Goal: Task Accomplishment & Management: Manage account settings

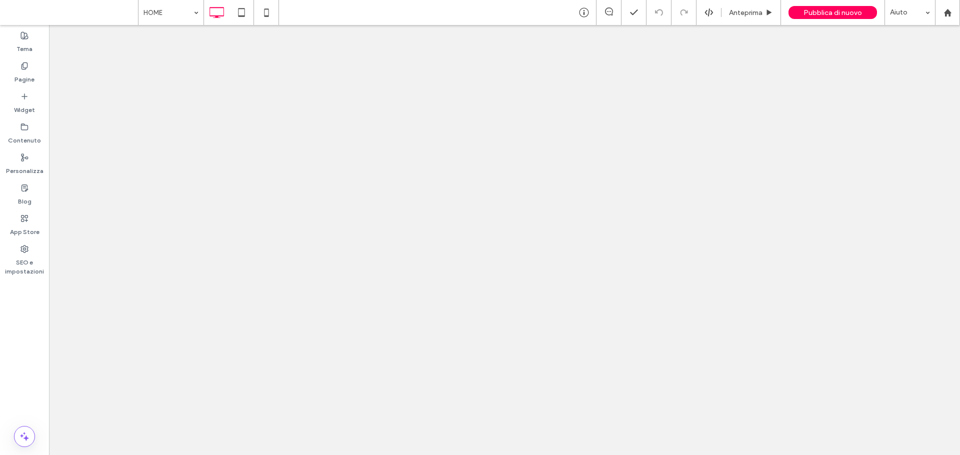
click at [21, 71] on label "Pagine" at bounding box center [24, 77] width 20 height 14
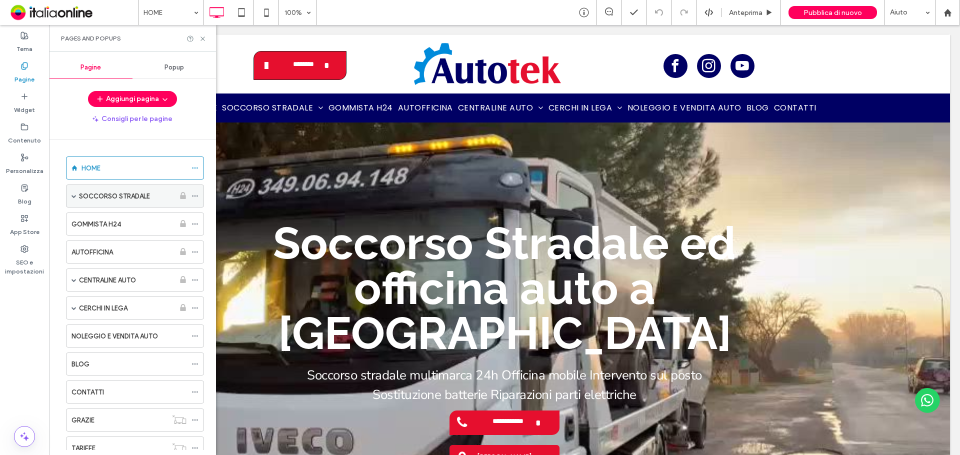
click at [149, 200] on label "SOCCORSO STRADALE" at bounding box center [114, 195] width 71 height 17
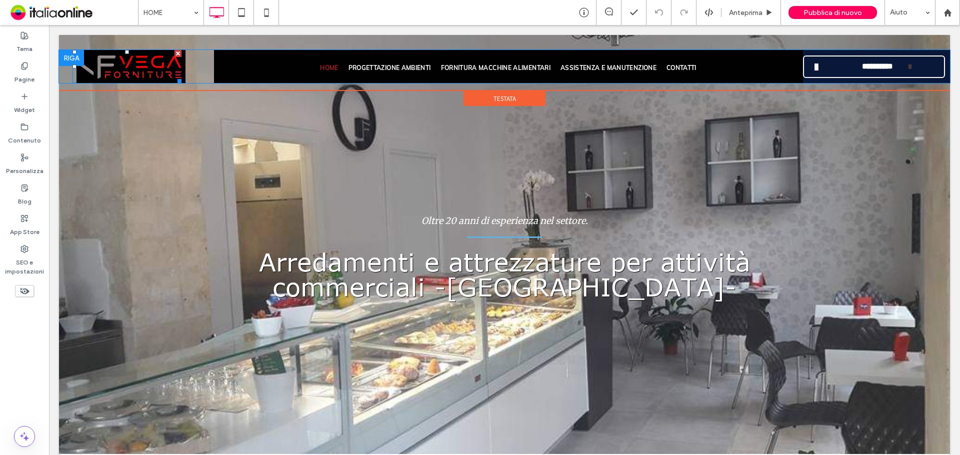
click at [145, 68] on img at bounding box center [130, 66] width 109 height 33
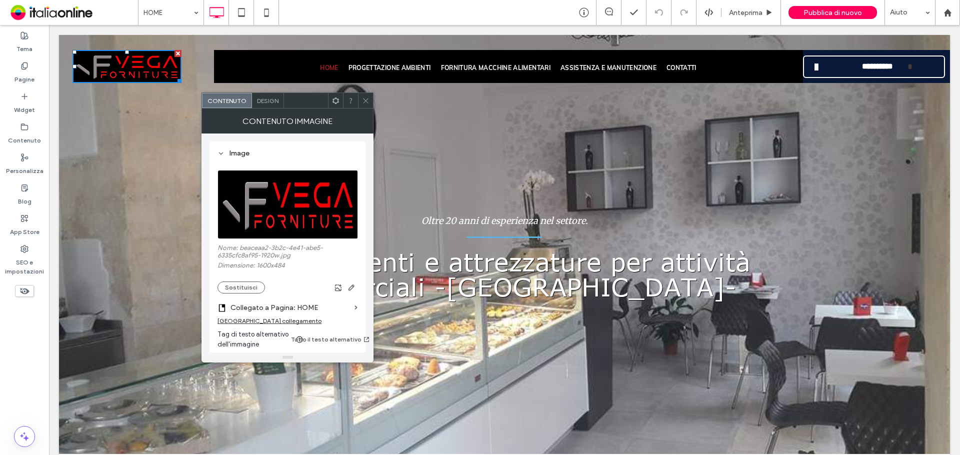
click at [297, 189] on img at bounding box center [287, 204] width 141 height 69
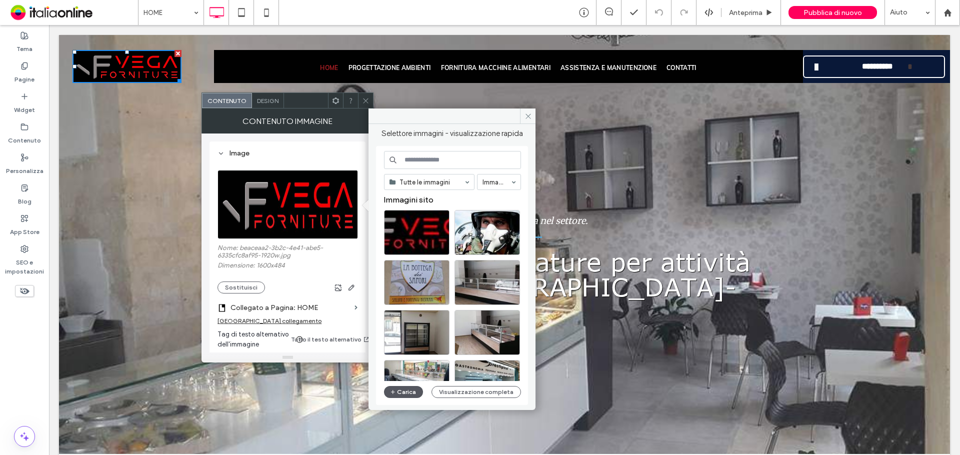
click at [412, 390] on button "Carica" at bounding box center [403, 392] width 39 height 12
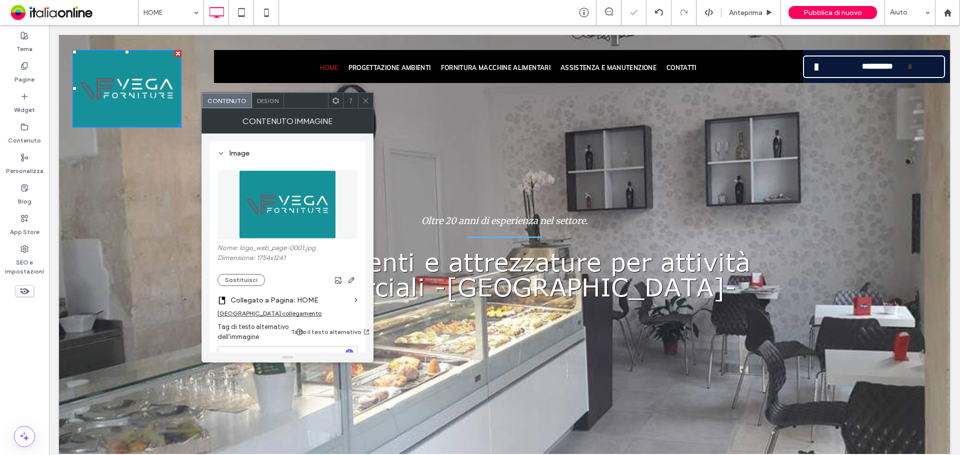
drag, startPoint x: 364, startPoint y: 102, endPoint x: 334, endPoint y: 116, distance: 33.1
click at [364, 102] on icon at bounding box center [365, 100] width 7 height 7
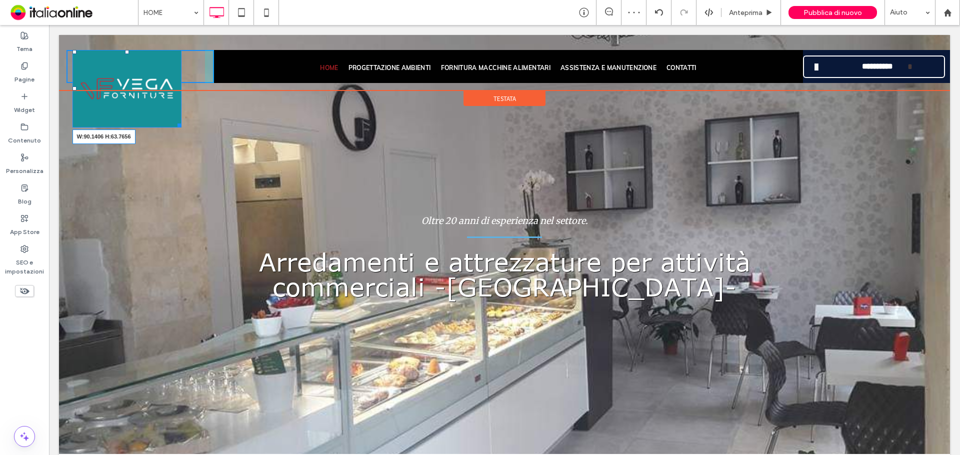
drag, startPoint x: 179, startPoint y: 124, endPoint x: 155, endPoint y: 78, distance: 51.4
click at [155, 78] on div "W:90.1406 H:63.7656 Click To Paste" at bounding box center [139, 66] width 147 height 33
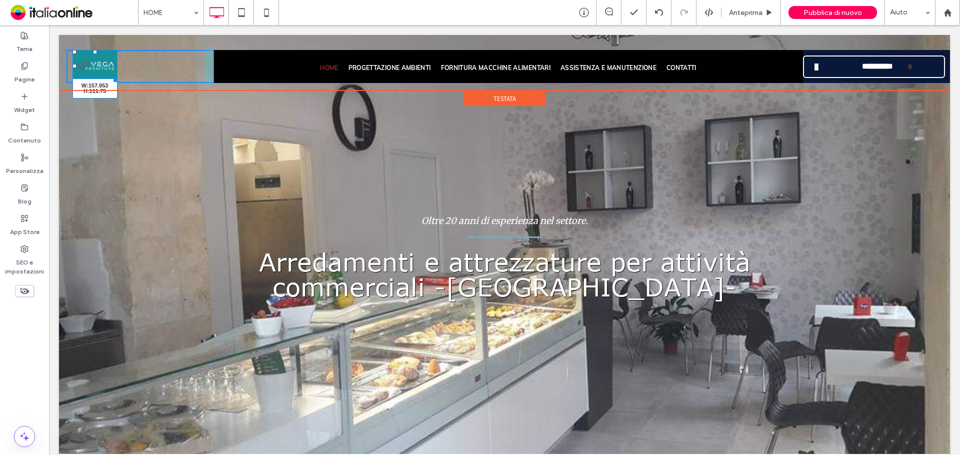
drag, startPoint x: 116, startPoint y: 79, endPoint x: 151, endPoint y: 103, distance: 42.0
click at [117, 82] on div at bounding box center [113, 77] width 7 height 7
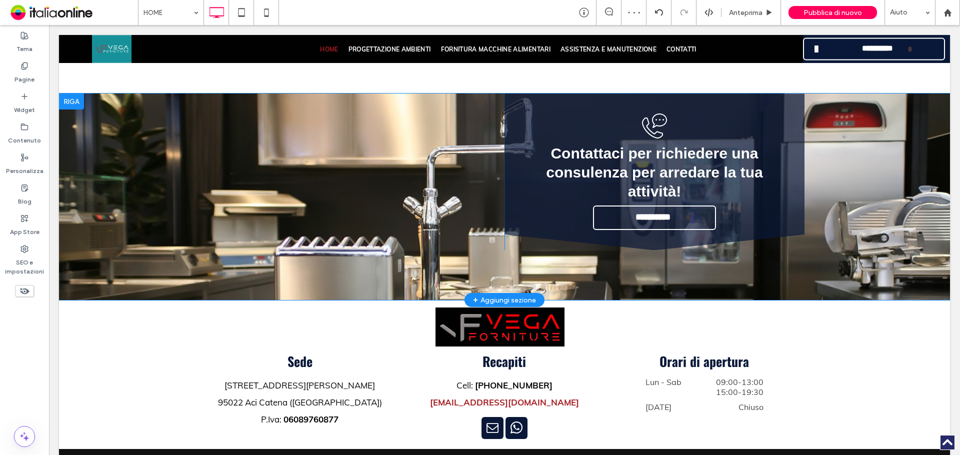
scroll to position [1781, 0]
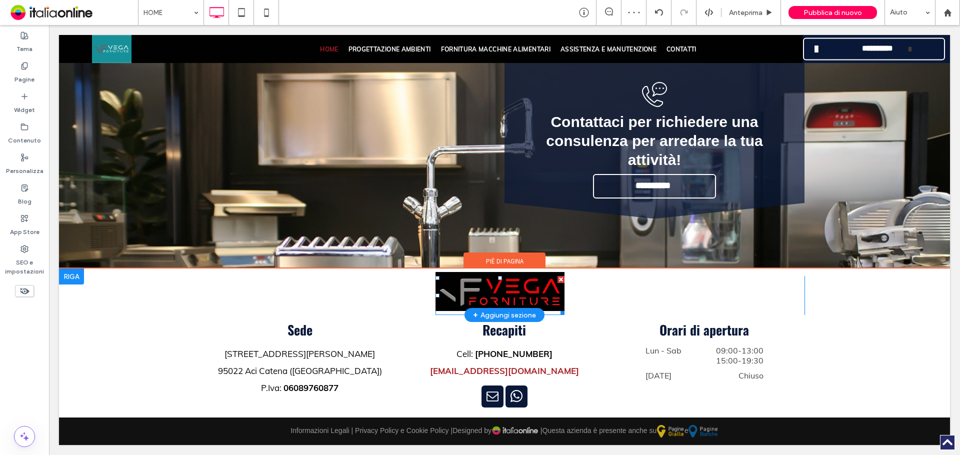
click at [495, 299] on img at bounding box center [499, 291] width 129 height 39
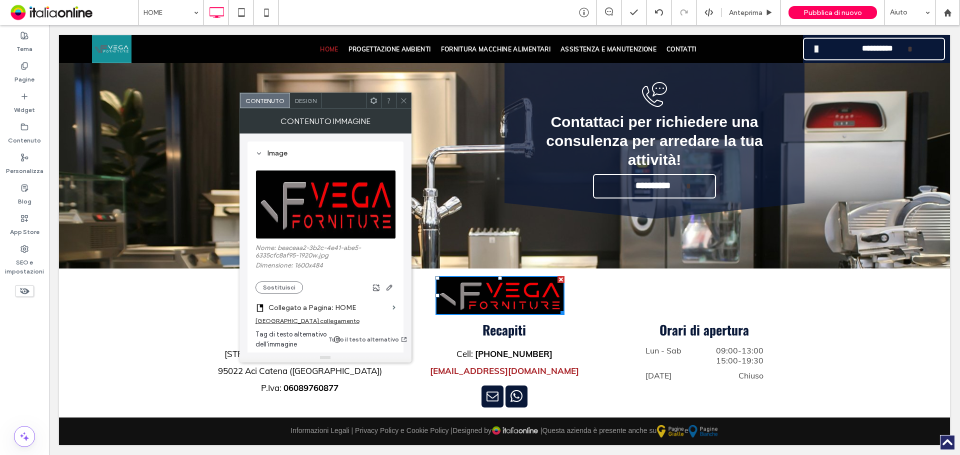
click at [309, 202] on img at bounding box center [325, 204] width 141 height 69
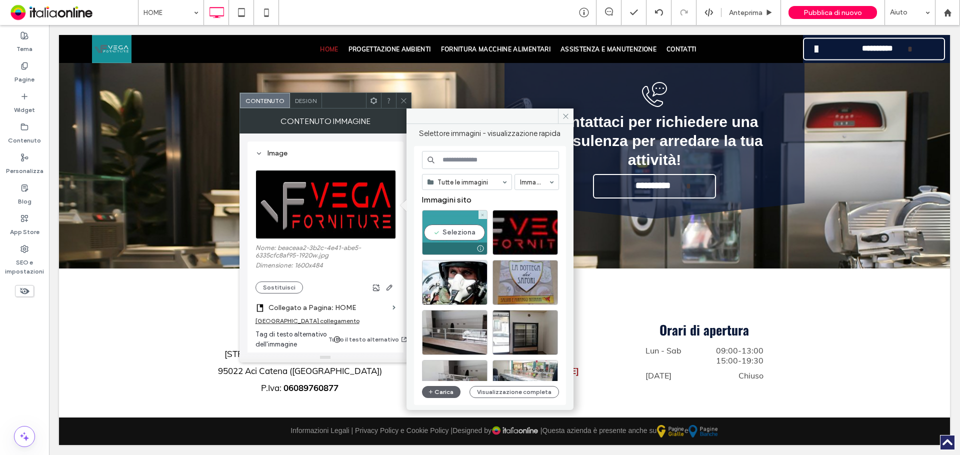
click at [459, 236] on div "Seleziona" at bounding box center [454, 232] width 65 height 45
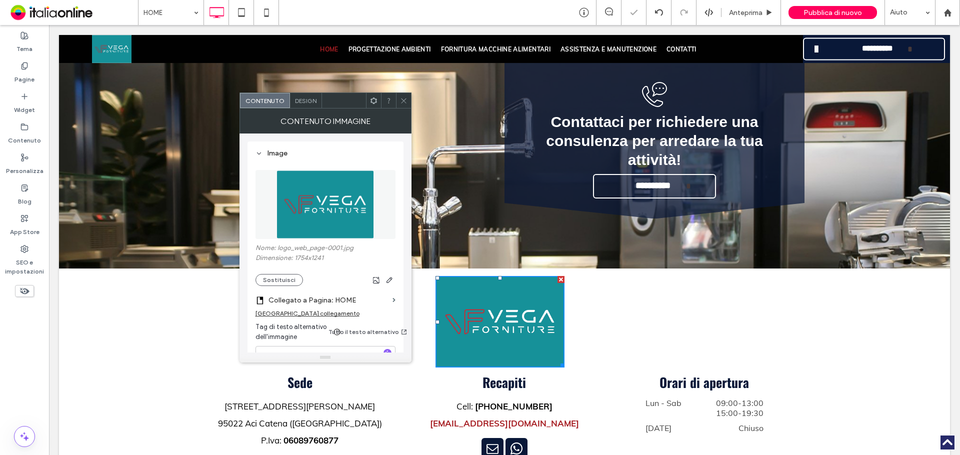
click at [405, 97] on icon at bounding box center [403, 100] width 7 height 7
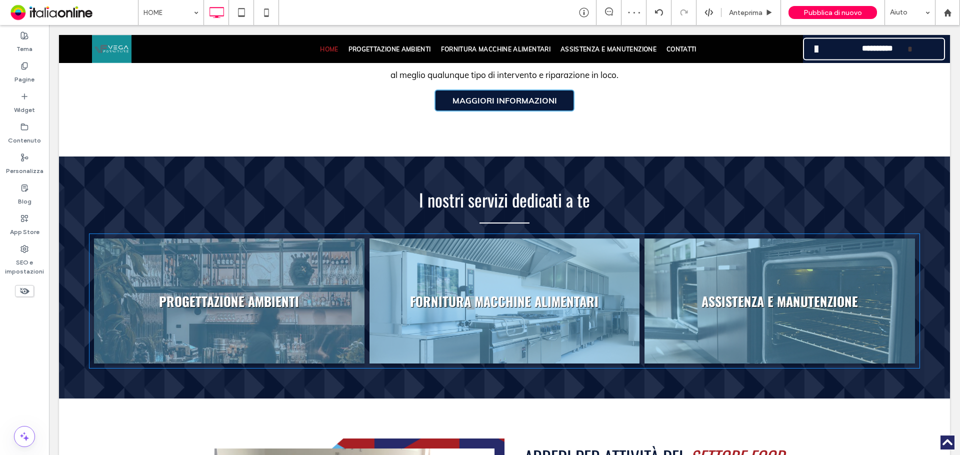
scroll to position [331, 0]
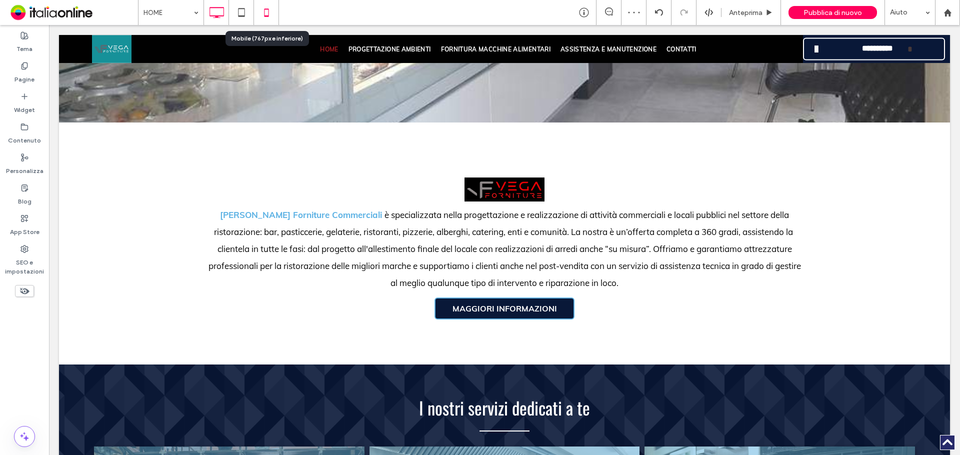
click at [268, 9] on use at bounding box center [266, 12] width 4 height 8
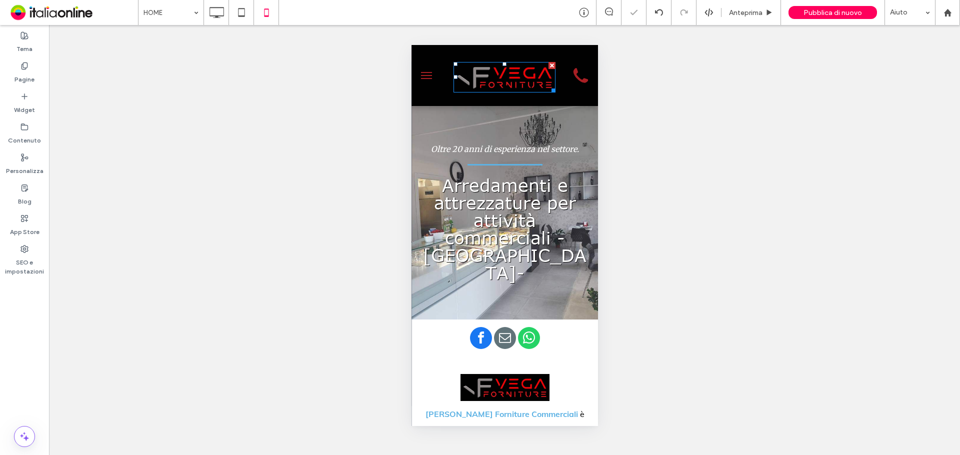
click at [490, 77] on img at bounding box center [504, 77] width 102 height 31
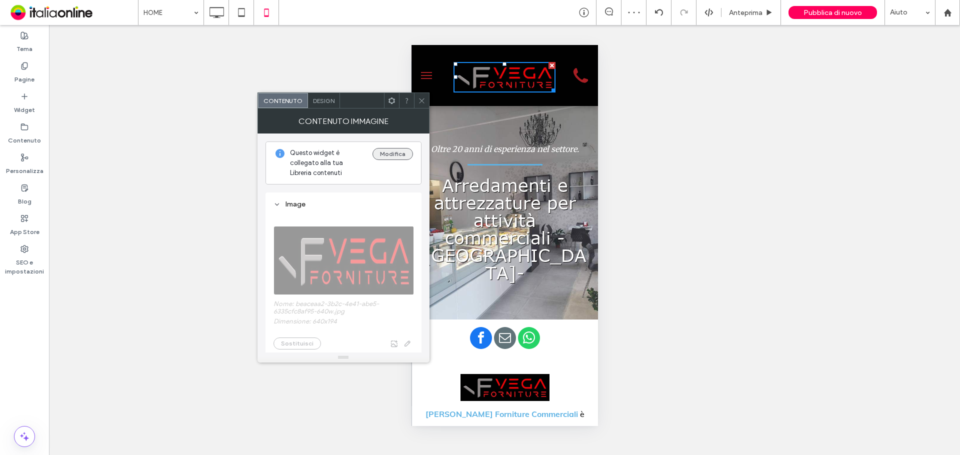
click at [394, 154] on button "Modifica" at bounding box center [392, 154] width 40 height 12
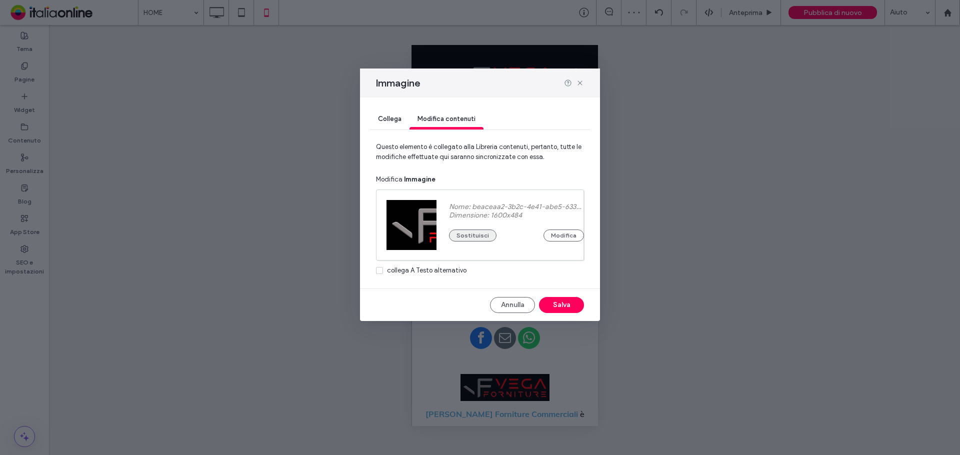
click at [483, 239] on button "Sostituisci" at bounding box center [472, 235] width 47 height 12
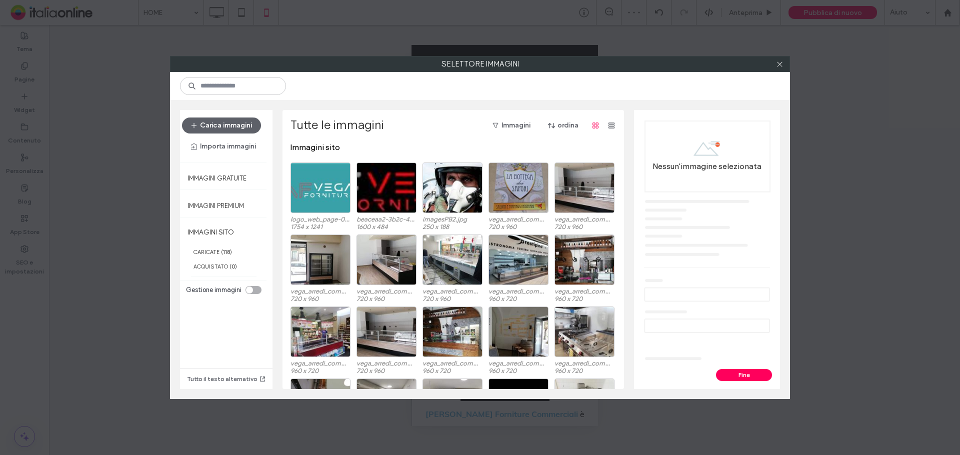
click at [322, 176] on div at bounding box center [320, 187] width 60 height 50
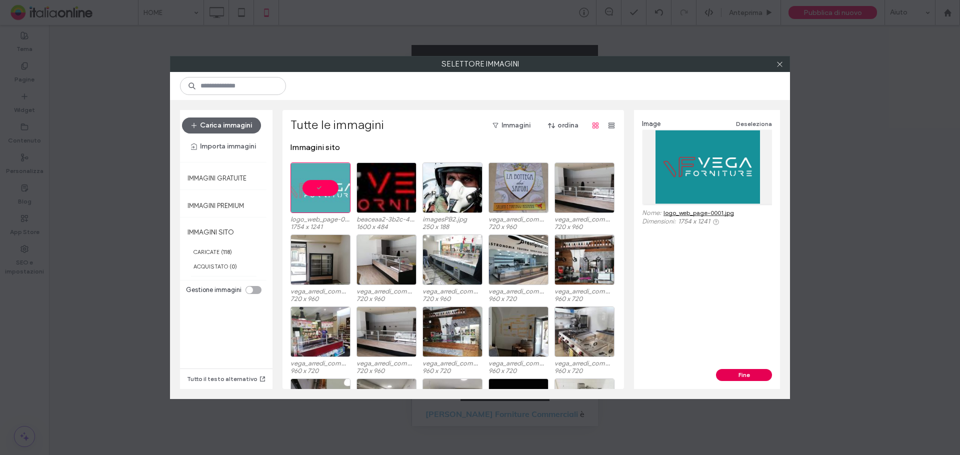
click at [760, 371] on button "Fine" at bounding box center [744, 375] width 56 height 12
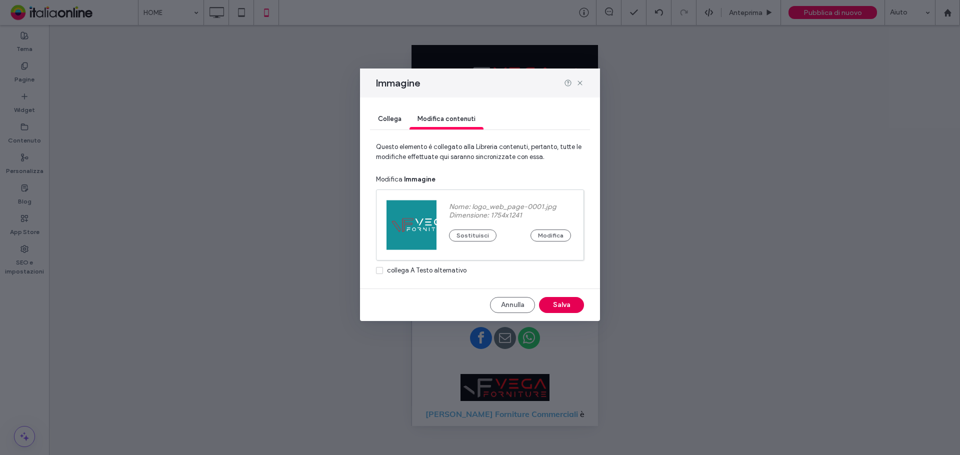
click at [560, 299] on button "Salva" at bounding box center [561, 305] width 45 height 16
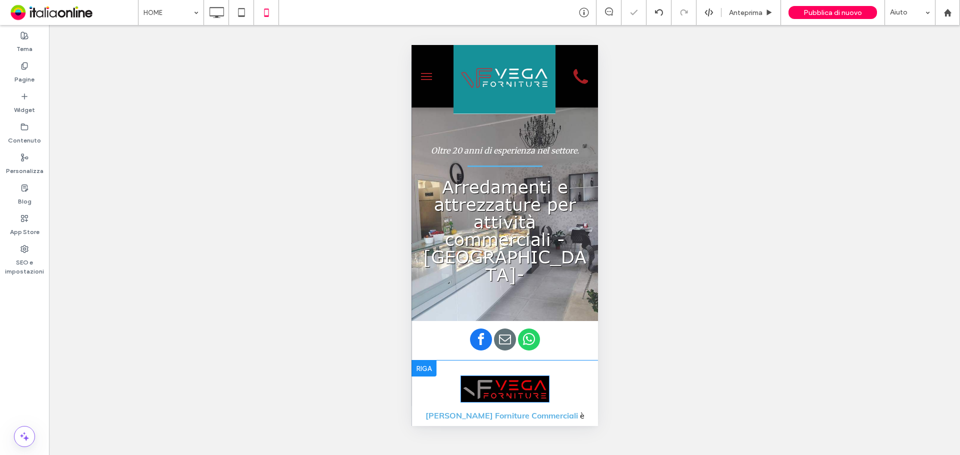
scroll to position [100, 0]
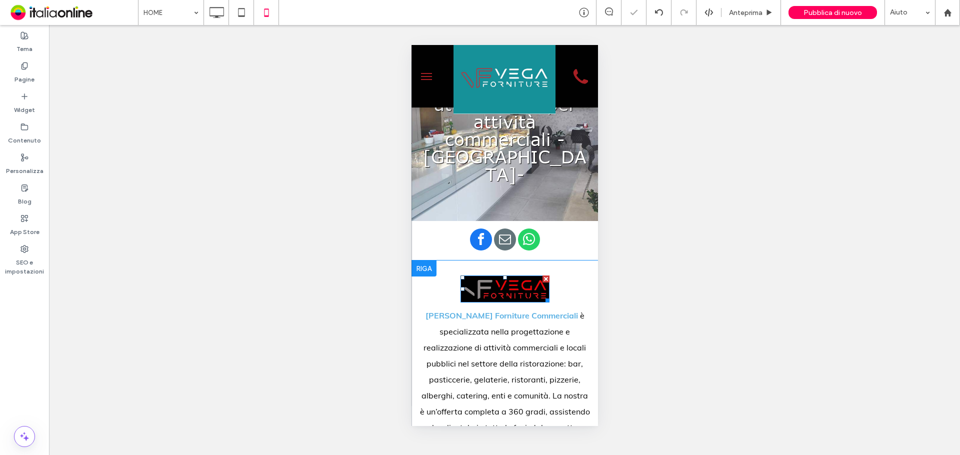
click at [548, 275] on img at bounding box center [592, 288] width 89 height 27
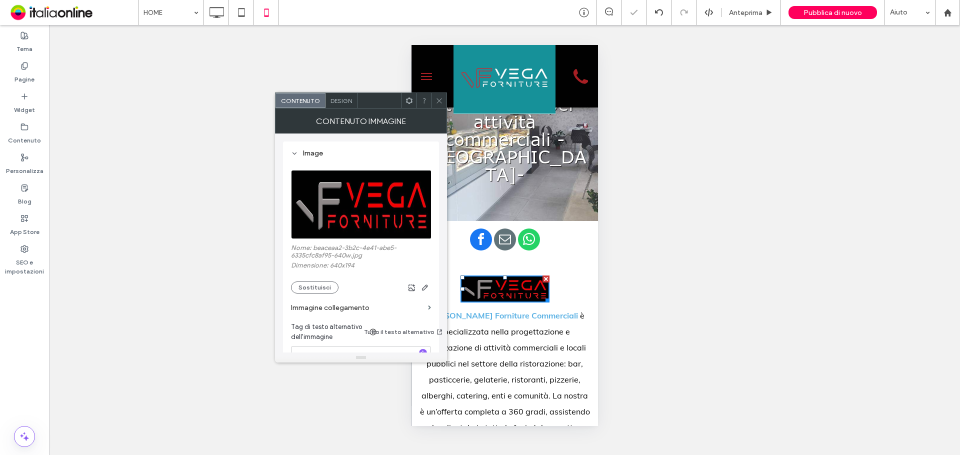
click at [366, 223] on img at bounding box center [361, 204] width 141 height 69
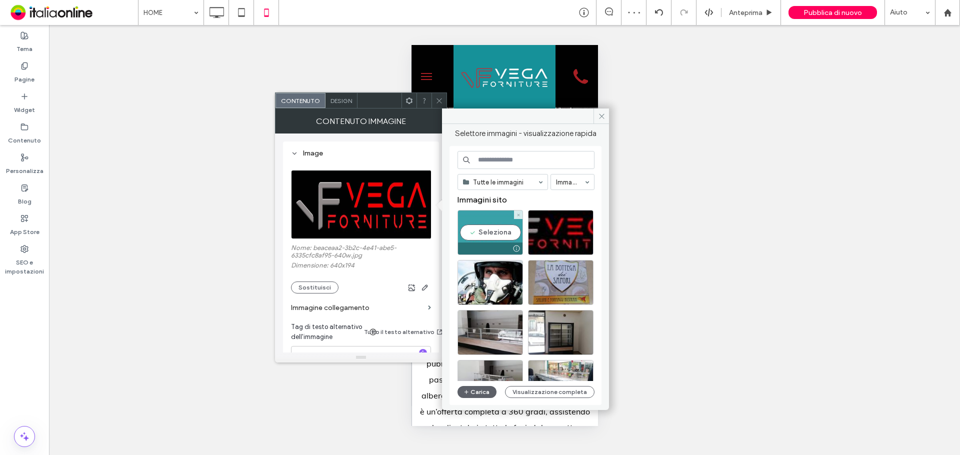
click at [496, 232] on div "Seleziona" at bounding box center [489, 232] width 65 height 45
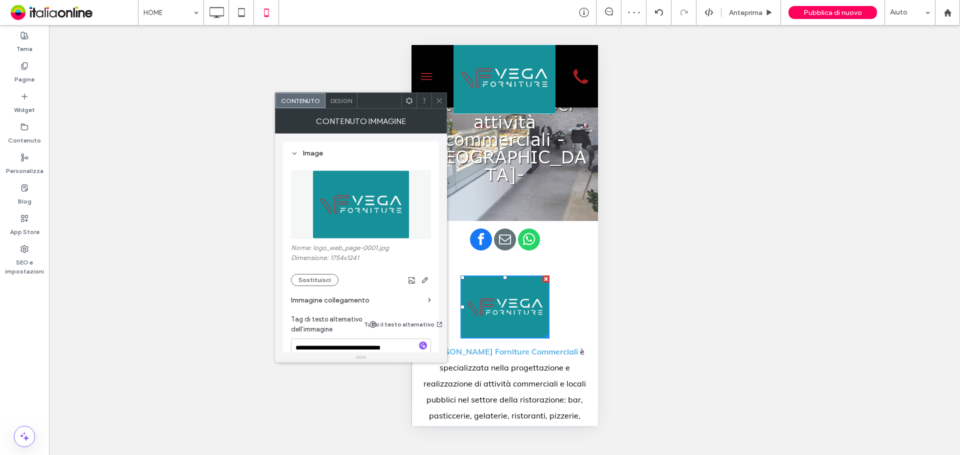
click at [437, 99] on icon at bounding box center [438, 100] width 7 height 7
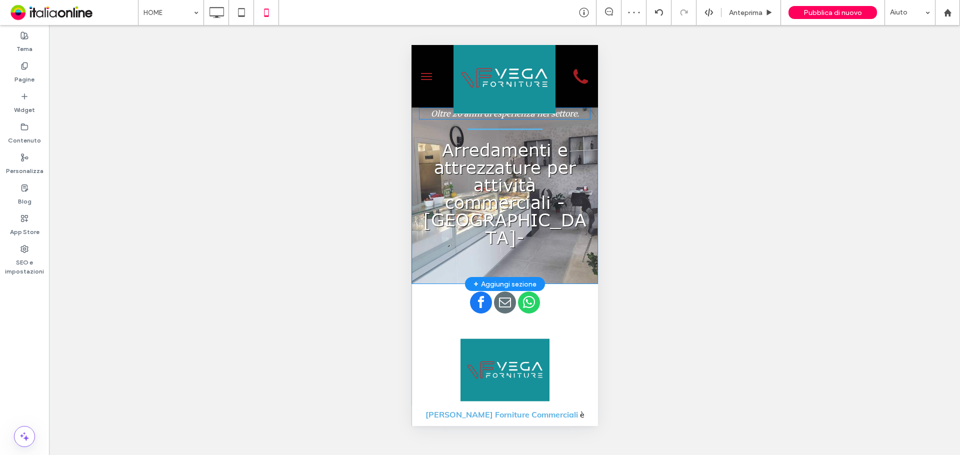
scroll to position [0, 0]
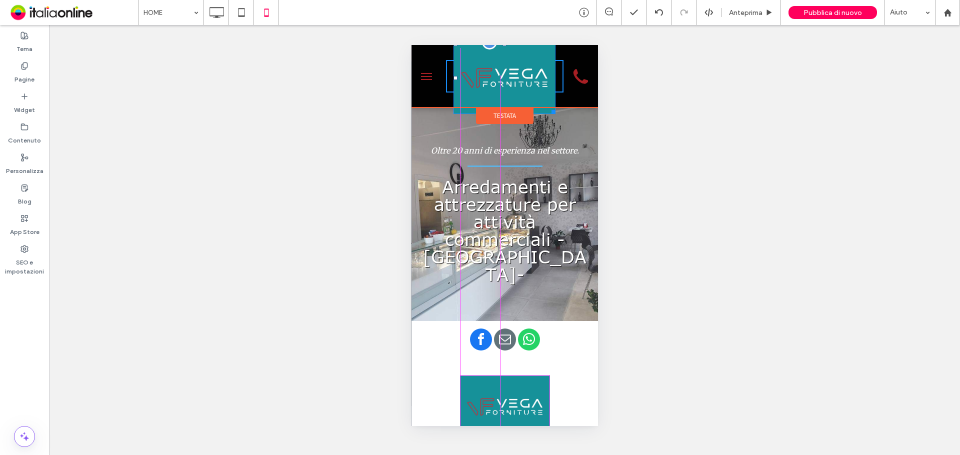
drag, startPoint x: 548, startPoint y: 112, endPoint x: 537, endPoint y: 95, distance: 20.0
click at [537, 95] on div "W:160.625 H:114" at bounding box center [504, 78] width 102 height 72
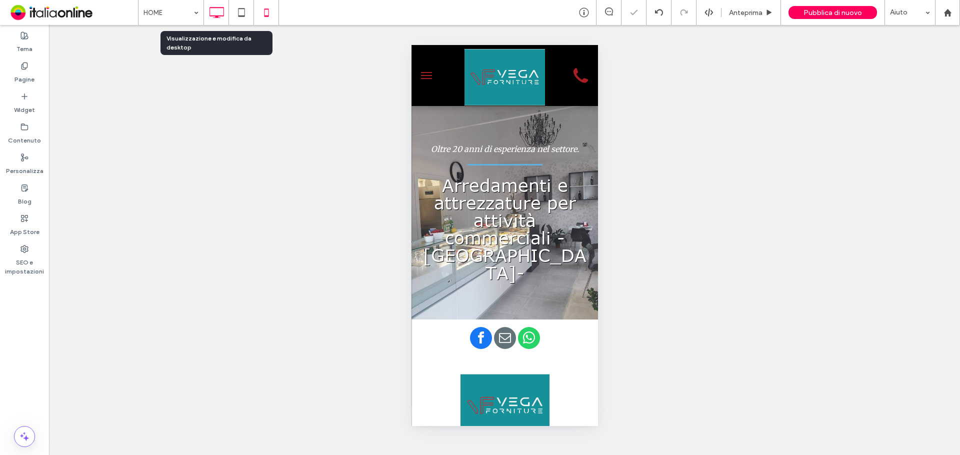
click at [221, 8] on icon at bounding box center [216, 12] width 20 height 20
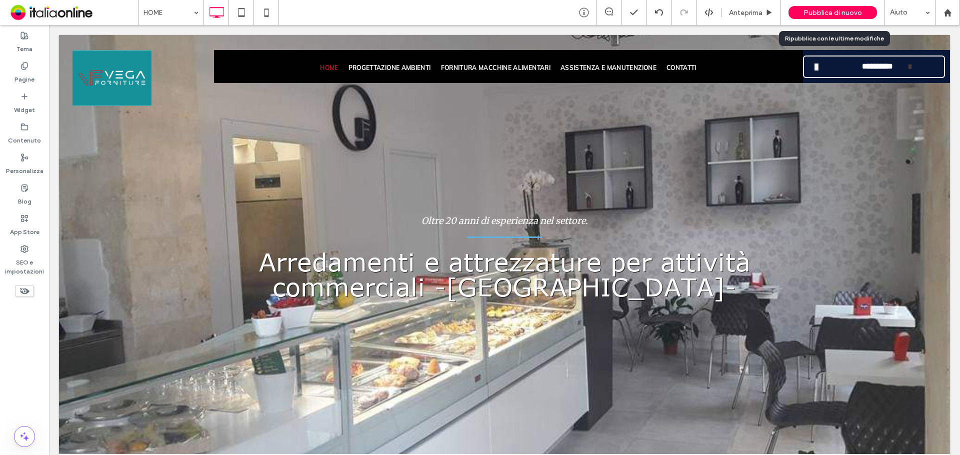
click at [816, 9] on span "Pubblica di nuovo" at bounding box center [832, 12] width 58 height 8
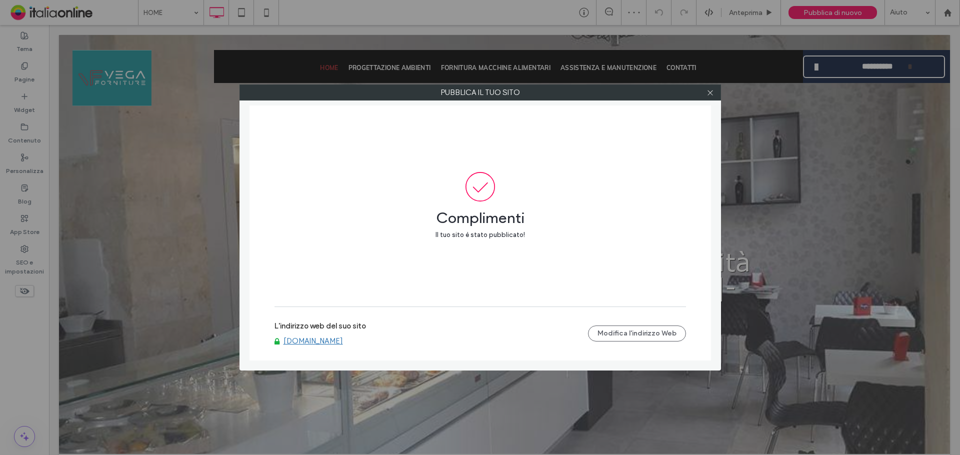
click at [343, 343] on link "www.vegaarredicommerciali.it" at bounding box center [312, 340] width 59 height 9
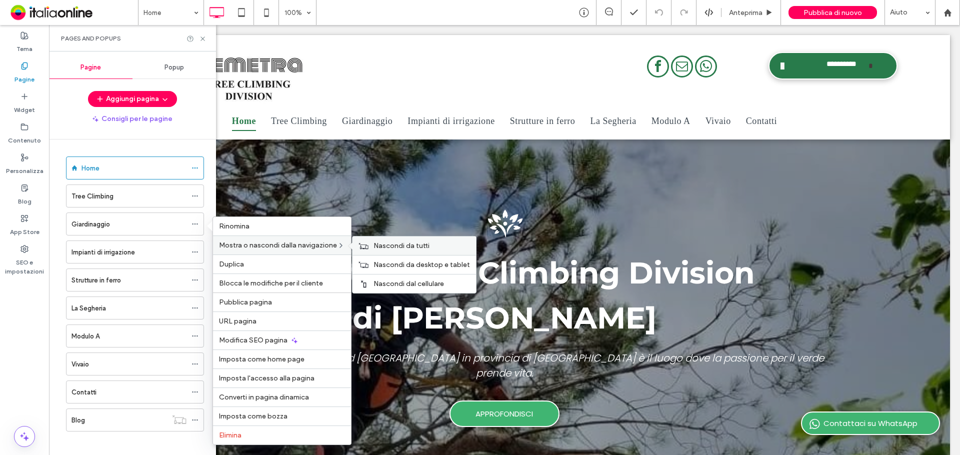
click at [383, 245] on span "Nascondi da tutti" at bounding box center [401, 245] width 56 height 8
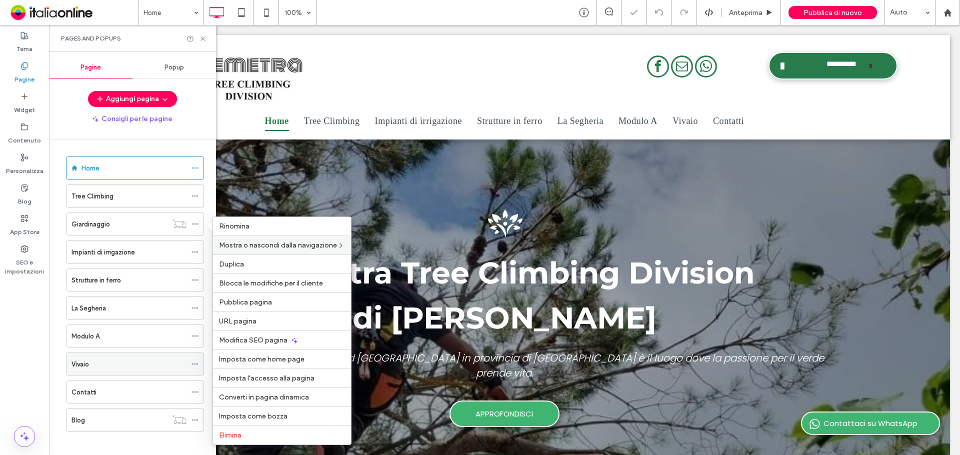
click at [196, 361] on icon at bounding box center [194, 363] width 7 height 7
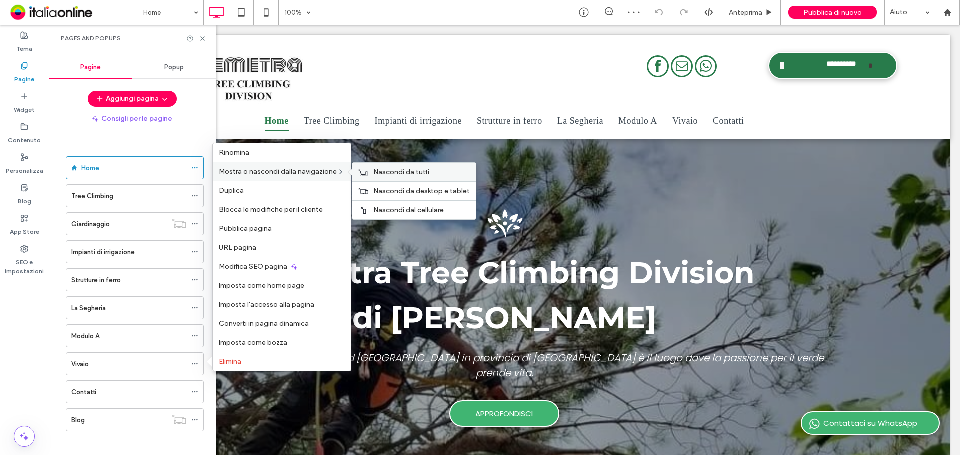
click at [379, 175] on span "Nascondi da tutti" at bounding box center [401, 172] width 56 height 8
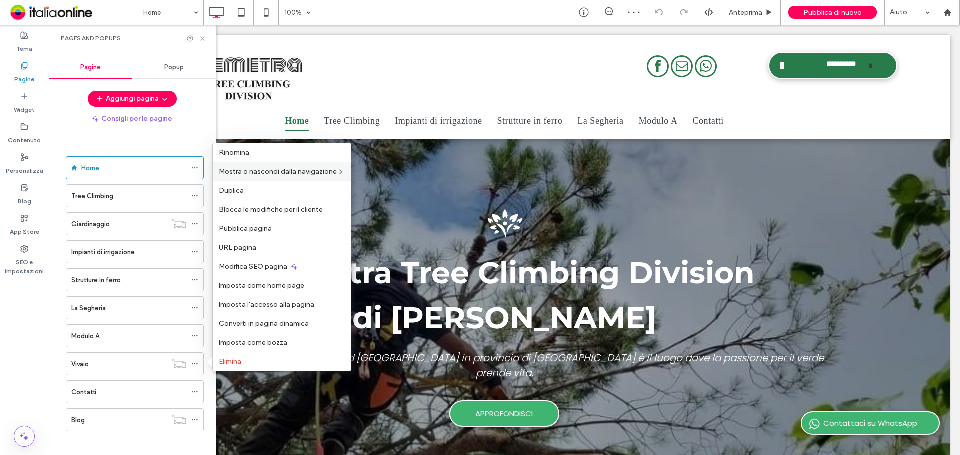
click at [202, 37] on icon at bounding box center [202, 38] width 7 height 7
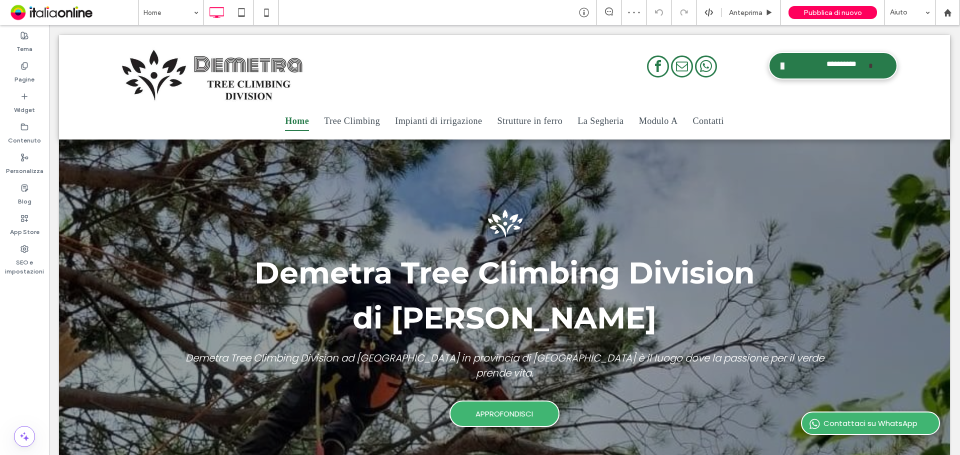
click at [381, 15] on div "Home Anteprima Pubblica di nuovo Aiuto" at bounding box center [549, 12] width 822 height 25
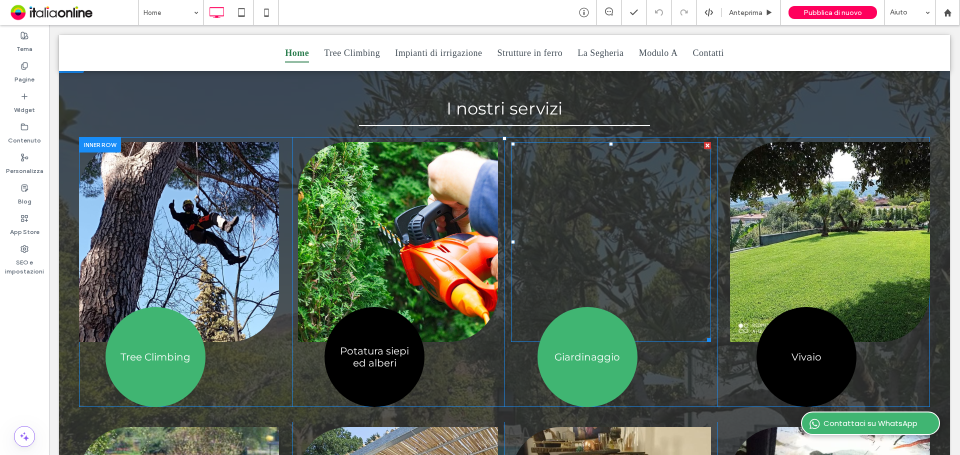
scroll to position [734, 0]
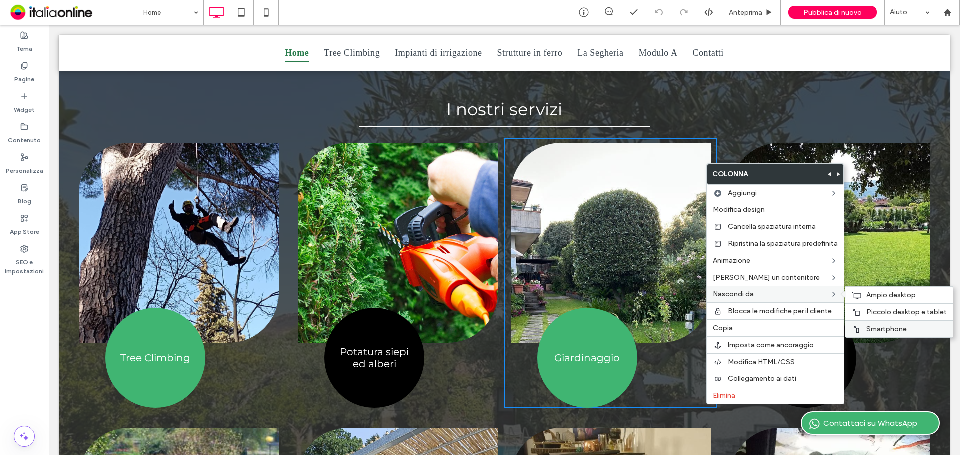
click at [886, 326] on span "Smartphone" at bounding box center [886, 329] width 40 height 8
click at [866, 309] on span "Piccolo desktop e tablet" at bounding box center [906, 312] width 80 height 8
click at [855, 294] on icon at bounding box center [856, 295] width 10 height 8
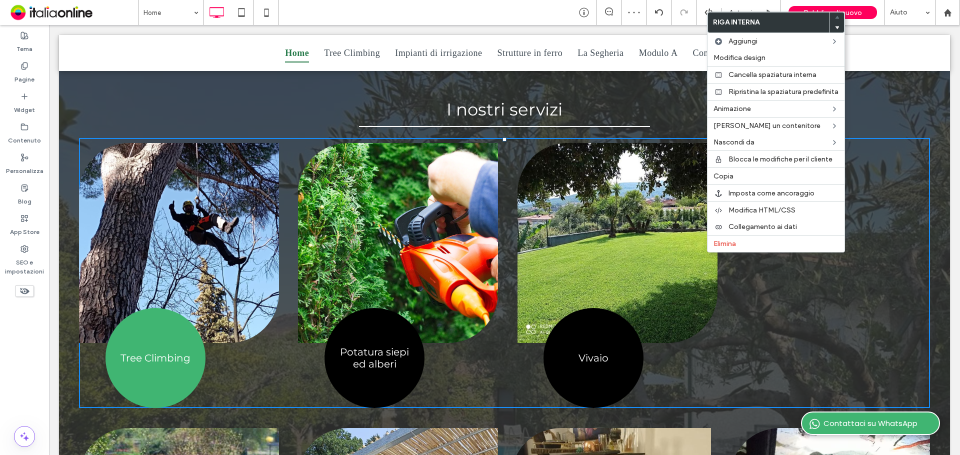
click at [867, 293] on div "Button Mostra altri Tree Climbing Click To Paste Button Mostra altri Potatura s…" at bounding box center [504, 273] width 851 height 270
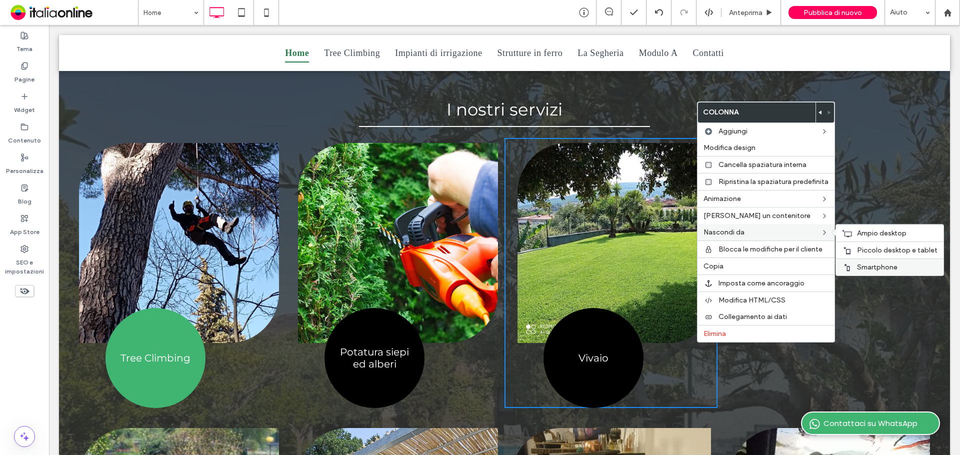
click at [869, 267] on span "Smartphone" at bounding box center [877, 267] width 40 height 8
click at [864, 247] on span "Piccolo desktop e tablet" at bounding box center [897, 250] width 80 height 8
click at [855, 232] on div "Ampio desktop" at bounding box center [889, 232] width 107 height 17
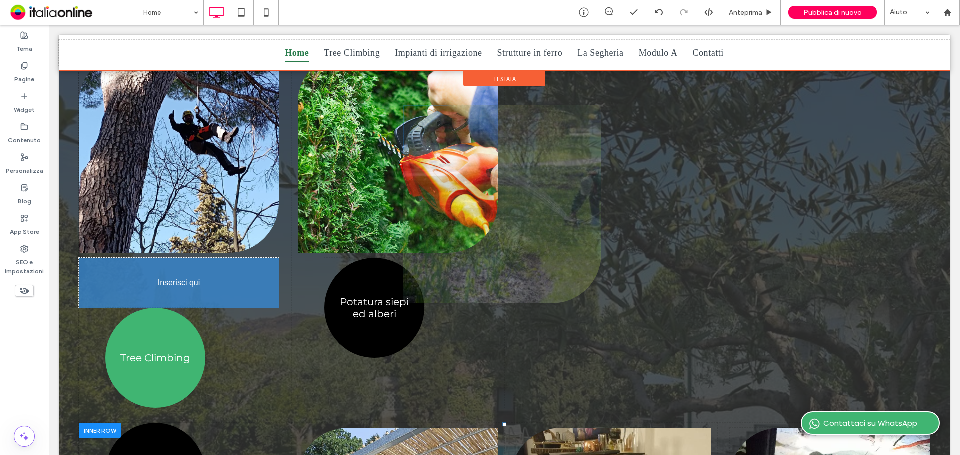
scroll to position [774, 0]
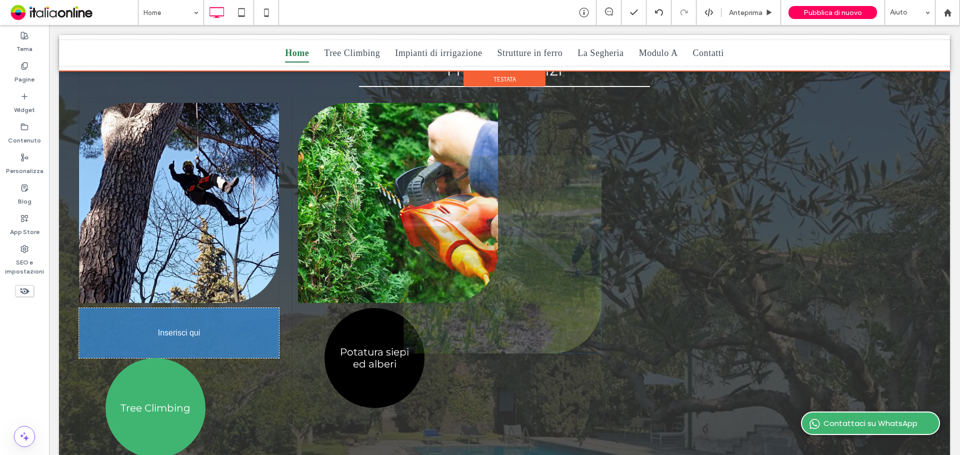
drag, startPoint x: 212, startPoint y: 277, endPoint x: 538, endPoint y: 255, distance: 326.7
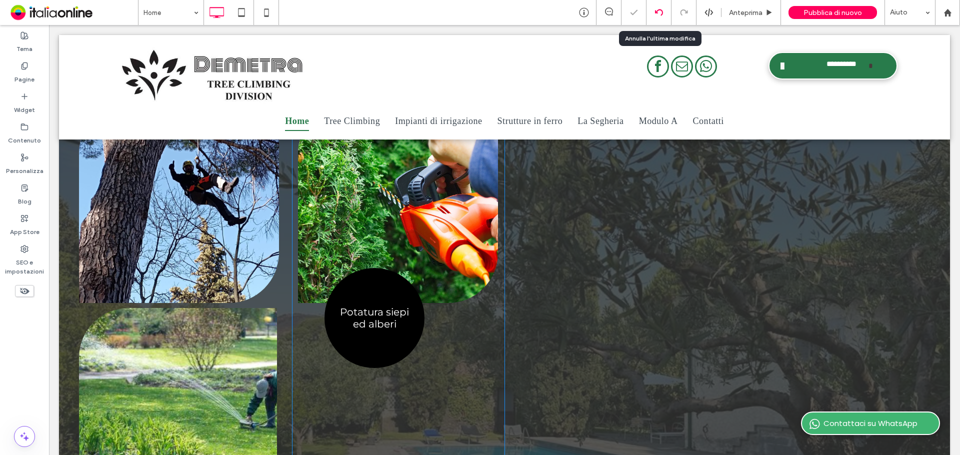
click at [654, 17] on div at bounding box center [658, 12] width 25 height 25
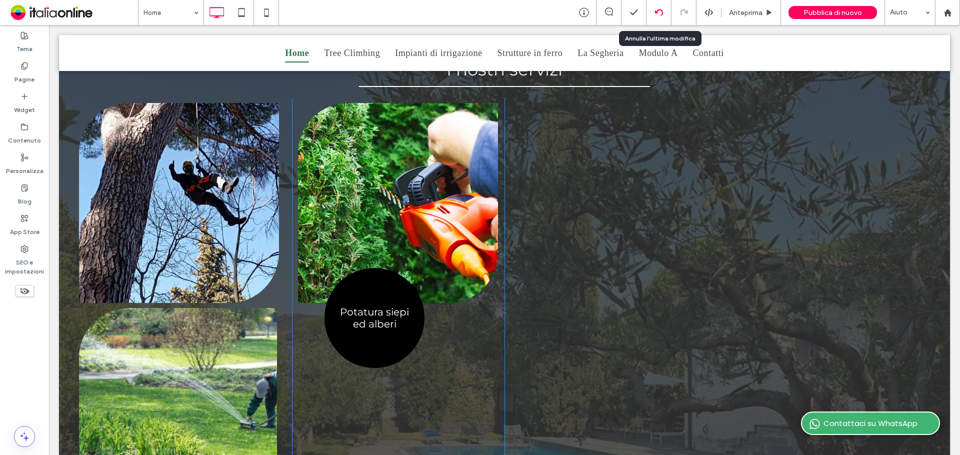
click at [661, 15] on use at bounding box center [658, 12] width 8 height 6
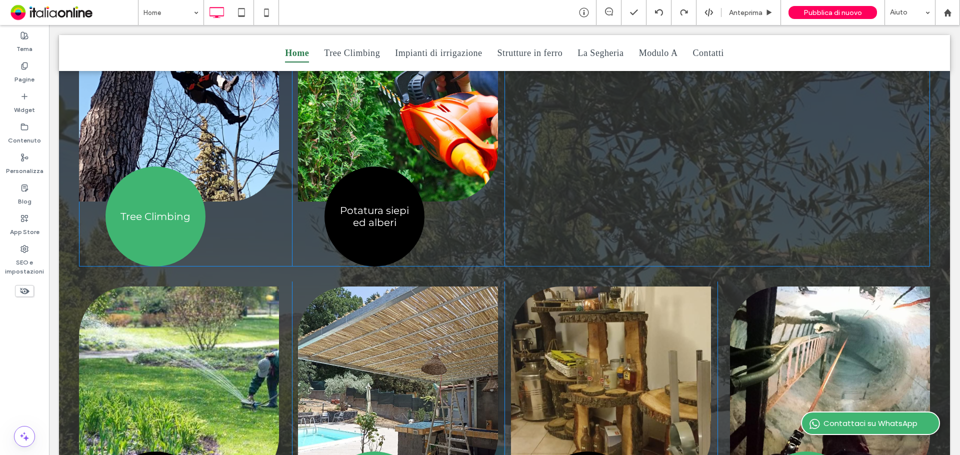
scroll to position [800, 0]
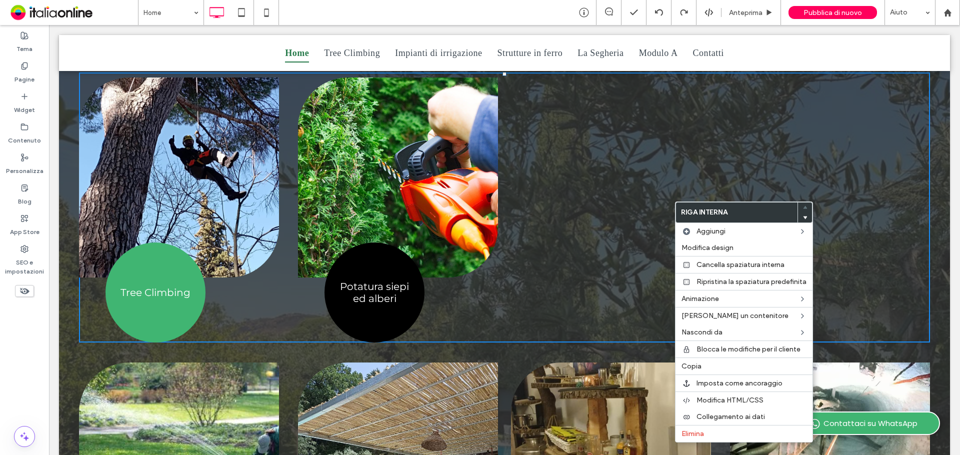
click at [634, 204] on div "Button Mostra altri Tree Climbing Click To Paste Button Mostra altri Potatura s…" at bounding box center [504, 207] width 851 height 270
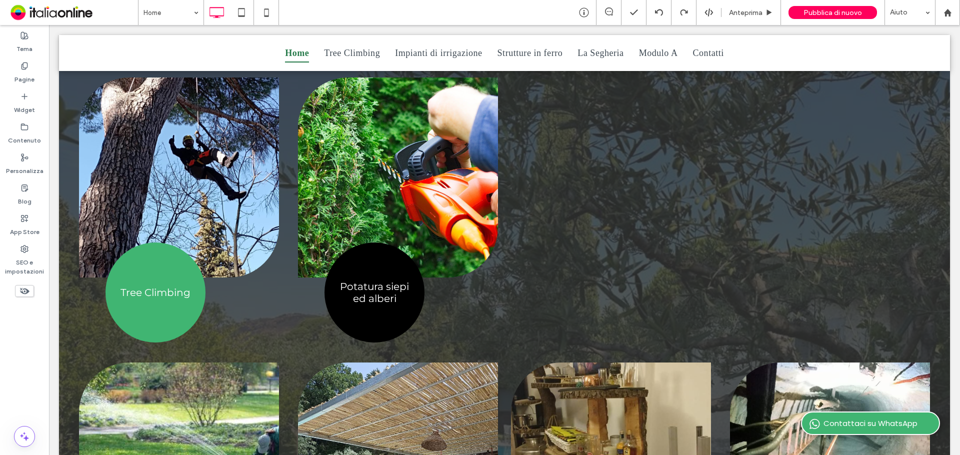
drag, startPoint x: 28, startPoint y: 292, endPoint x: 42, endPoint y: 291, distance: 13.5
click at [28, 292] on use at bounding box center [24, 291] width 9 height 6
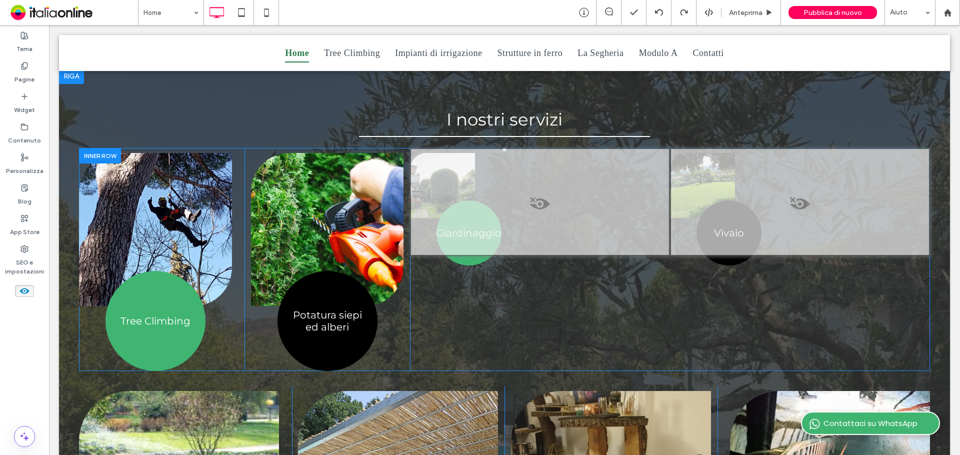
scroll to position [650, 0]
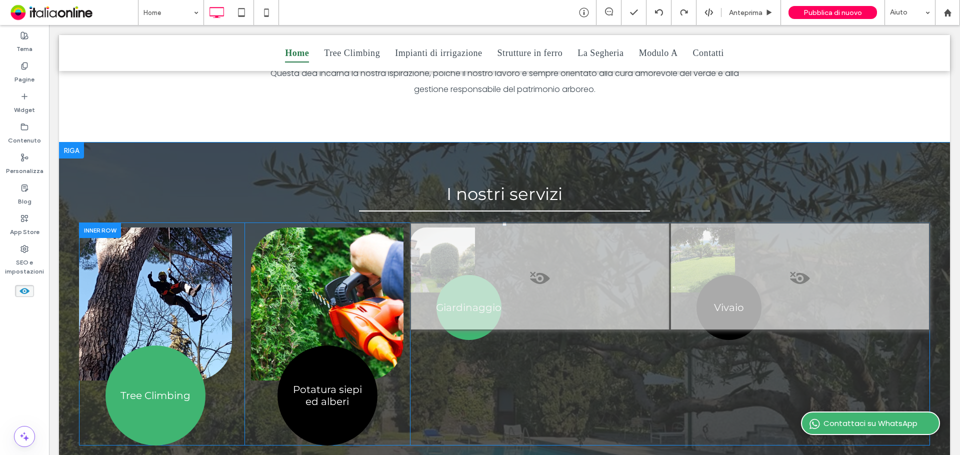
click at [552, 271] on span at bounding box center [540, 281] width 258 height 20
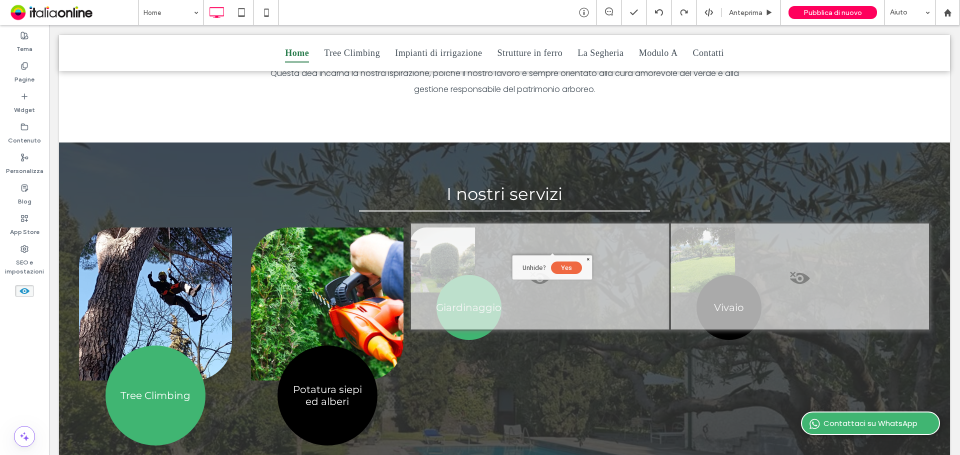
click at [569, 270] on button "Yes" at bounding box center [566, 267] width 31 height 12
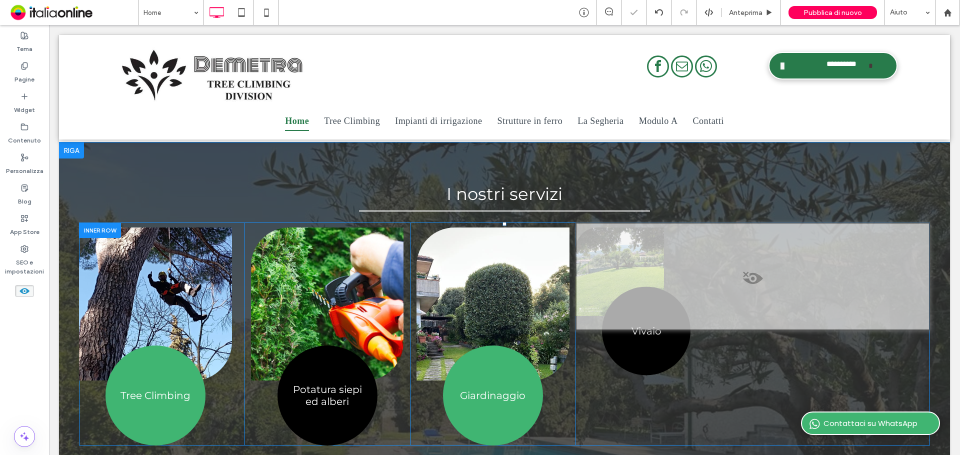
click at [755, 271] on span at bounding box center [752, 281] width 352 height 20
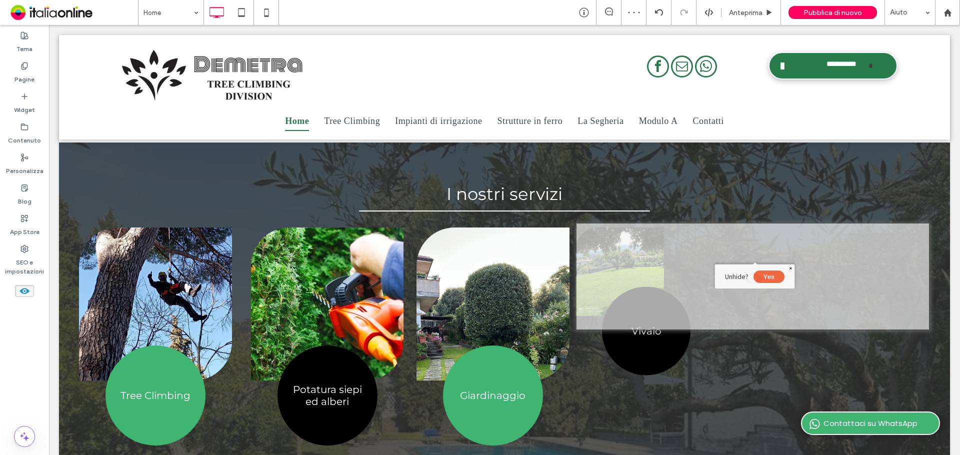
click at [777, 279] on button "Yes" at bounding box center [768, 276] width 31 height 12
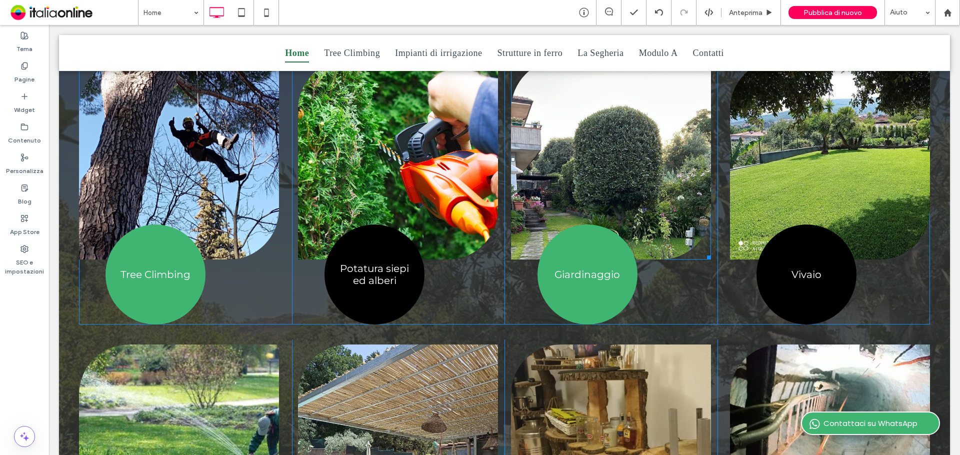
scroll to position [850, 0]
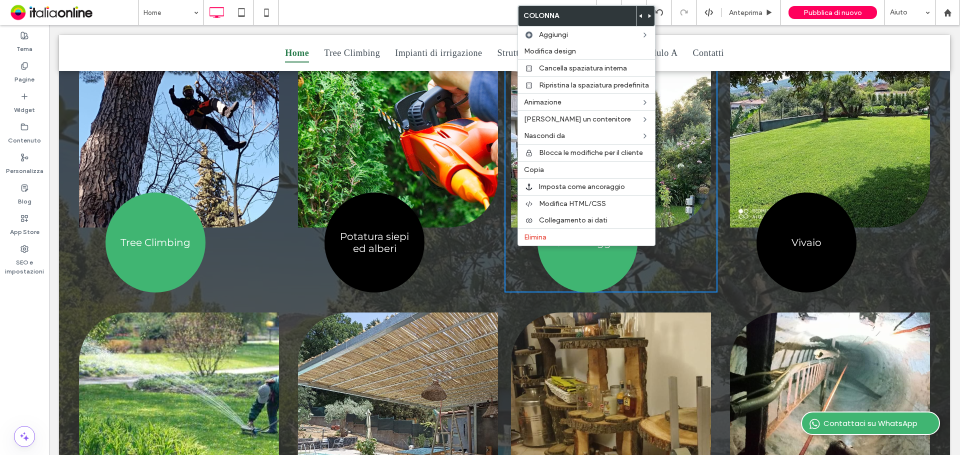
click at [504, 255] on div "Button Mostra altri Giardinaggio Click To Paste Click To Paste Click To Paste" at bounding box center [610, 157] width 213 height 270
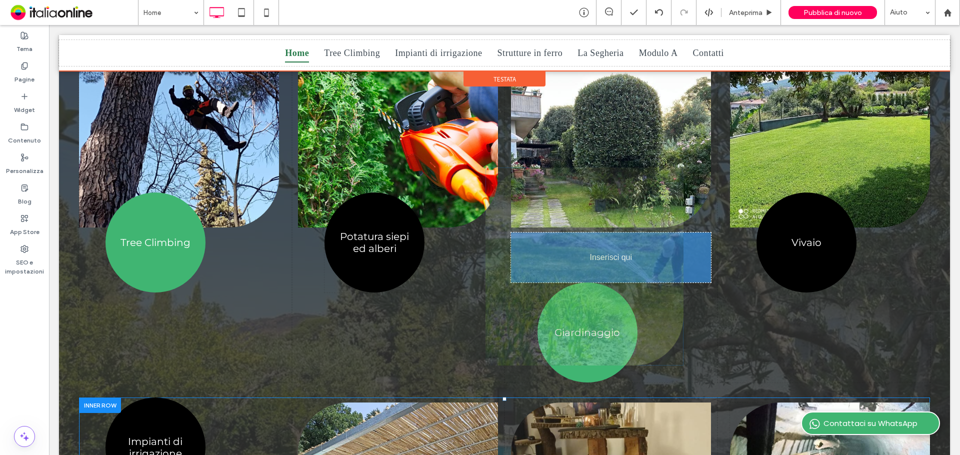
drag, startPoint x: 181, startPoint y: 362, endPoint x: 588, endPoint y: 217, distance: 431.5
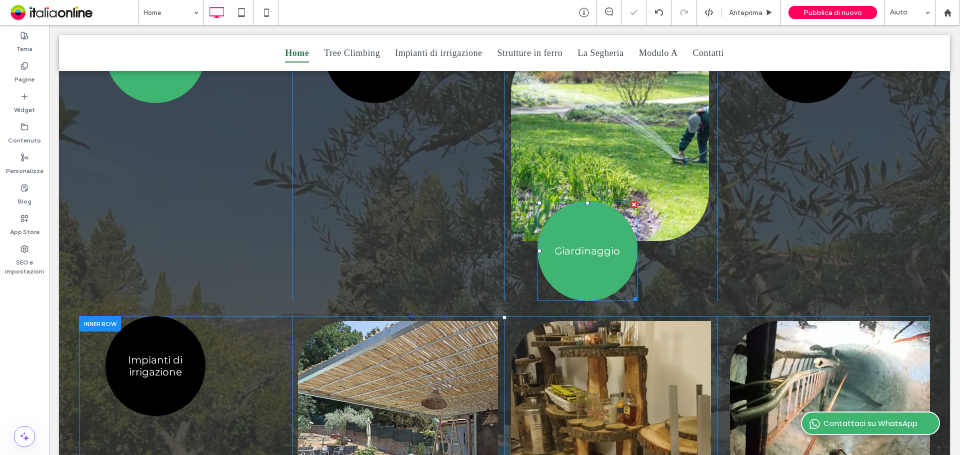
scroll to position [1100, 0]
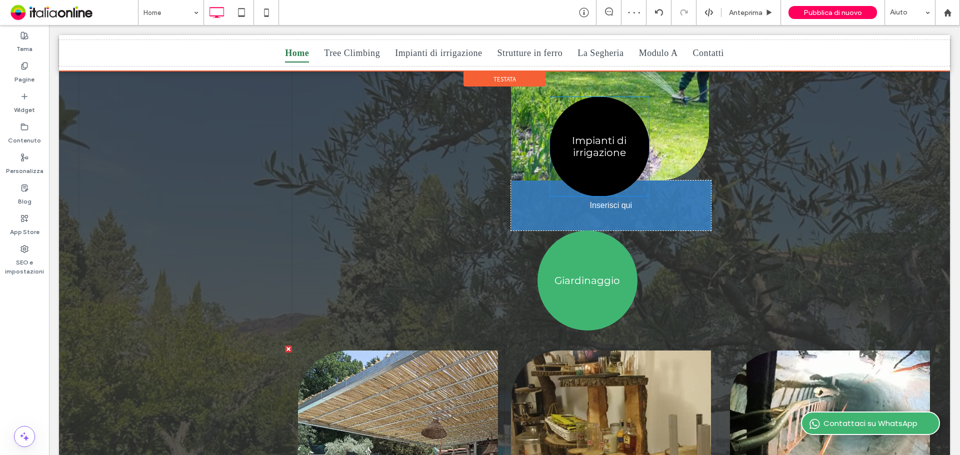
drag, startPoint x: 151, startPoint y: 297, endPoint x: 588, endPoint y: 188, distance: 450.9
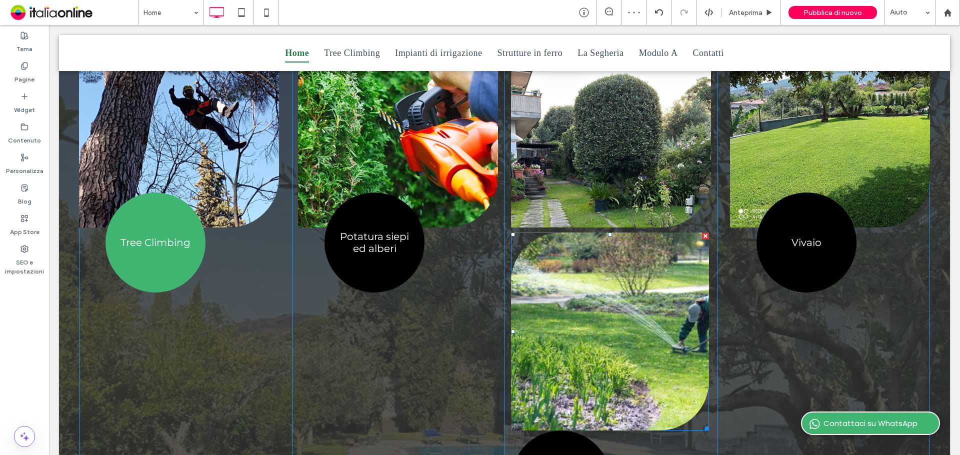
scroll to position [900, 0]
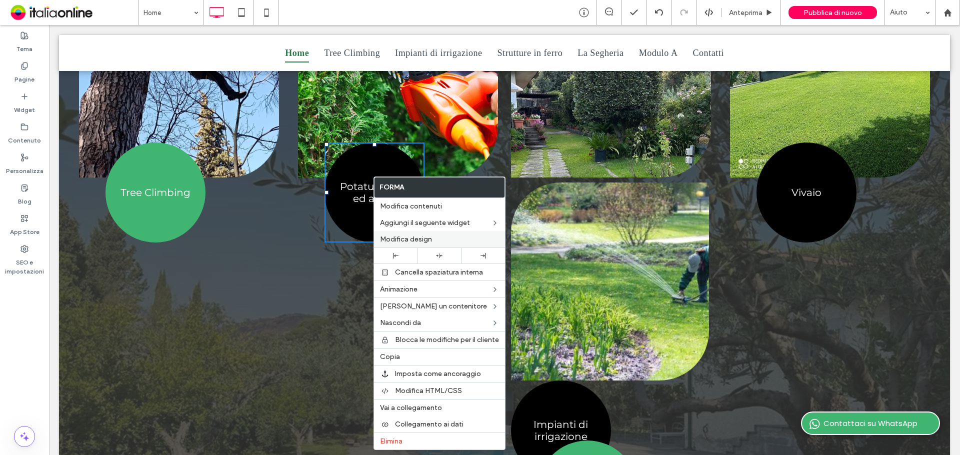
click at [439, 234] on div "Modifica design" at bounding box center [439, 239] width 131 height 16
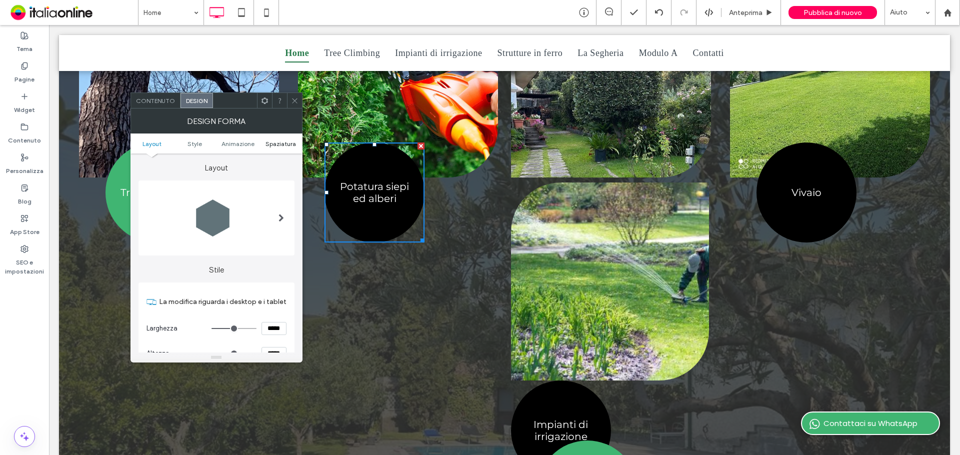
drag, startPoint x: 270, startPoint y: 145, endPoint x: 284, endPoint y: 129, distance: 21.3
click at [270, 145] on span "Spaziatura" at bounding box center [280, 143] width 30 height 7
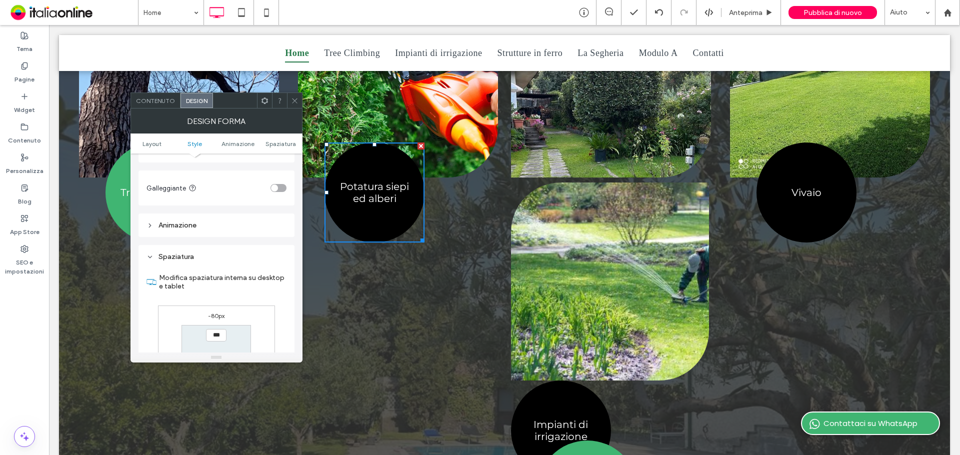
scroll to position [588, 0]
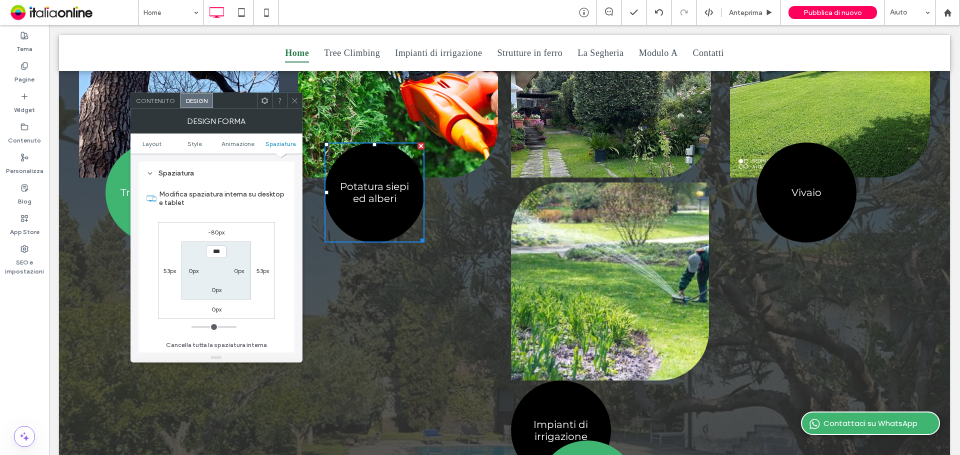
click at [291, 101] on icon at bounding box center [294, 100] width 7 height 7
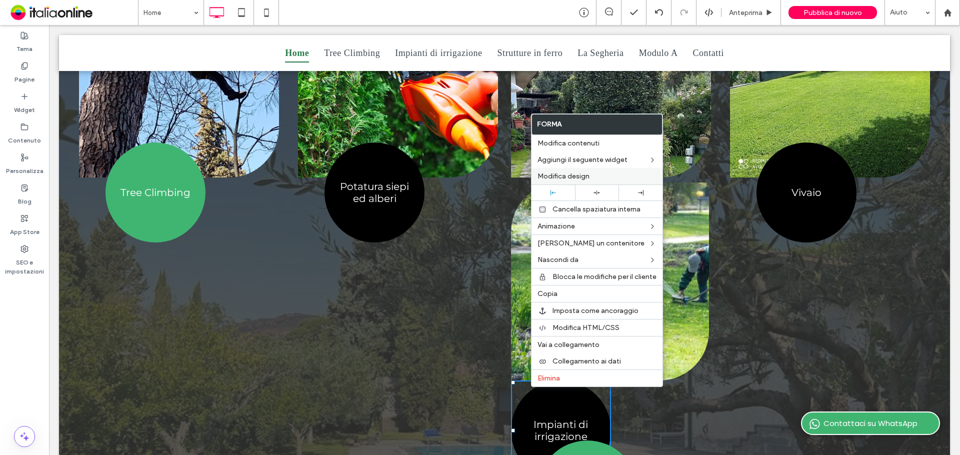
click at [561, 172] on span "Modifica design" at bounding box center [563, 176] width 52 height 8
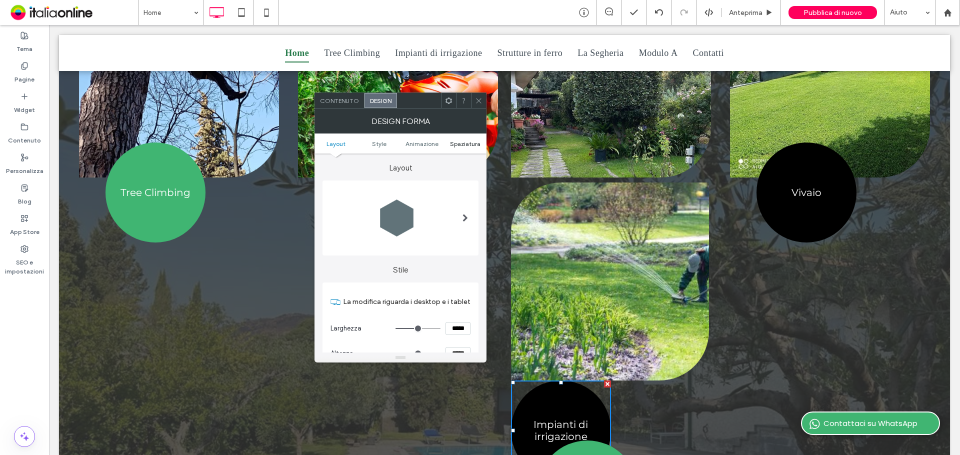
click at [462, 145] on span "Spaziatura" at bounding box center [465, 143] width 30 height 7
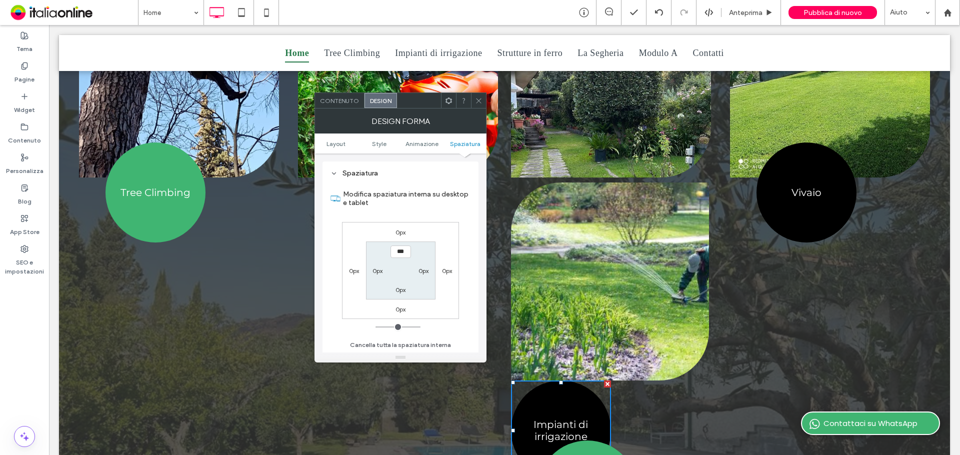
click at [402, 231] on label "0px" at bounding box center [400, 231] width 10 height 7
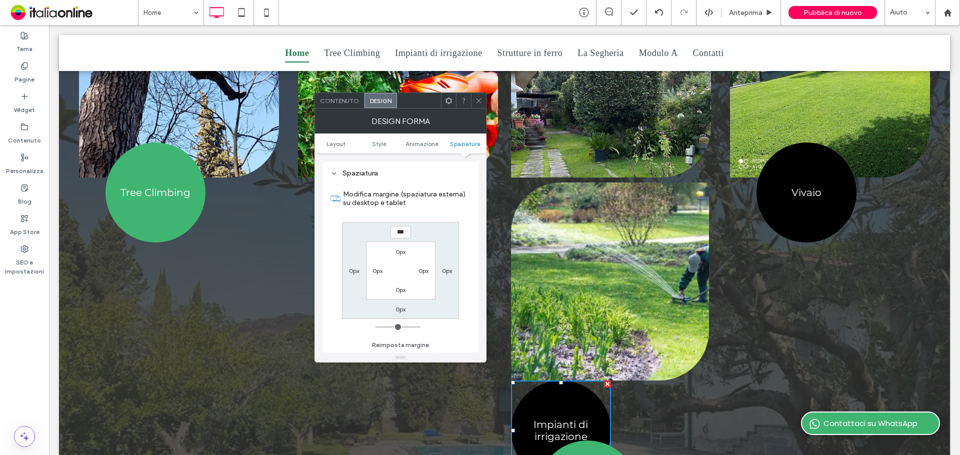
type input "***"
type input "*"
type input "*****"
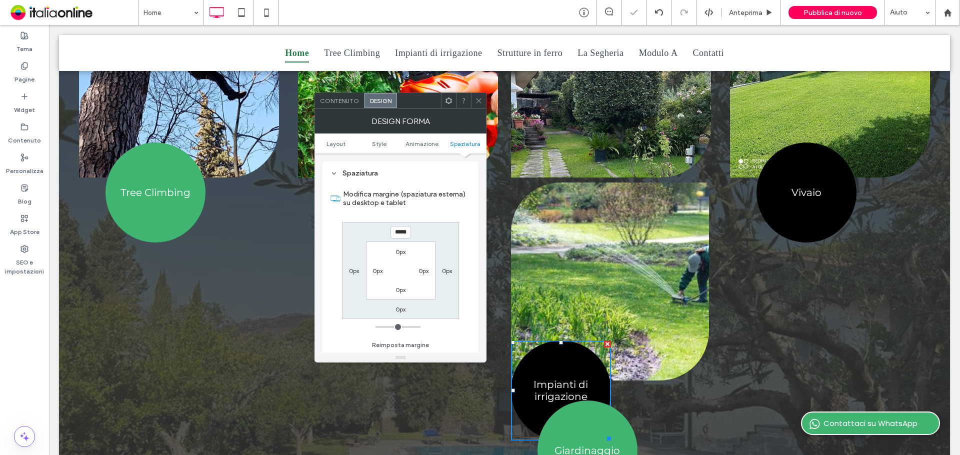
click at [482, 96] on span at bounding box center [478, 100] width 7 height 15
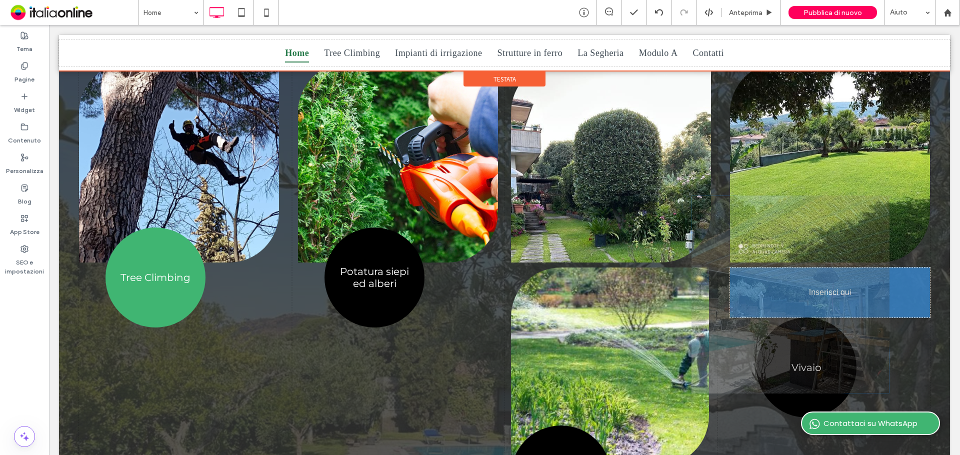
scroll to position [800, 0]
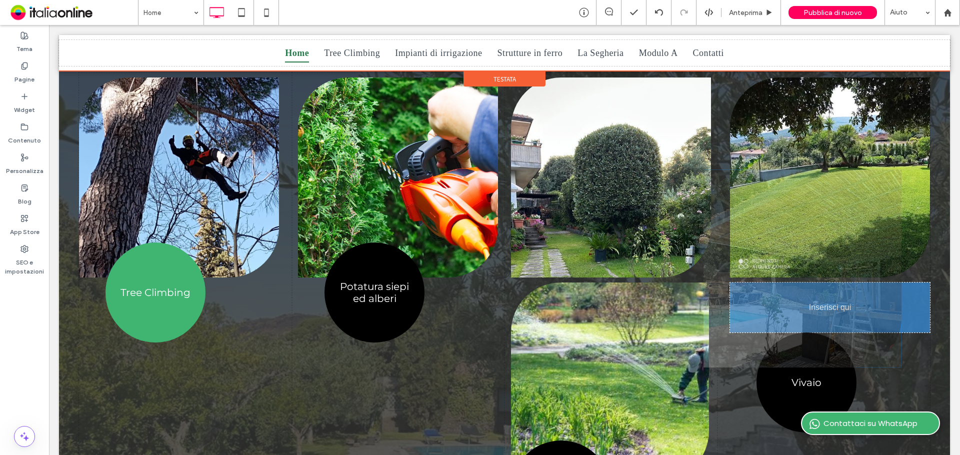
drag, startPoint x: 429, startPoint y: 322, endPoint x: 768, endPoint y: 271, distance: 342.2
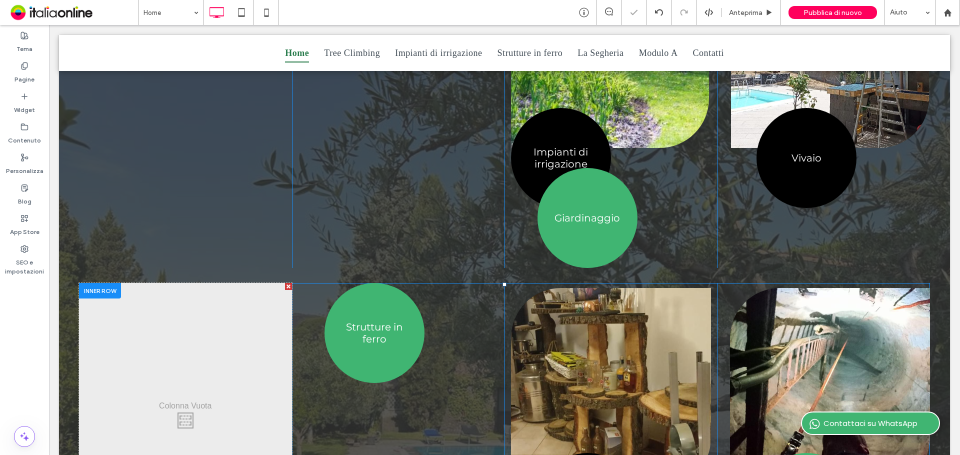
scroll to position [1150, 0]
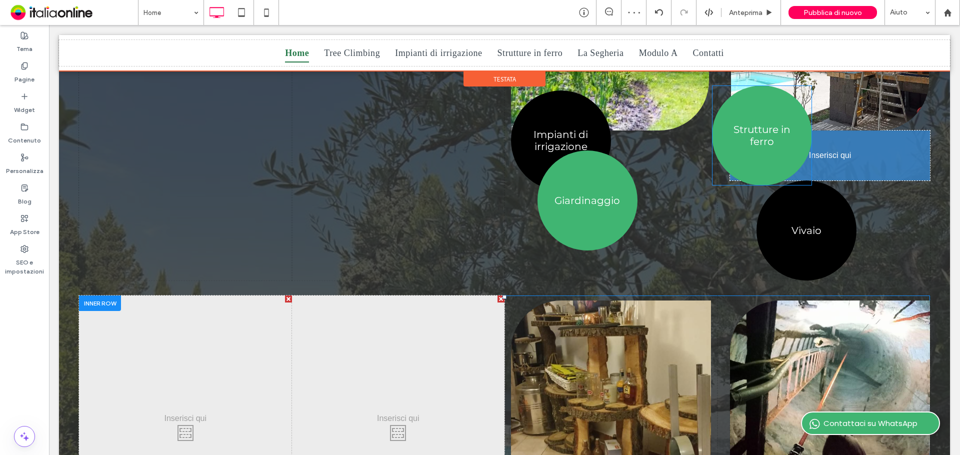
drag, startPoint x: 386, startPoint y: 311, endPoint x: 780, endPoint y: 163, distance: 421.4
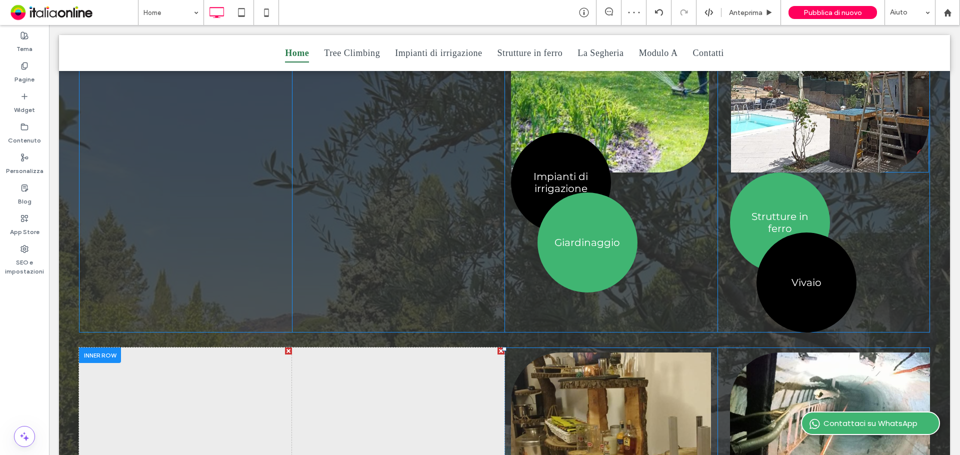
scroll to position [1050, 0]
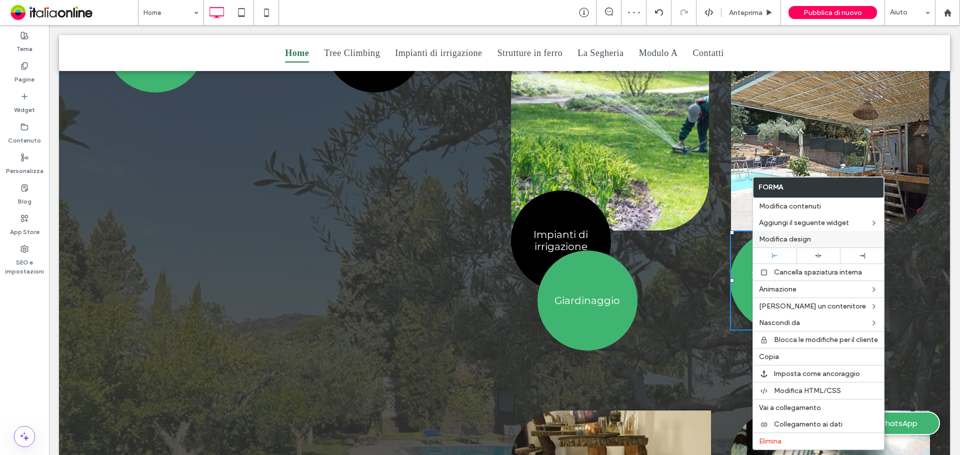
click at [781, 238] on span "Modifica design" at bounding box center [785, 239] width 52 height 8
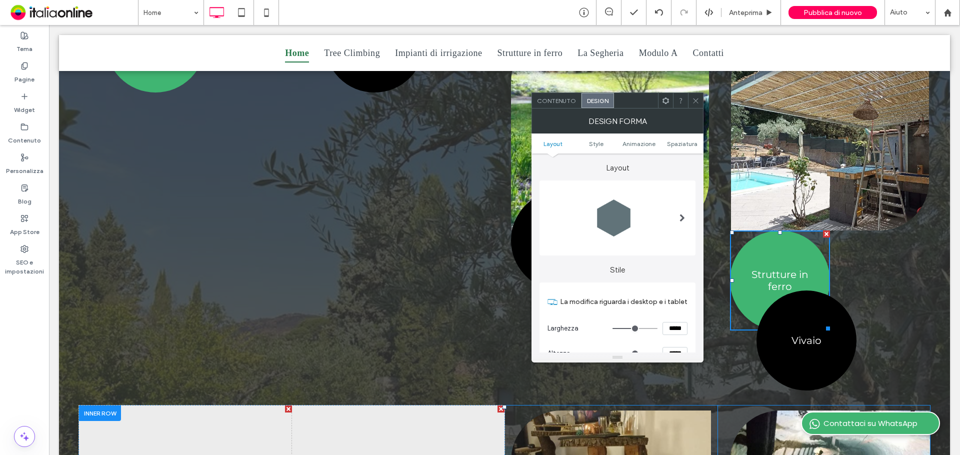
click at [684, 147] on span "Spaziatura" at bounding box center [682, 143] width 30 height 7
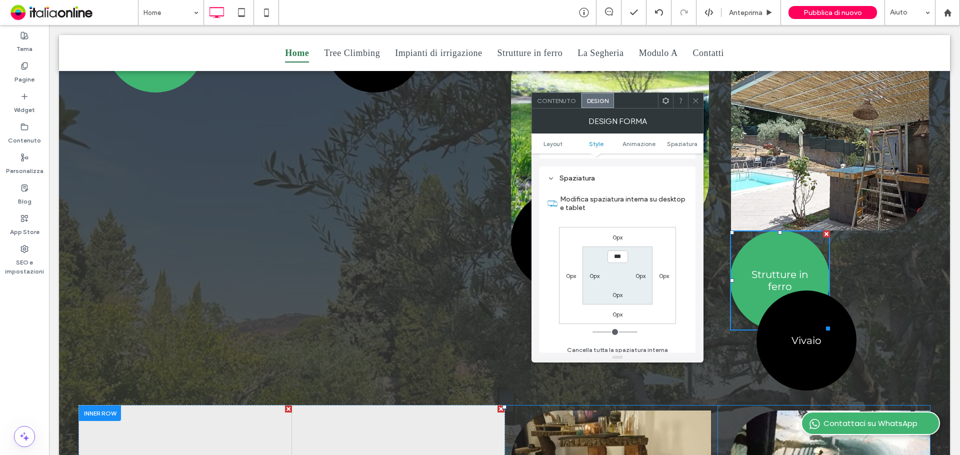
scroll to position [588, 0]
click at [618, 237] on div "0px 0px 0px 0px *** 0px 0px 0px" at bounding box center [617, 270] width 117 height 97
click at [617, 234] on label "0px" at bounding box center [617, 231] width 10 height 7
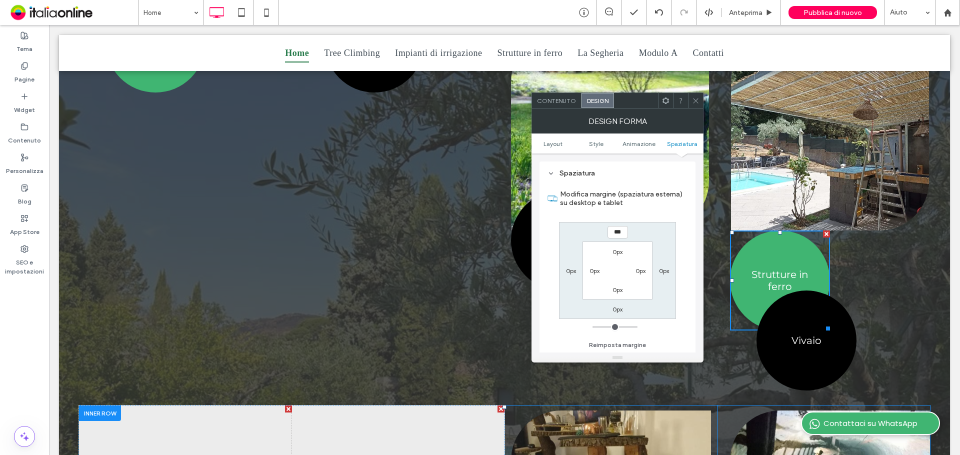
type input "***"
type input "*"
type input "*****"
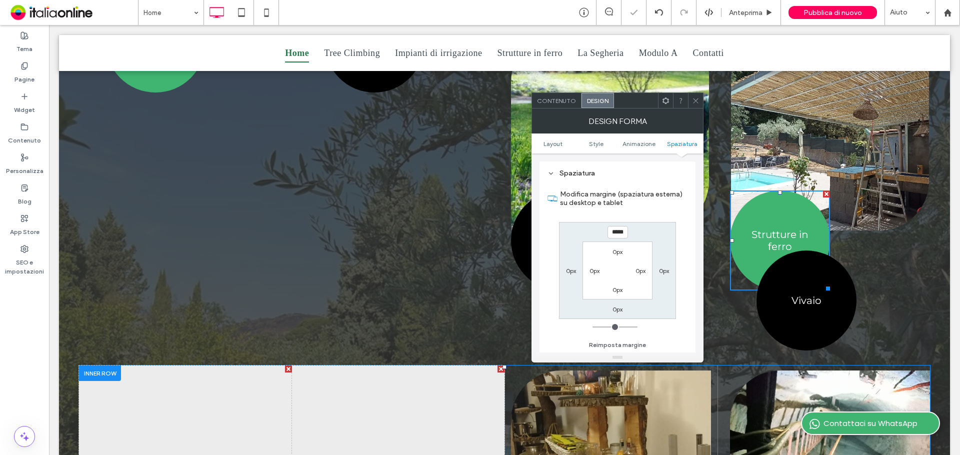
click at [693, 102] on icon at bounding box center [695, 100] width 7 height 7
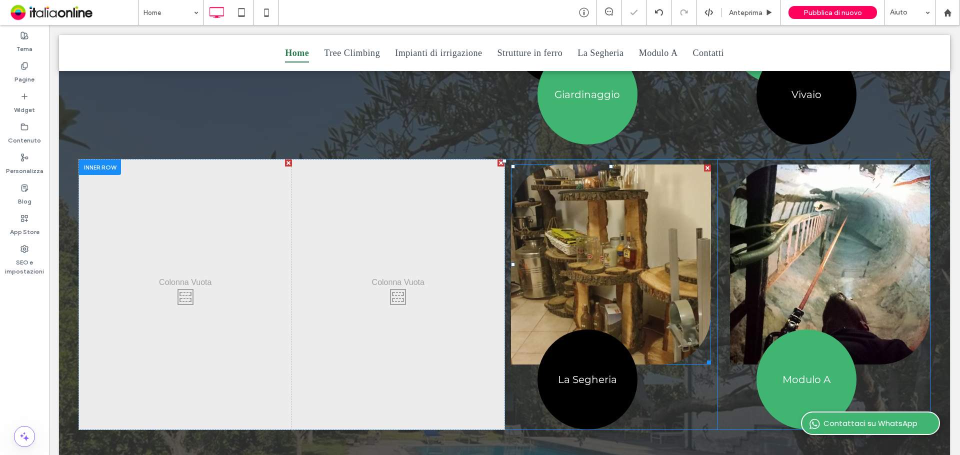
scroll to position [1300, 0]
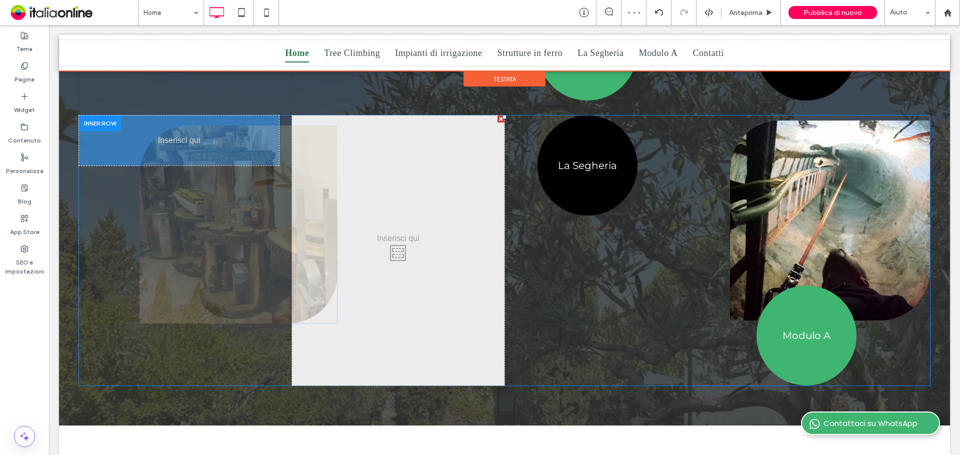
drag, startPoint x: 189, startPoint y: 214, endPoint x: 190, endPoint y: 165, distance: 49.5
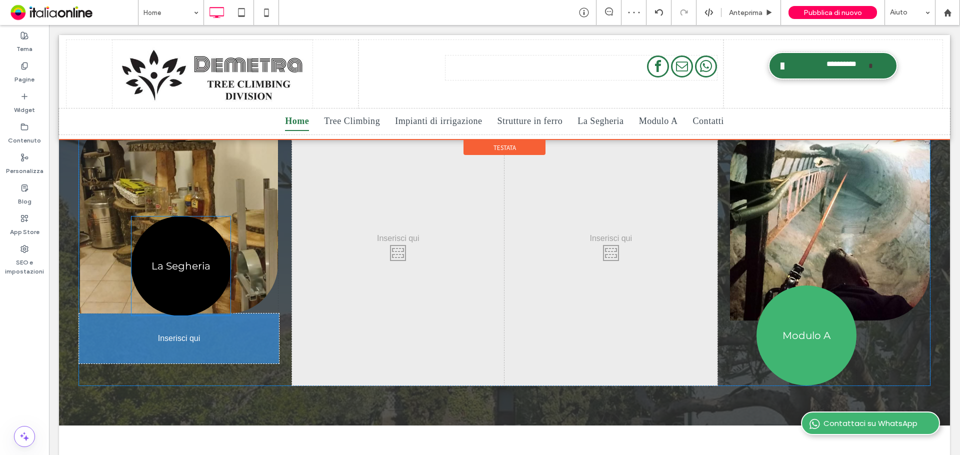
drag, startPoint x: 578, startPoint y: 161, endPoint x: 172, endPoint y: 300, distance: 429.0
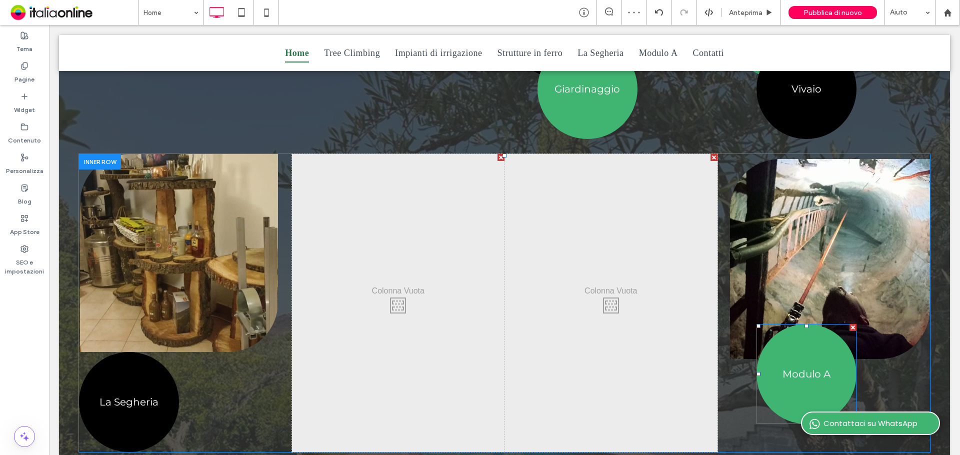
scroll to position [1250, 0]
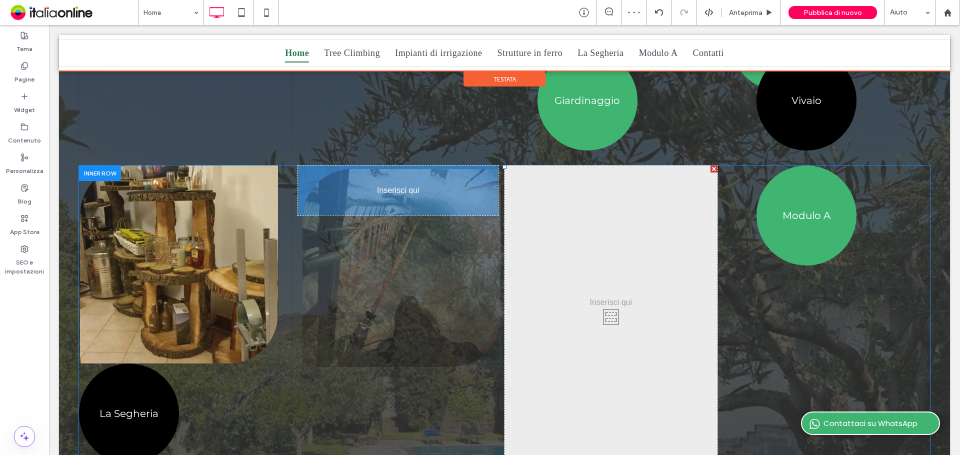
drag, startPoint x: 408, startPoint y: 260, endPoint x: 387, endPoint y: 217, distance: 47.2
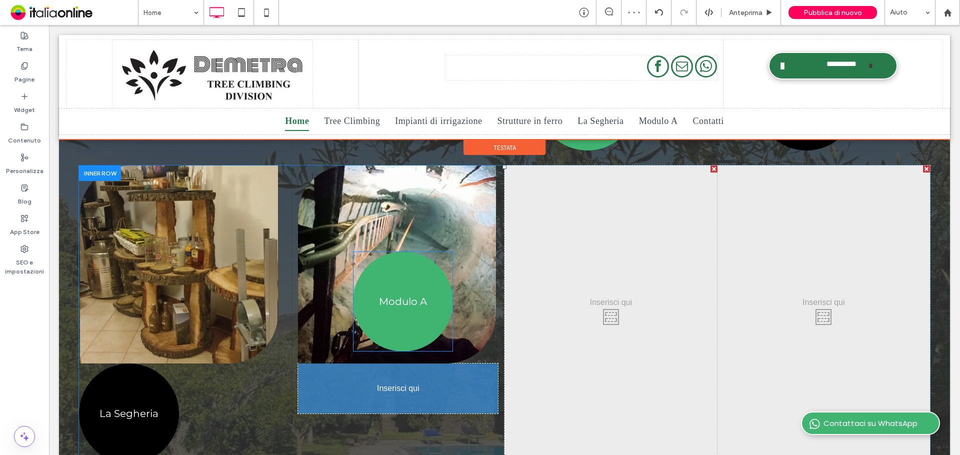
drag, startPoint x: 800, startPoint y: 220, endPoint x: 456, endPoint y: 370, distance: 375.2
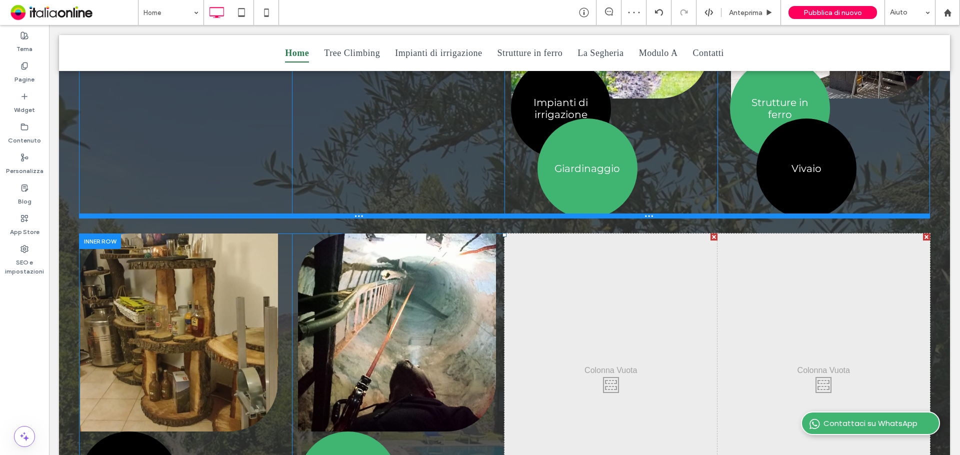
scroll to position [1050, 0]
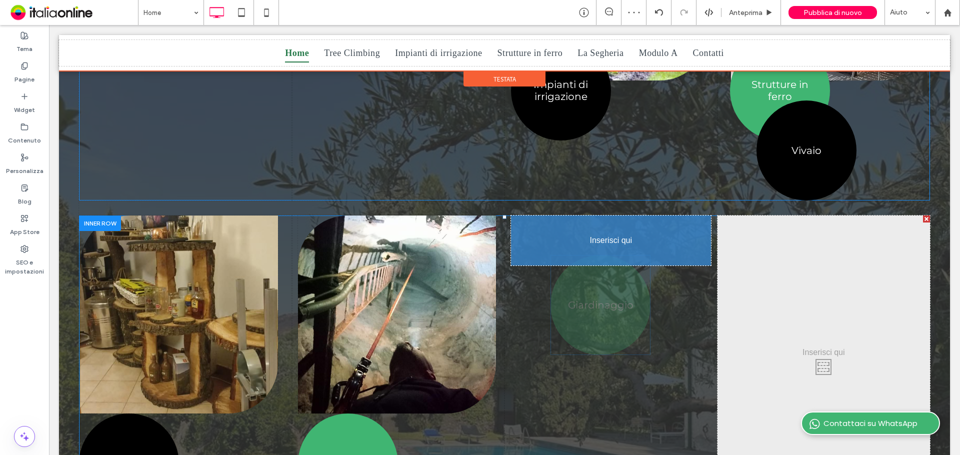
drag, startPoint x: 596, startPoint y: 305, endPoint x: 612, endPoint y: 294, distance: 19.1
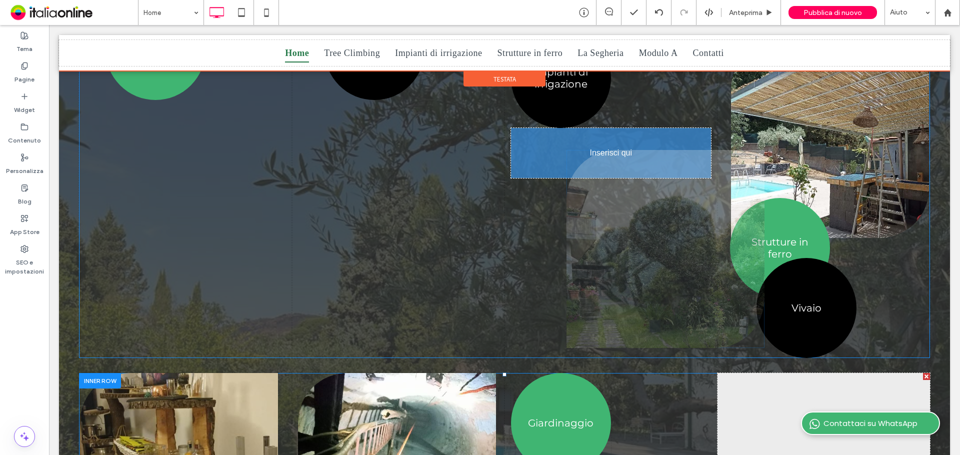
scroll to position [1150, 0]
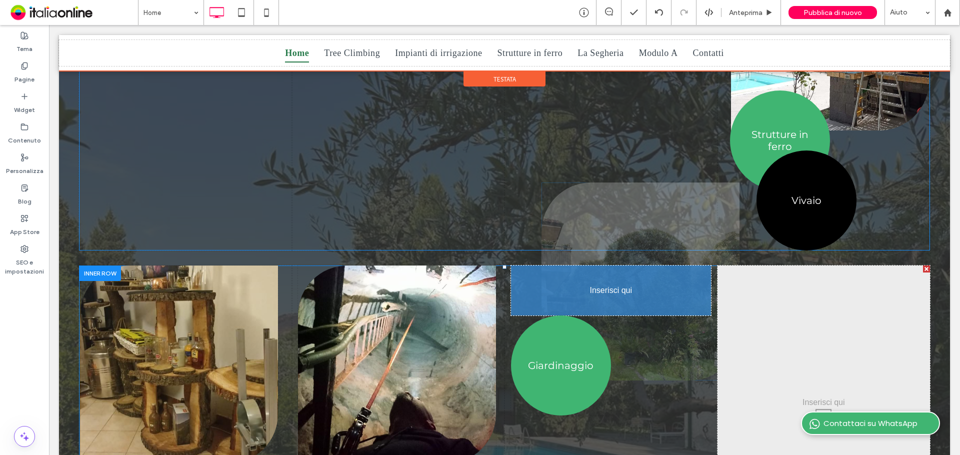
drag, startPoint x: 621, startPoint y: 190, endPoint x: 591, endPoint y: 284, distance: 98.8
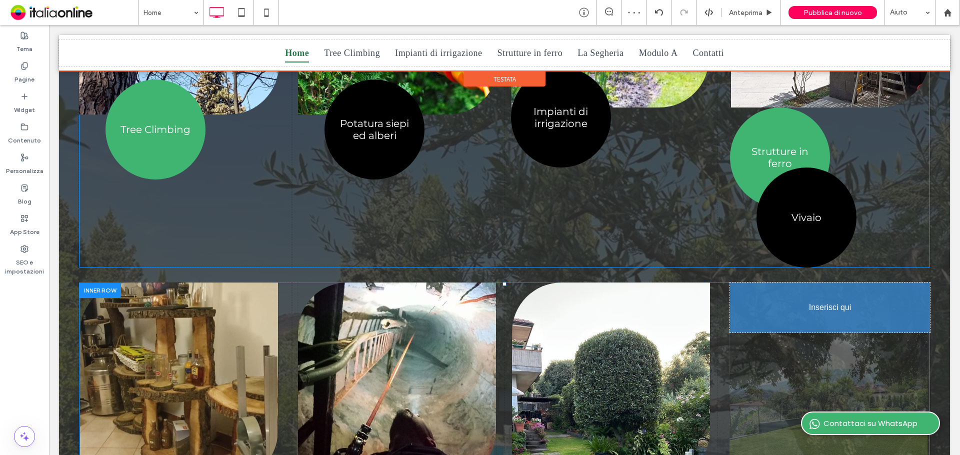
scroll to position [1050, 0]
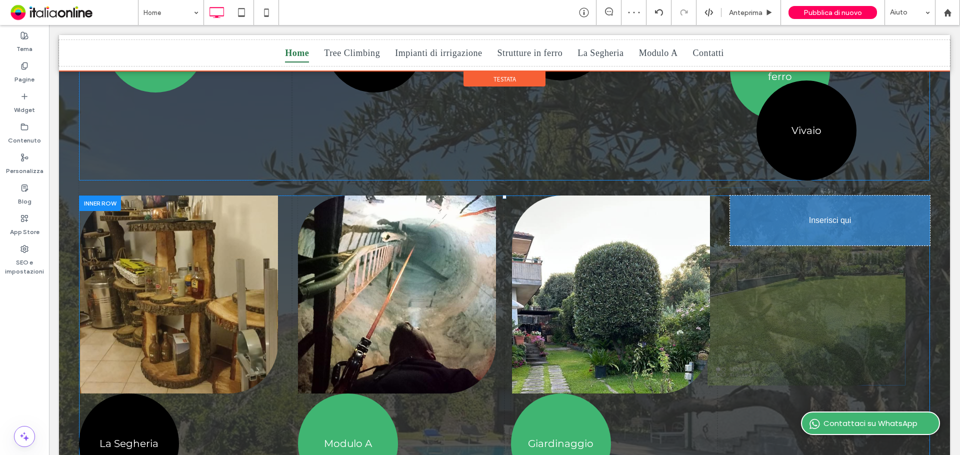
drag, startPoint x: 826, startPoint y: 290, endPoint x: 804, endPoint y: 249, distance: 46.5
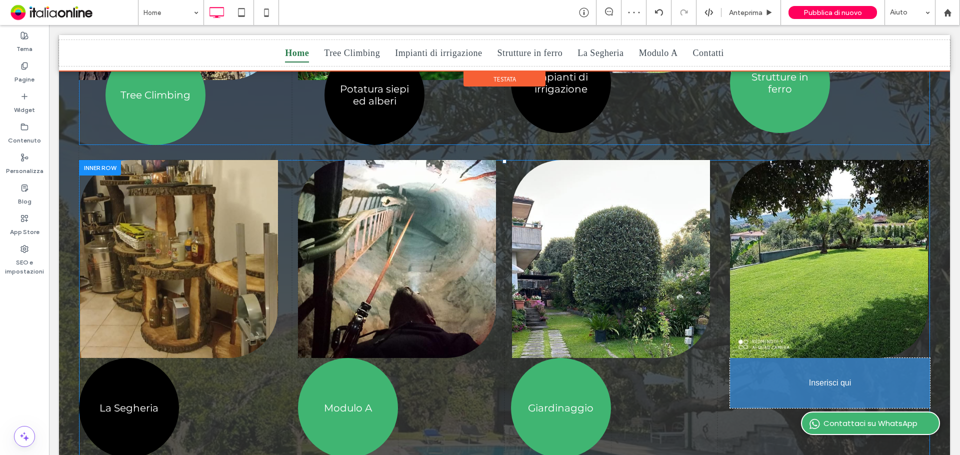
scroll to position [1000, 0]
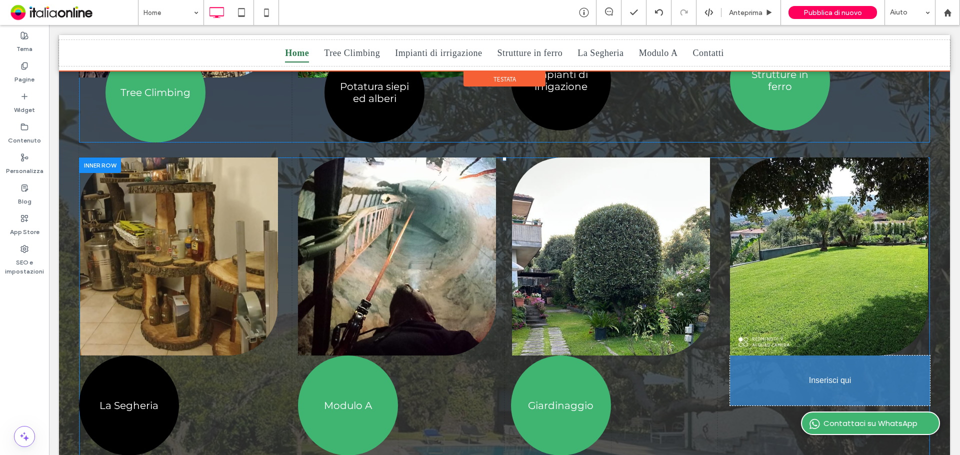
drag, startPoint x: 786, startPoint y: 201, endPoint x: 792, endPoint y: 315, distance: 114.1
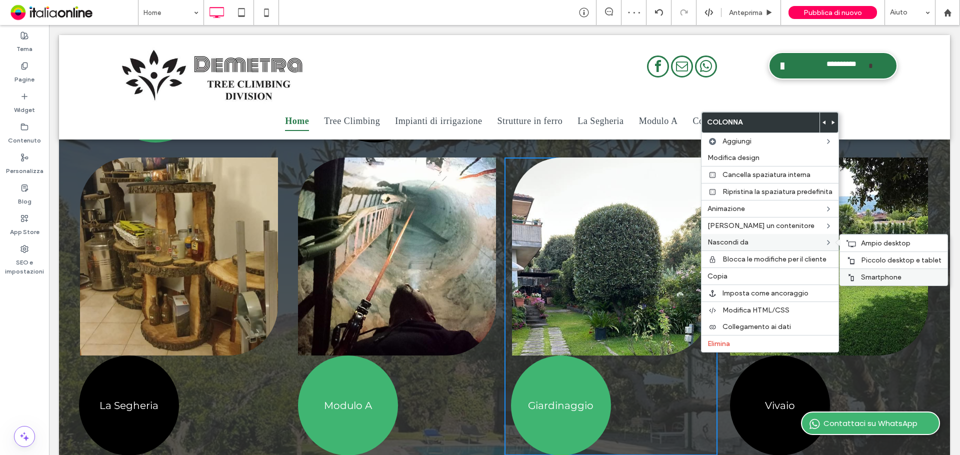
click at [882, 274] on span "Smartphone" at bounding box center [881, 277] width 40 height 8
click at [886, 254] on div "Piccolo desktop e tablet" at bounding box center [893, 259] width 107 height 17
click at [885, 243] on span "Ampio desktop" at bounding box center [885, 243] width 49 height 8
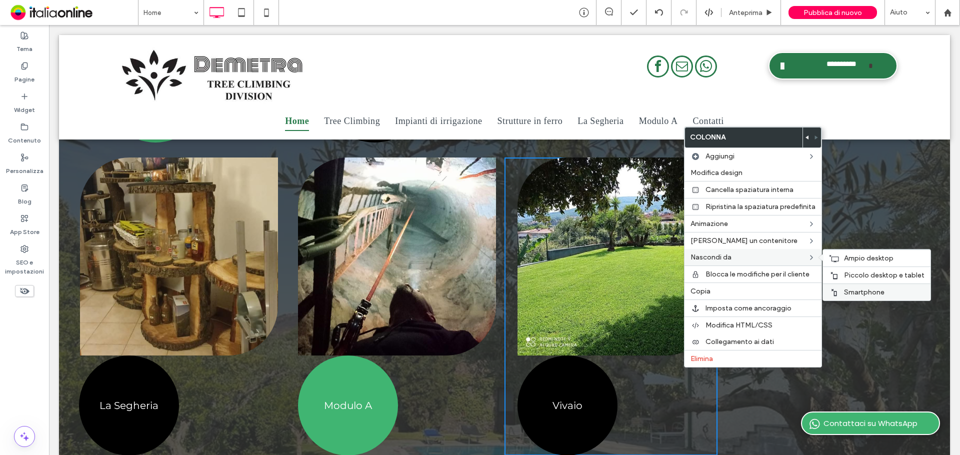
click at [858, 290] on span "Smartphone" at bounding box center [864, 292] width 40 height 8
click at [869, 272] on span "Piccolo desktop e tablet" at bounding box center [884, 275] width 80 height 8
drag, startPoint x: 847, startPoint y: 257, endPoint x: 836, endPoint y: 259, distance: 11.6
click at [847, 257] on span "Ampio desktop" at bounding box center [868, 258] width 49 height 8
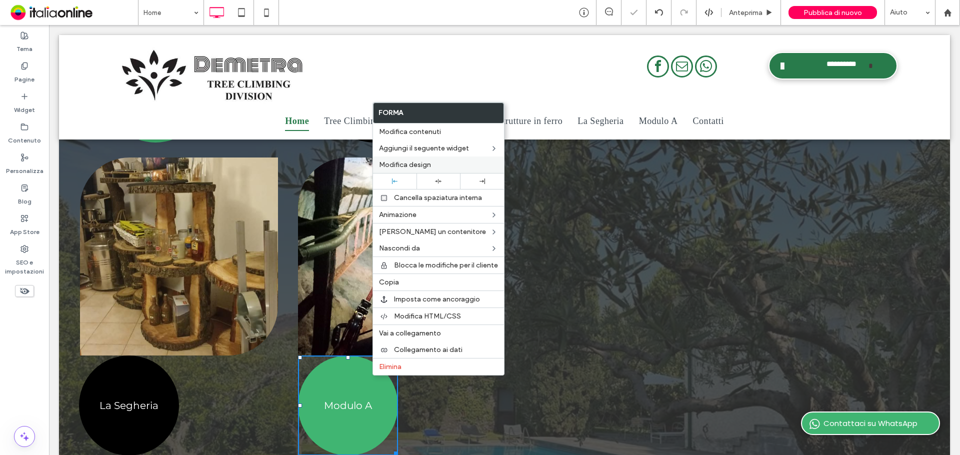
click at [432, 165] on label "Modifica design" at bounding box center [438, 164] width 119 height 8
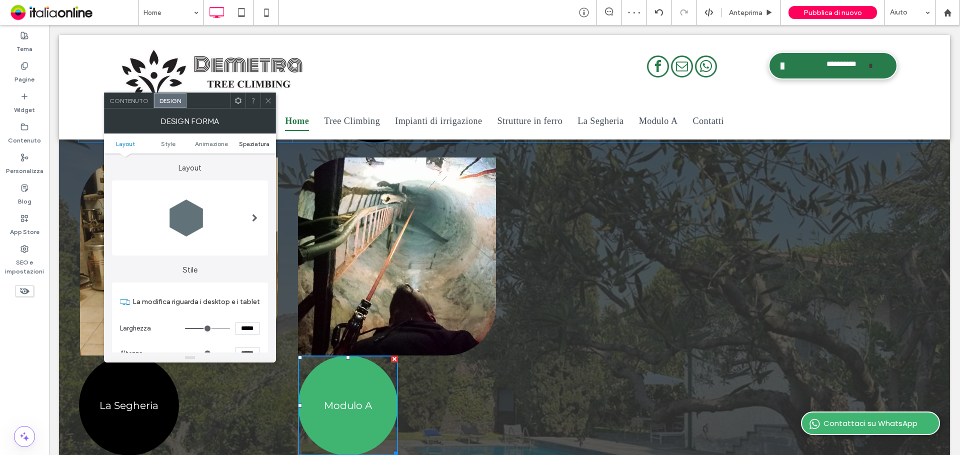
click at [258, 147] on span "Spaziatura" at bounding box center [254, 143] width 30 height 7
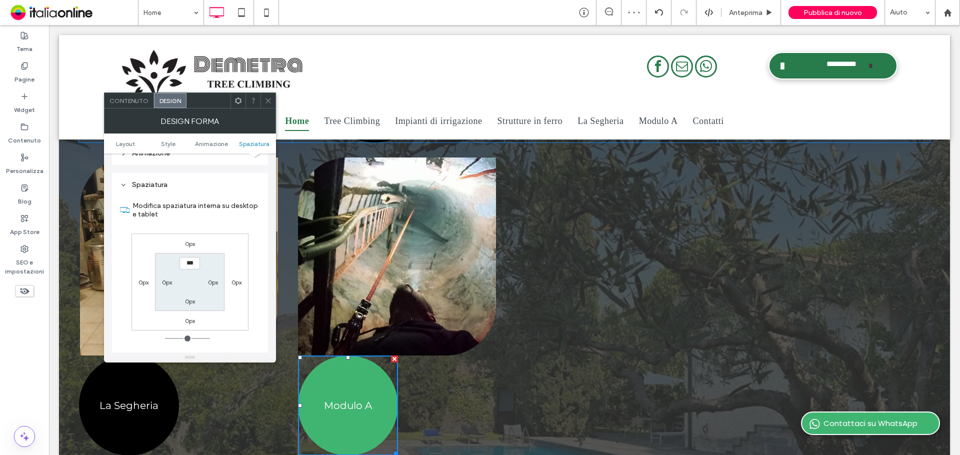
scroll to position [588, 0]
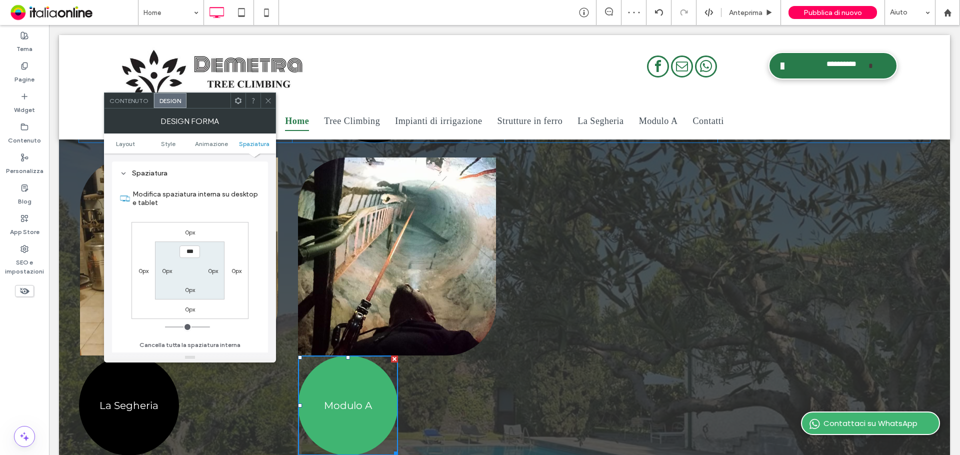
click at [188, 226] on div "0px 0px 0px 0px *** 0px 0px 0px" at bounding box center [189, 270] width 117 height 97
click at [189, 231] on label "0px" at bounding box center [190, 231] width 10 height 7
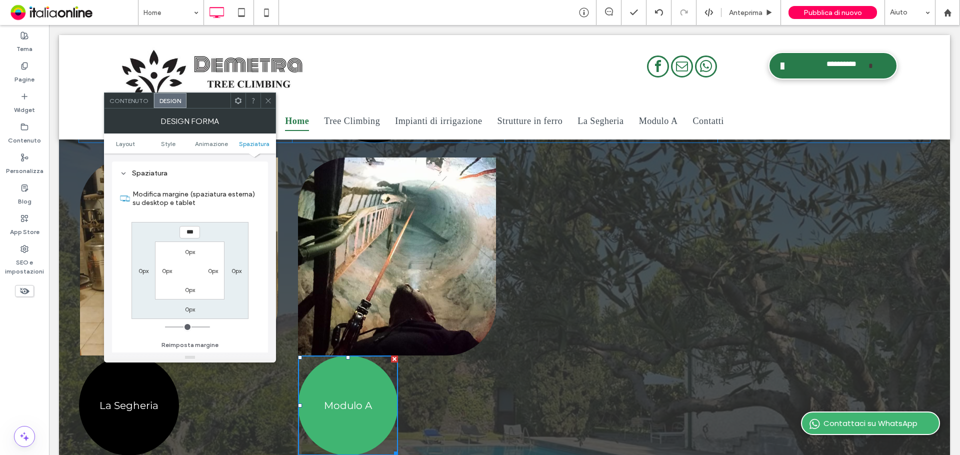
type input "***"
type input "*"
type input "*****"
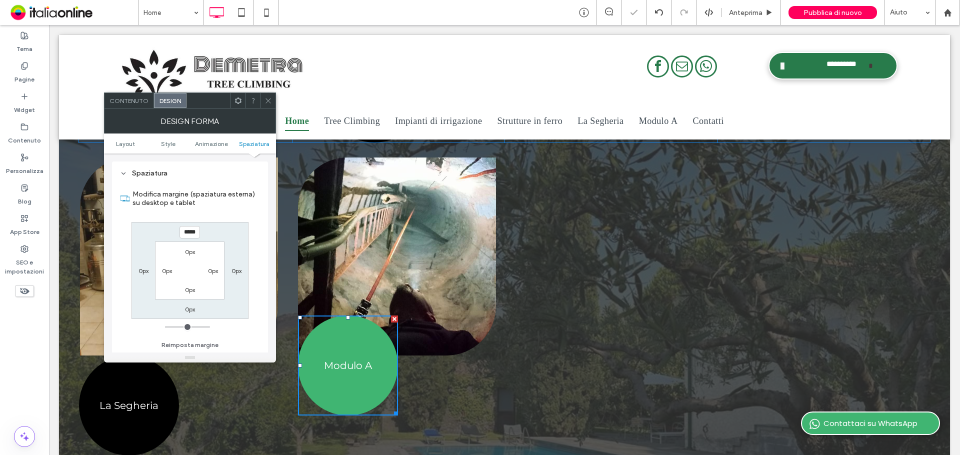
click at [267, 103] on icon at bounding box center [267, 100] width 7 height 7
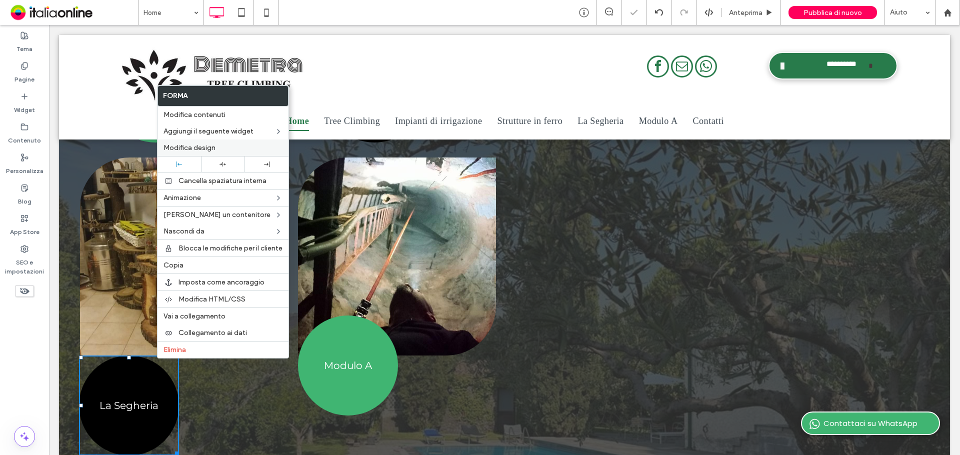
click at [203, 146] on span "Modifica design" at bounding box center [189, 147] width 52 height 8
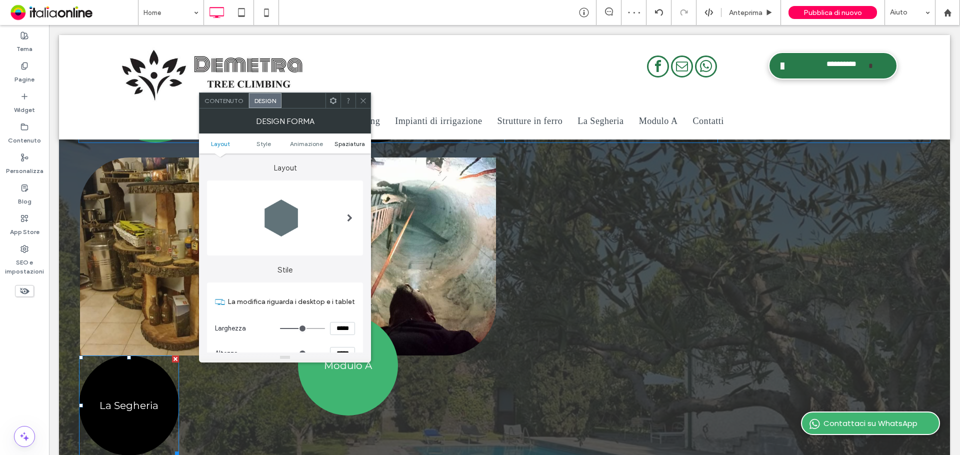
click at [336, 144] on span "Spaziatura" at bounding box center [349, 143] width 30 height 7
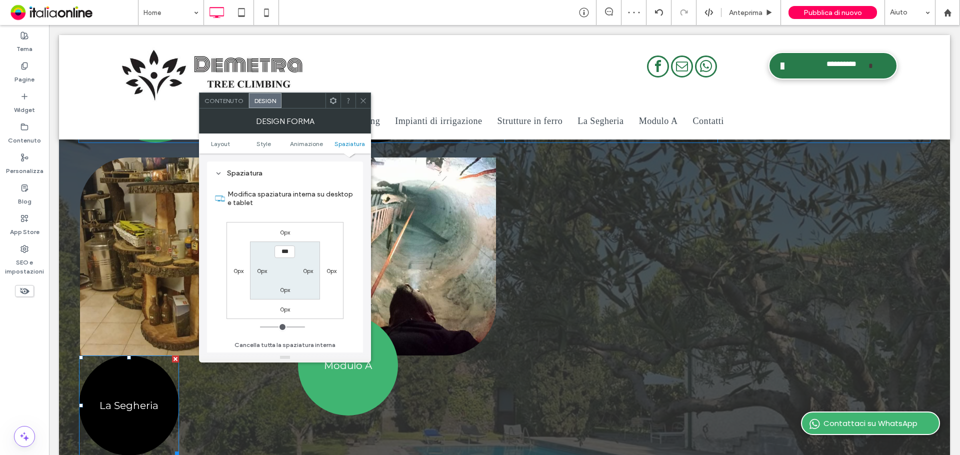
click at [288, 230] on label "0px" at bounding box center [285, 231] width 10 height 7
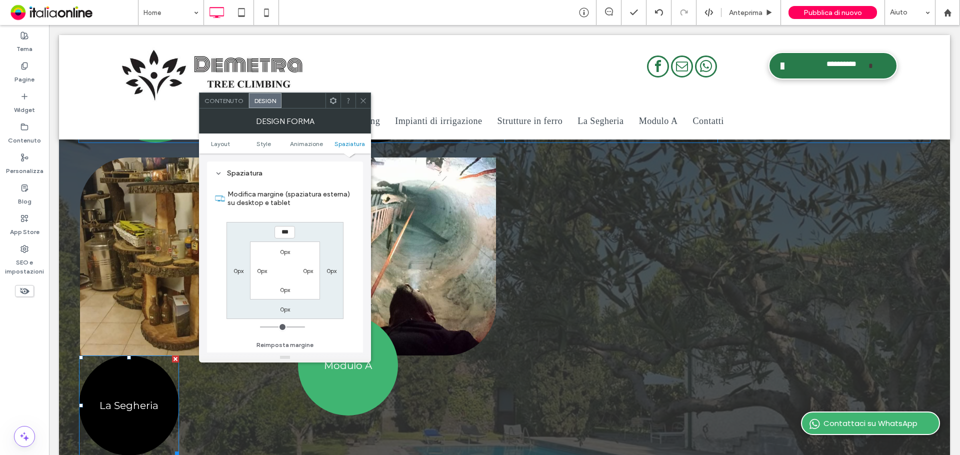
type input "***"
type input "*"
type input "*****"
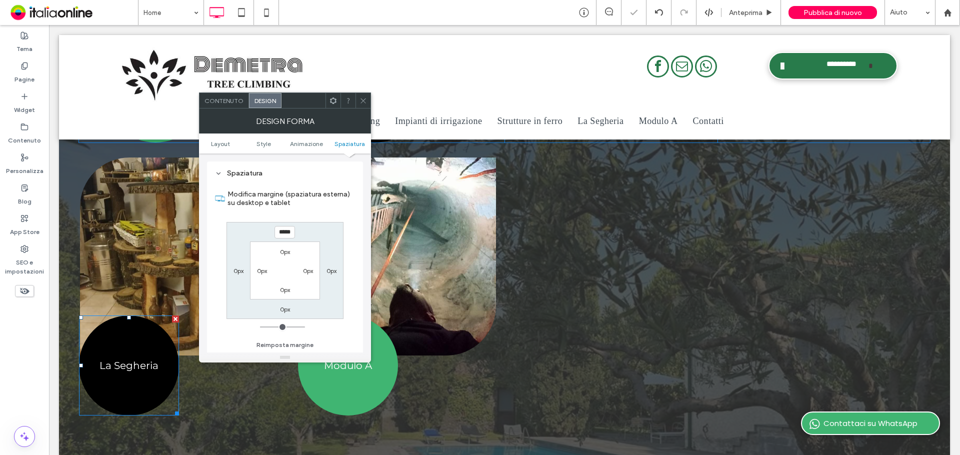
click at [366, 104] on icon at bounding box center [362, 100] width 7 height 7
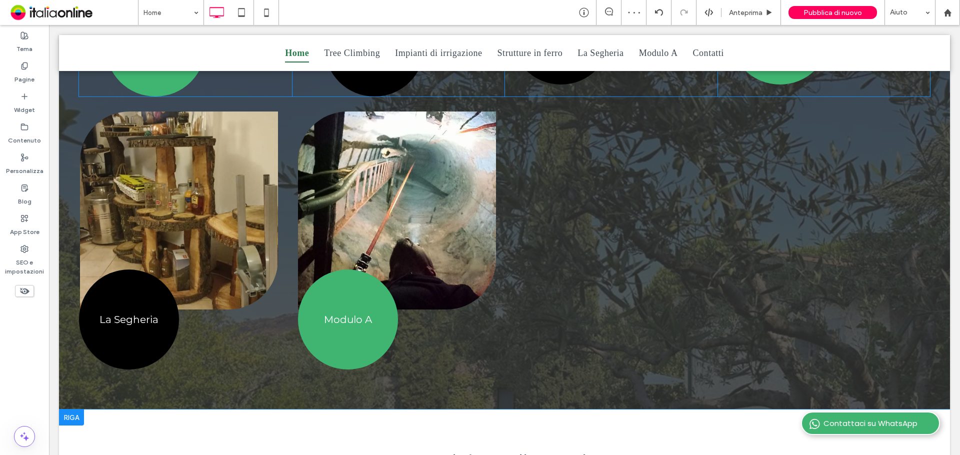
scroll to position [1200, 0]
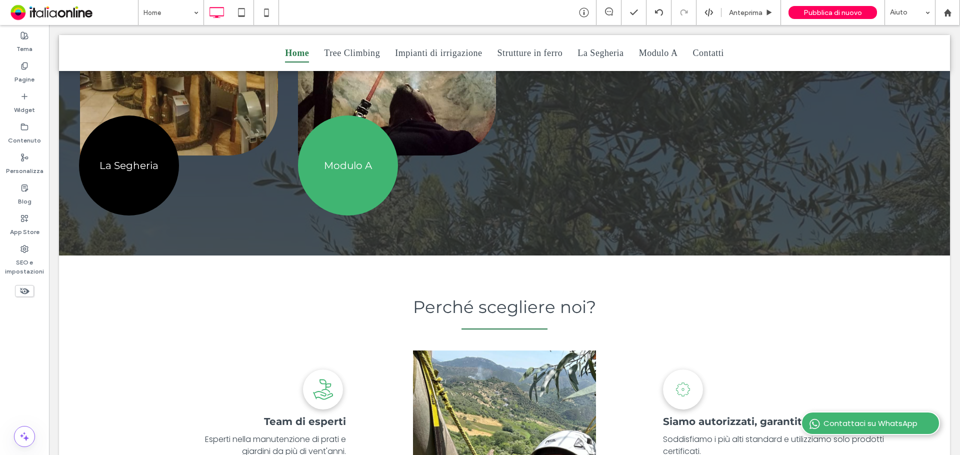
click at [465, 7] on div "Home Anteprima Pubblica di nuovo Aiuto" at bounding box center [549, 12] width 822 height 25
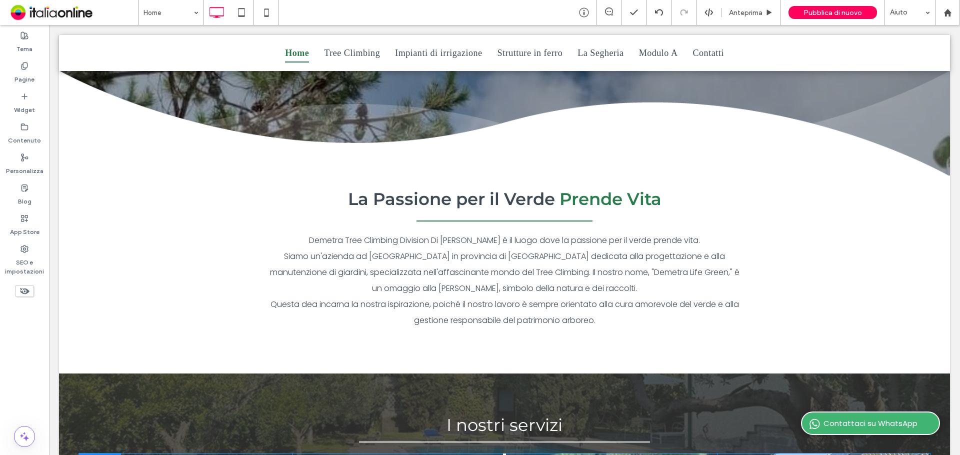
scroll to position [3129, 0]
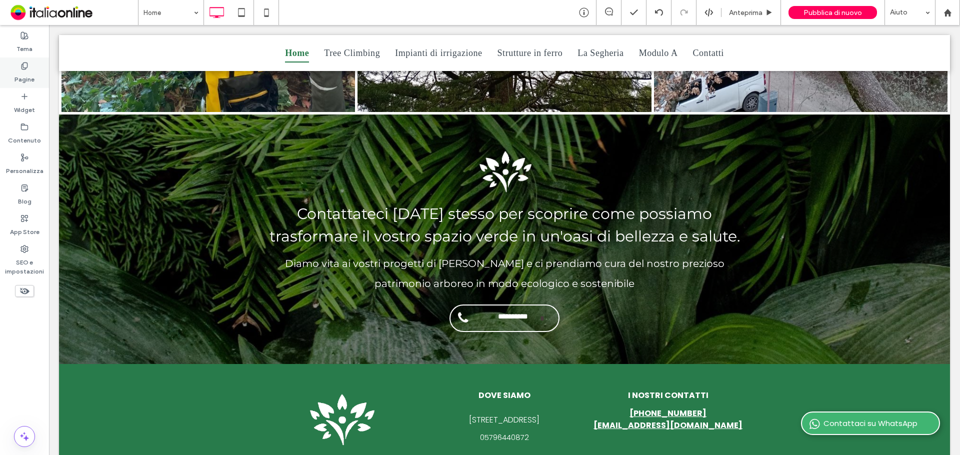
click at [13, 70] on div "Pagine" at bounding box center [24, 72] width 49 height 30
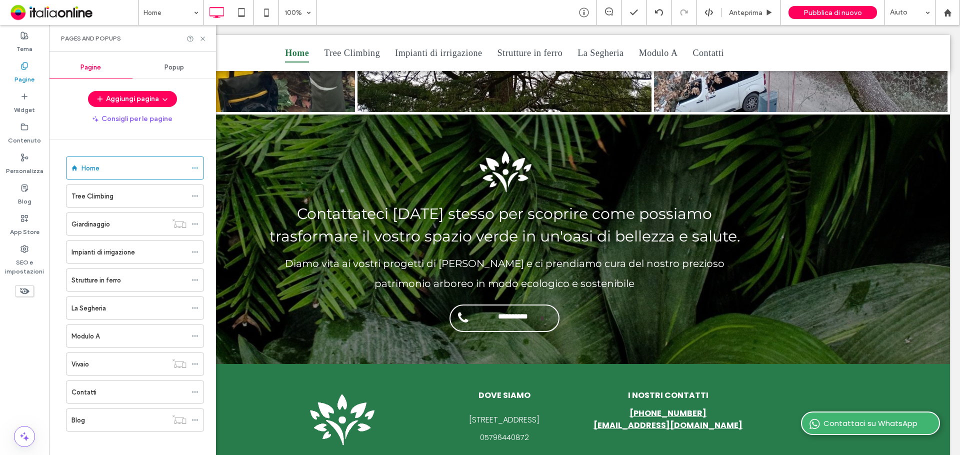
click at [119, 198] on div "Tree Climbing" at bounding box center [128, 196] width 115 height 10
click at [202, 39] on use at bounding box center [202, 38] width 4 height 4
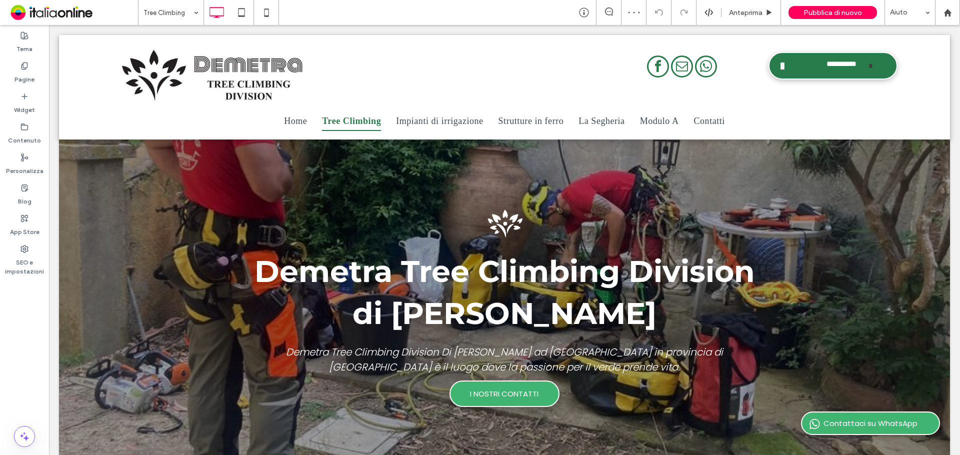
scroll to position [3821, 0]
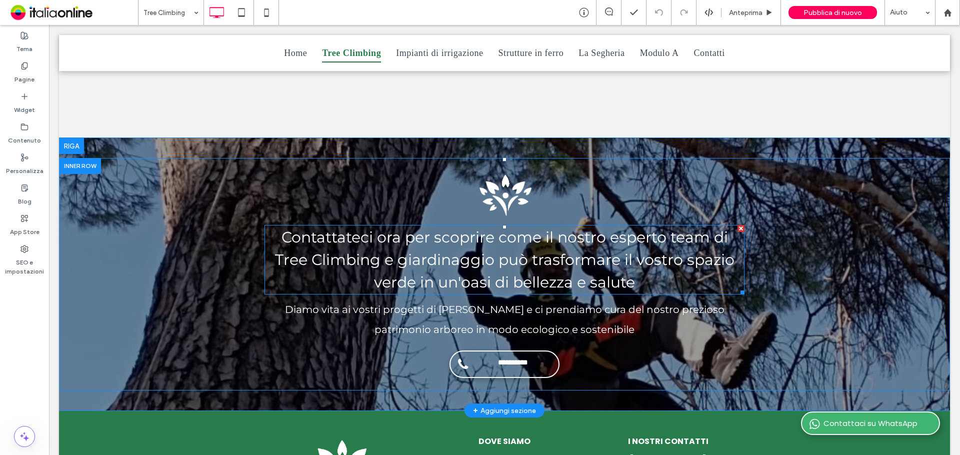
click at [473, 245] on span "Contattateci ora per scoprire come il nostro esperto team di Tree Climbing e gi…" at bounding box center [504, 259] width 459 height 63
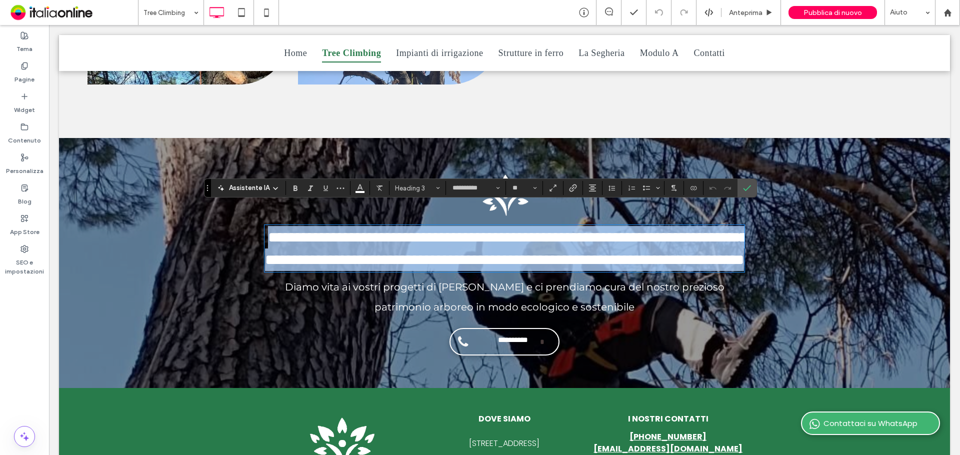
click at [425, 240] on span "**********" at bounding box center [506, 248] width 482 height 37
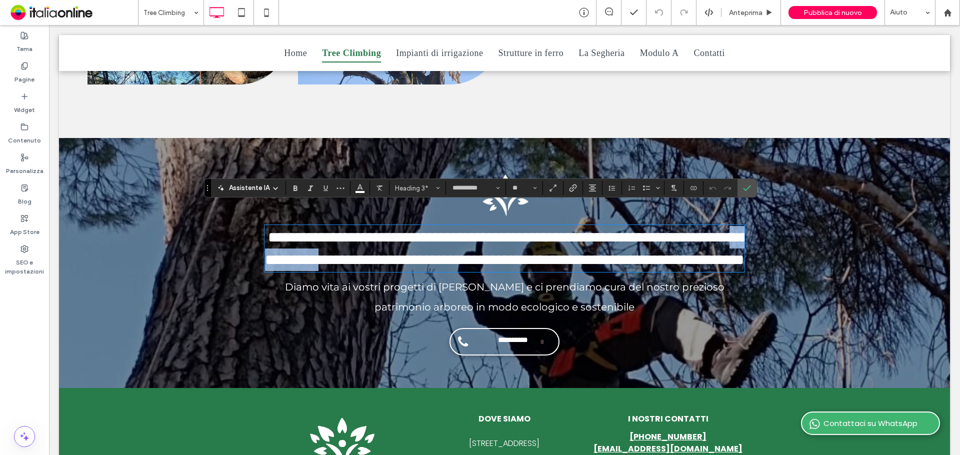
click at [425, 240] on span "**********" at bounding box center [506, 248] width 482 height 37
click at [743, 188] on icon "Conferma" at bounding box center [747, 188] width 8 height 8
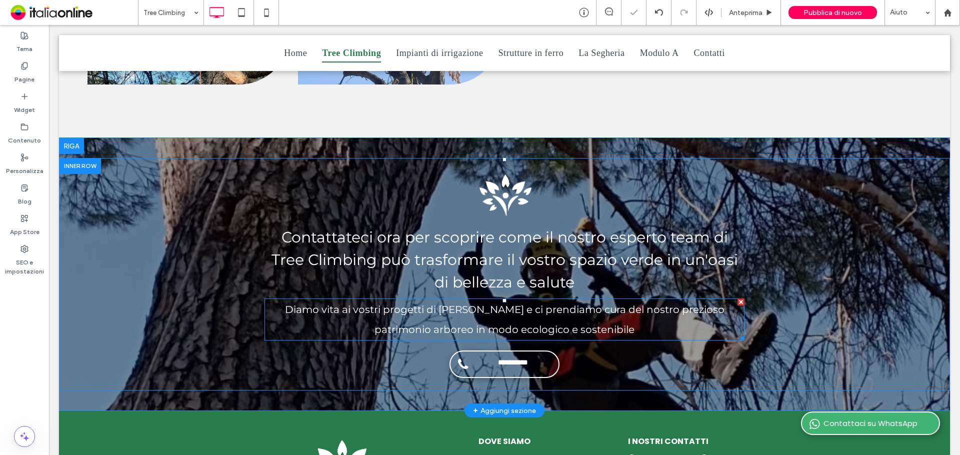
click at [457, 301] on h4 "Diamo vita ai vostri progetti di giardinaggio e ci prendiamo cura del nostro pr…" at bounding box center [504, 319] width 480 height 40
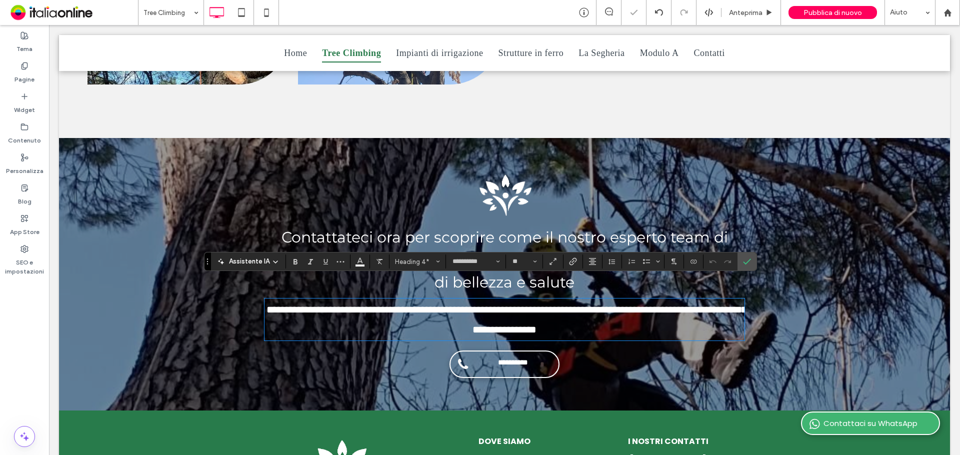
click at [481, 304] on span "**********" at bounding box center [506, 319] width 480 height 30
drag, startPoint x: 481, startPoint y: 289, endPoint x: 405, endPoint y: 295, distance: 75.7
click at [405, 304] on span "**********" at bounding box center [506, 319] width 480 height 30
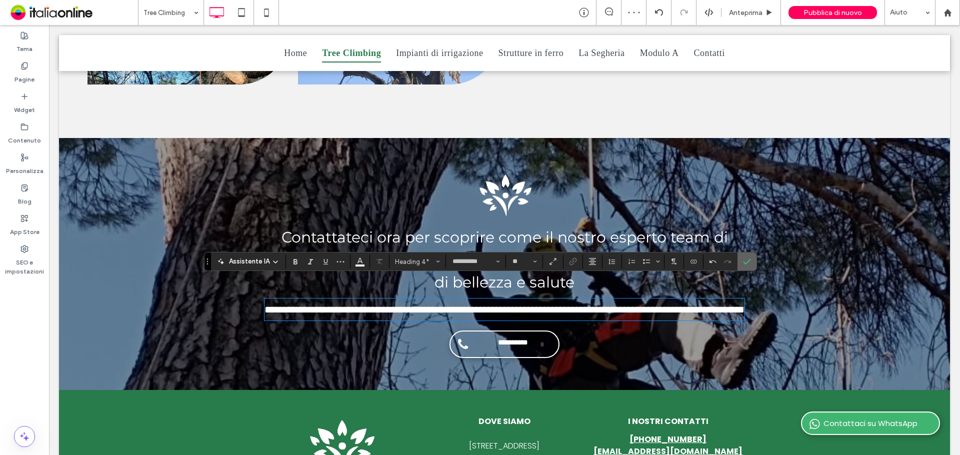
click at [745, 260] on icon "Conferma" at bounding box center [747, 261] width 8 height 8
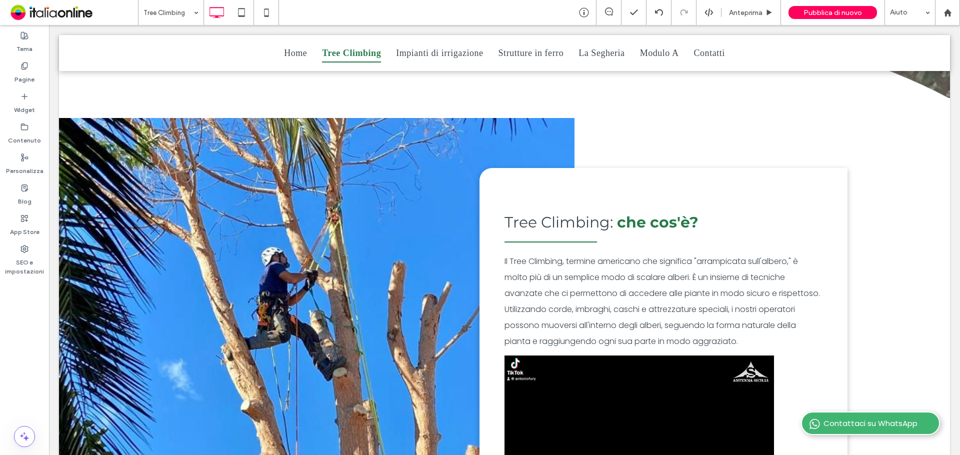
scroll to position [203, 0]
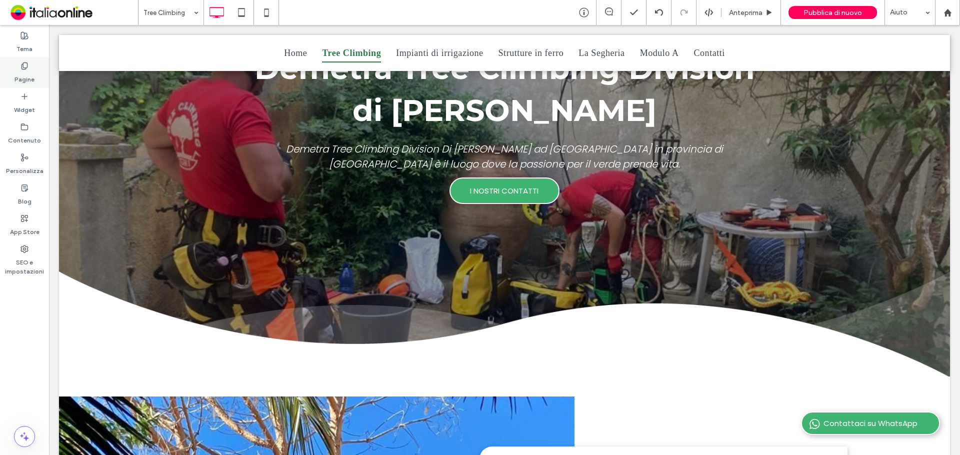
click at [16, 76] on label "Pagine" at bounding box center [24, 77] width 20 height 14
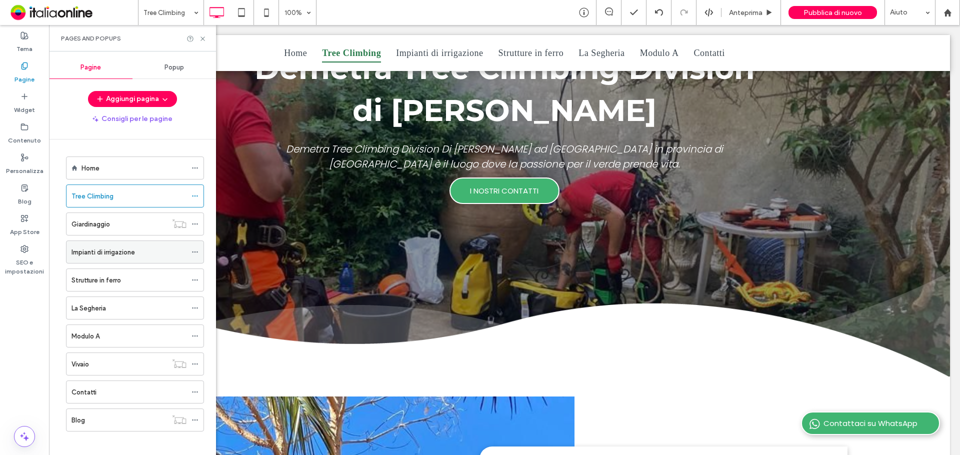
click at [115, 247] on label "Impianti di irrigazione" at bounding box center [102, 251] width 63 height 17
click at [202, 37] on icon at bounding box center [202, 38] width 7 height 7
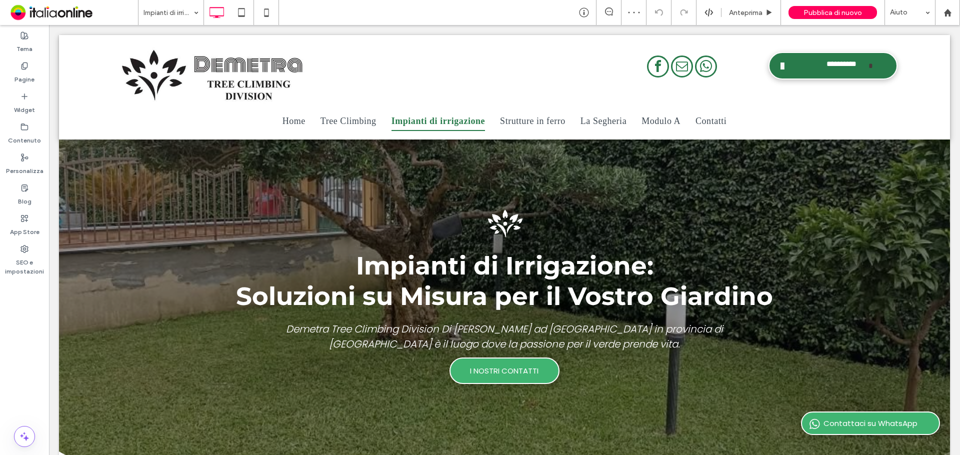
scroll to position [1303, 0]
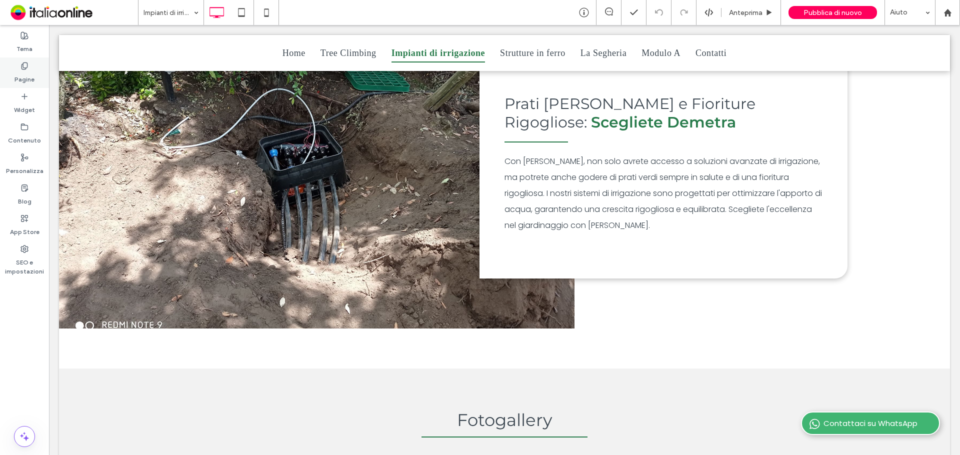
click at [32, 61] on div "Pagine" at bounding box center [24, 72] width 49 height 30
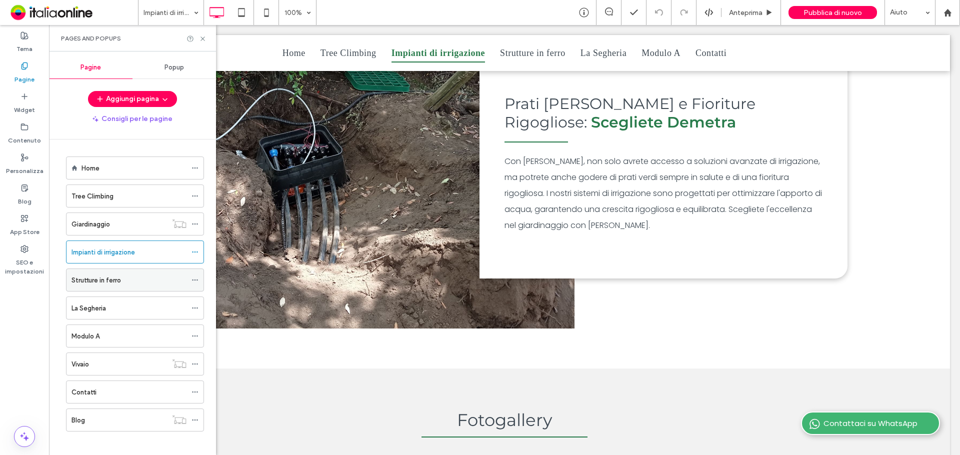
click at [136, 272] on div "Strutture in ferro" at bounding box center [128, 280] width 115 height 22
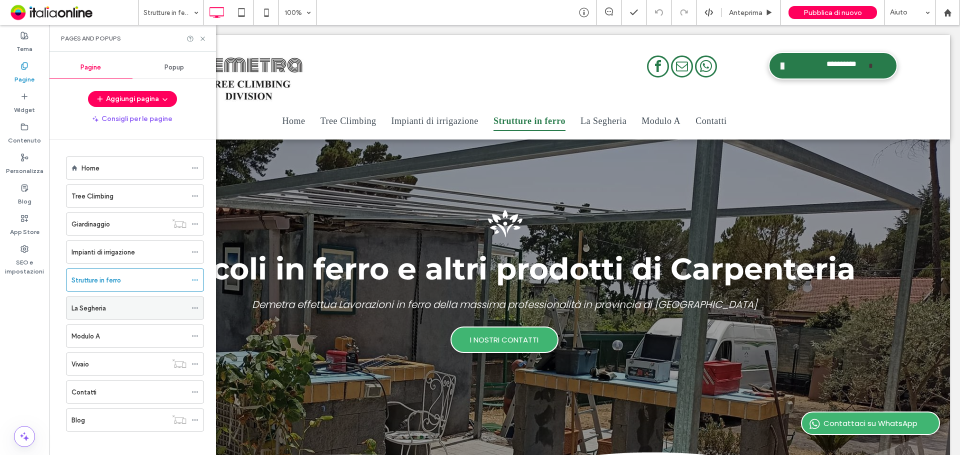
click at [106, 300] on div "La Segheria" at bounding box center [128, 308] width 115 height 22
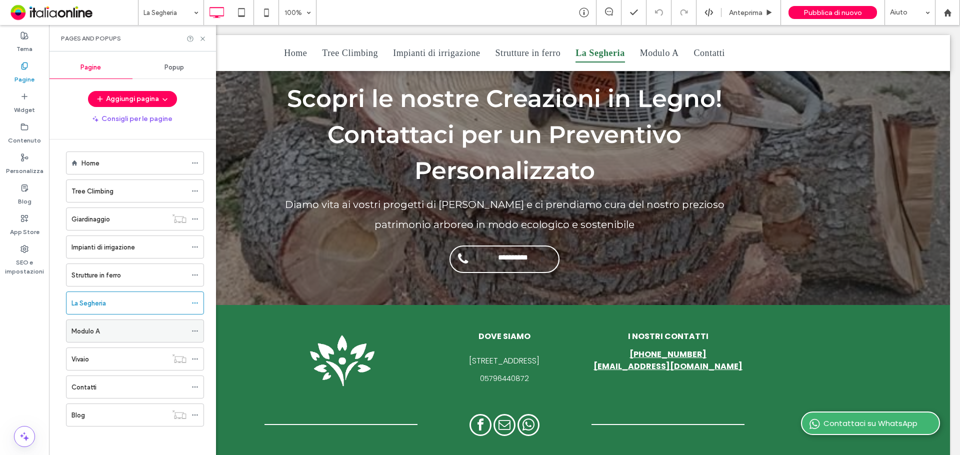
scroll to position [6, 0]
click at [122, 332] on div "Modulo A" at bounding box center [128, 329] width 115 height 10
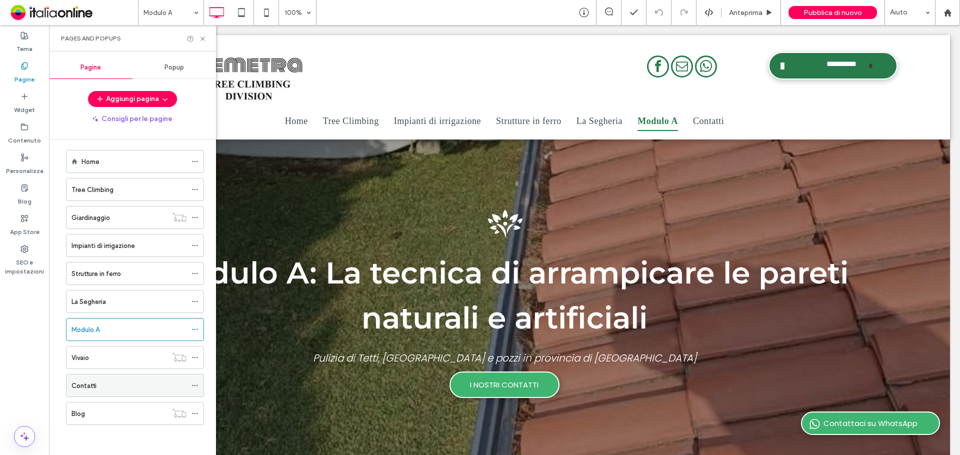
click at [123, 386] on div "Contatti" at bounding box center [128, 385] width 115 height 10
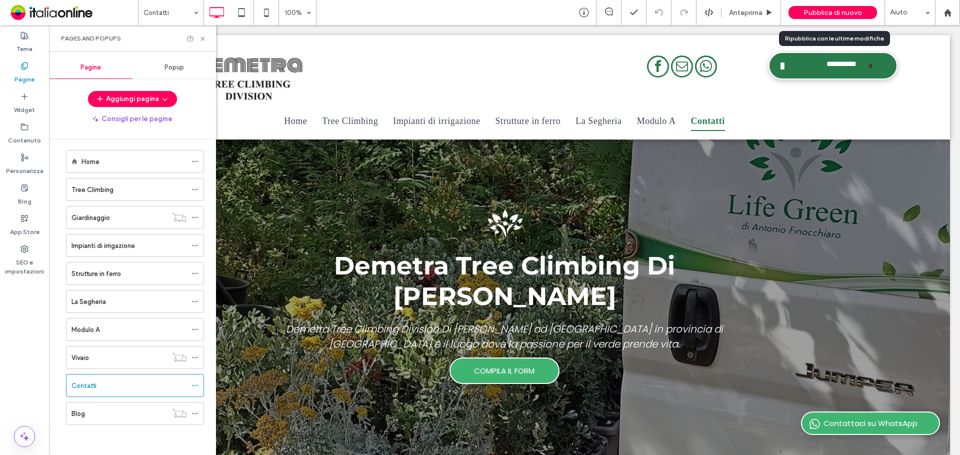
click at [831, 12] on span "Pubblica di nuovo" at bounding box center [832, 12] width 58 height 8
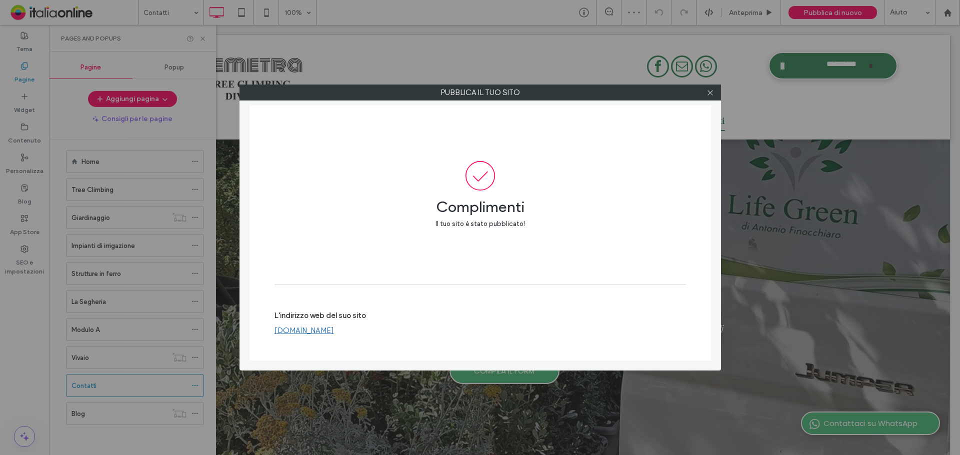
click at [347, 332] on div "L'indirizzo web del suo sito www.demetratreeclimbing.it" at bounding box center [479, 323] width 411 height 24
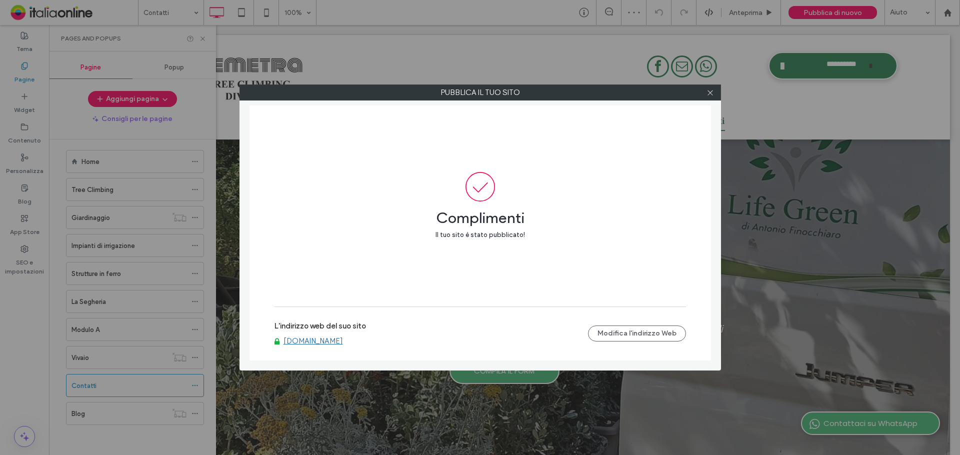
click at [343, 341] on link "www.demetratreeclimbing.it" at bounding box center [312, 340] width 59 height 9
click at [711, 93] on icon at bounding box center [709, 92] width 7 height 7
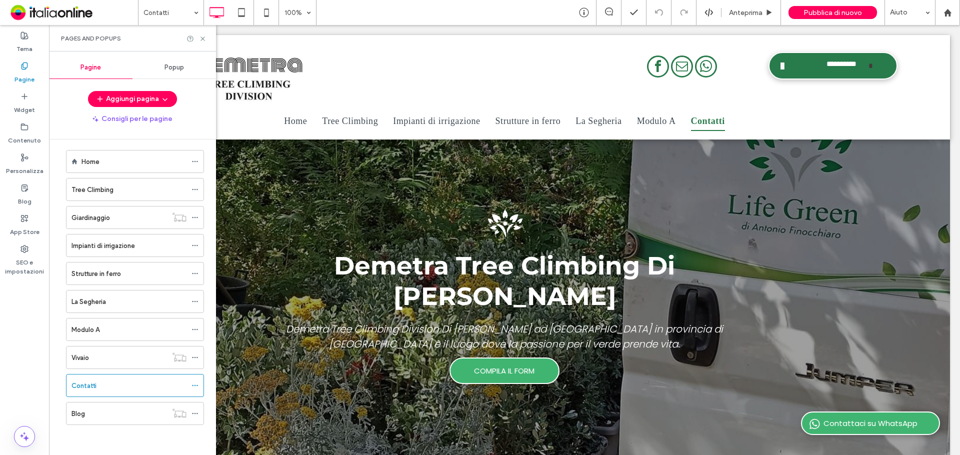
click at [131, 158] on div "Home" at bounding box center [133, 161] width 105 height 10
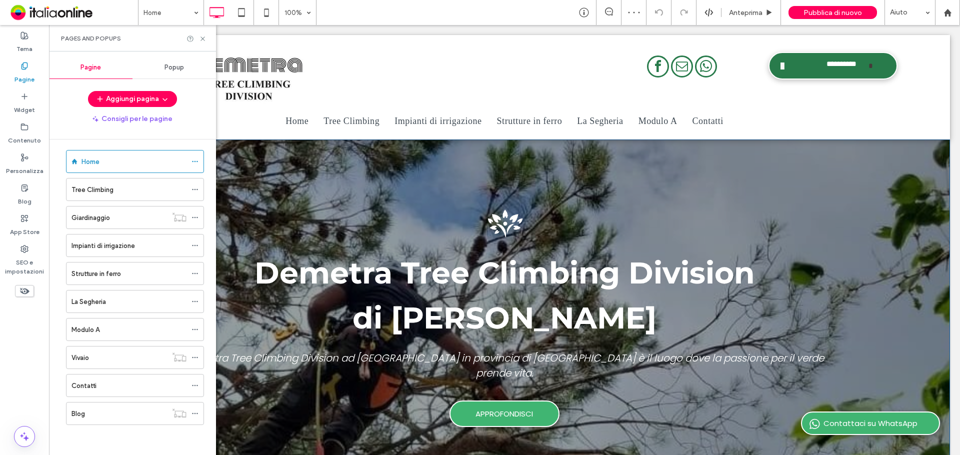
scroll to position [350, 0]
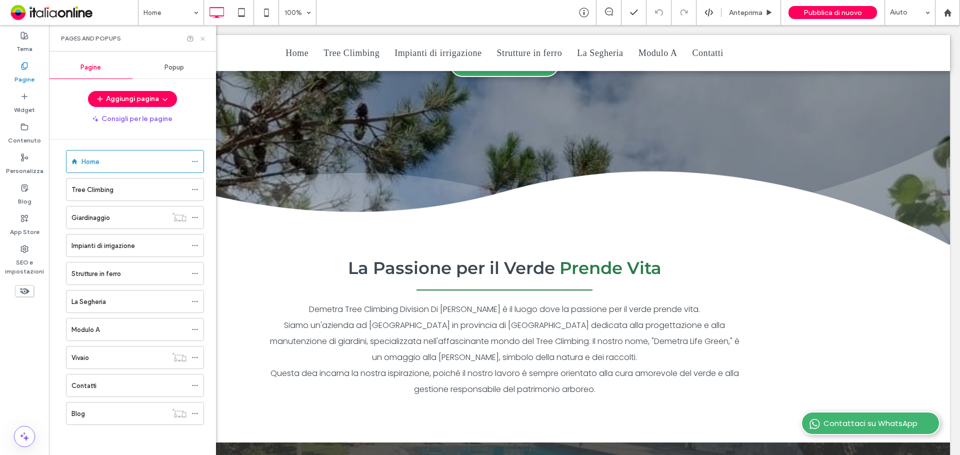
click at [198, 39] on div at bounding box center [196, 38] width 20 height 7
click at [203, 39] on use at bounding box center [202, 38] width 4 height 4
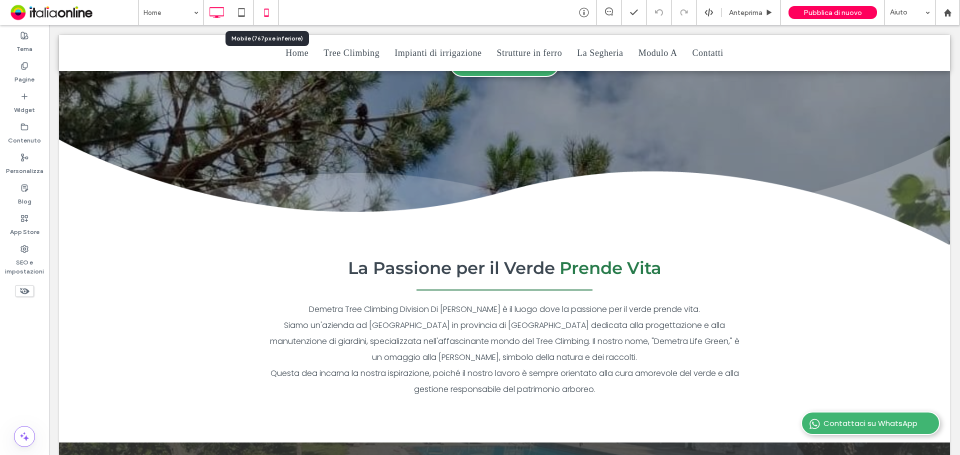
click at [267, 15] on icon at bounding box center [266, 12] width 20 height 20
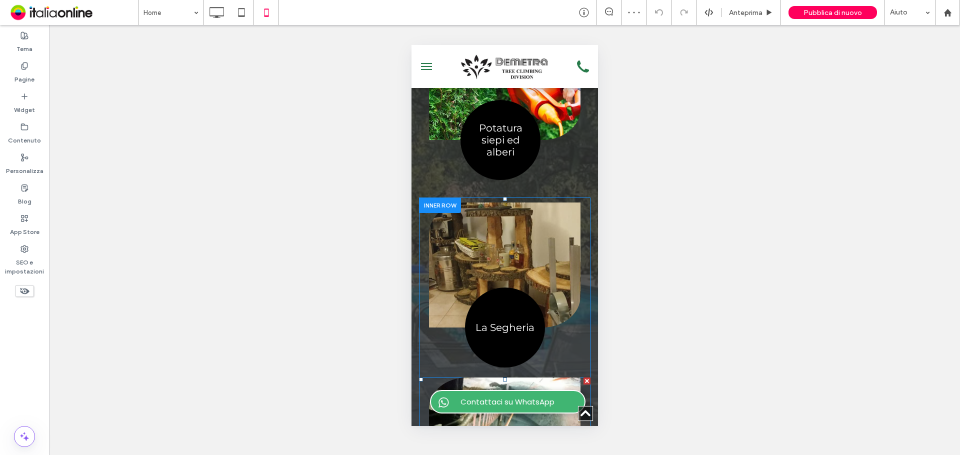
scroll to position [1050, 0]
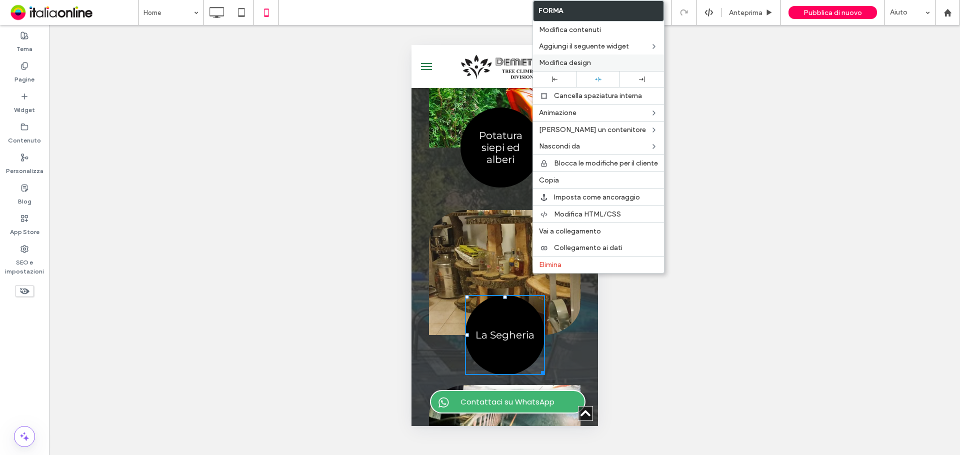
click at [585, 65] on span "Modifica design" at bounding box center [565, 62] width 52 height 8
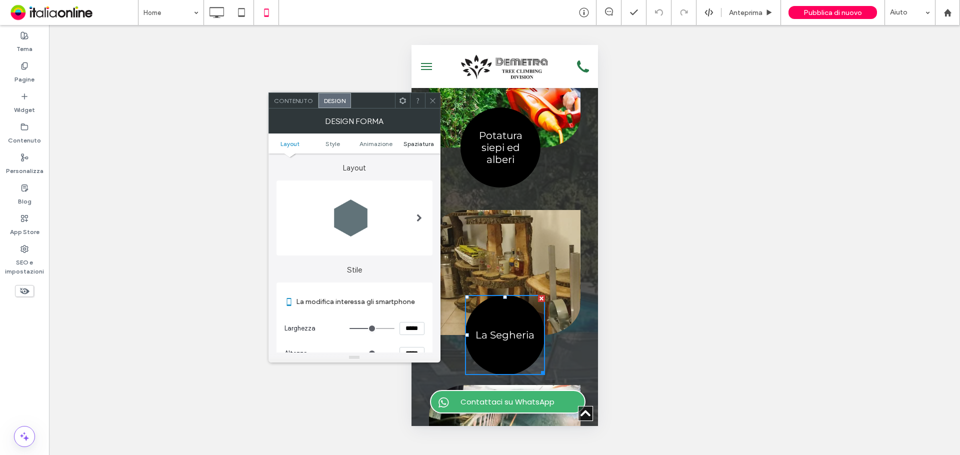
drag, startPoint x: 420, startPoint y: 144, endPoint x: 429, endPoint y: 113, distance: 32.1
click at [420, 144] on span "Spaziatura" at bounding box center [418, 143] width 30 height 7
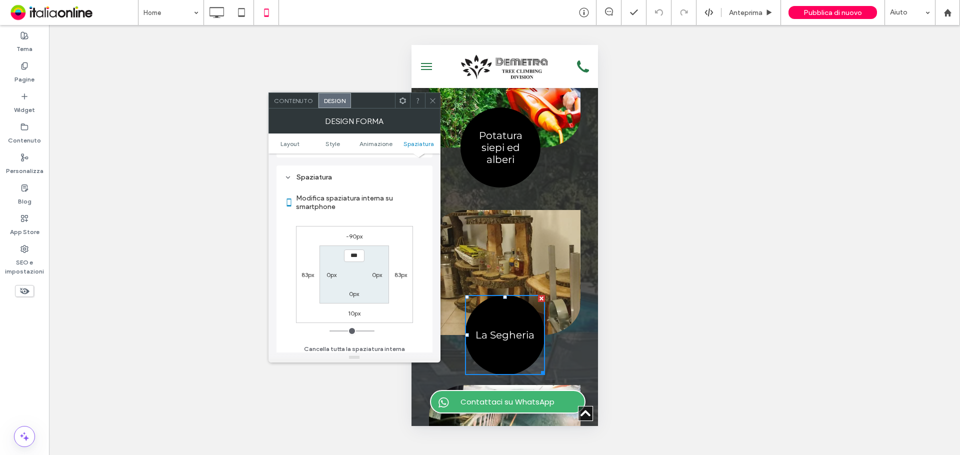
scroll to position [476, 0]
drag, startPoint x: 432, startPoint y: 102, endPoint x: 436, endPoint y: 135, distance: 33.2
click at [432, 102] on icon at bounding box center [432, 100] width 7 height 7
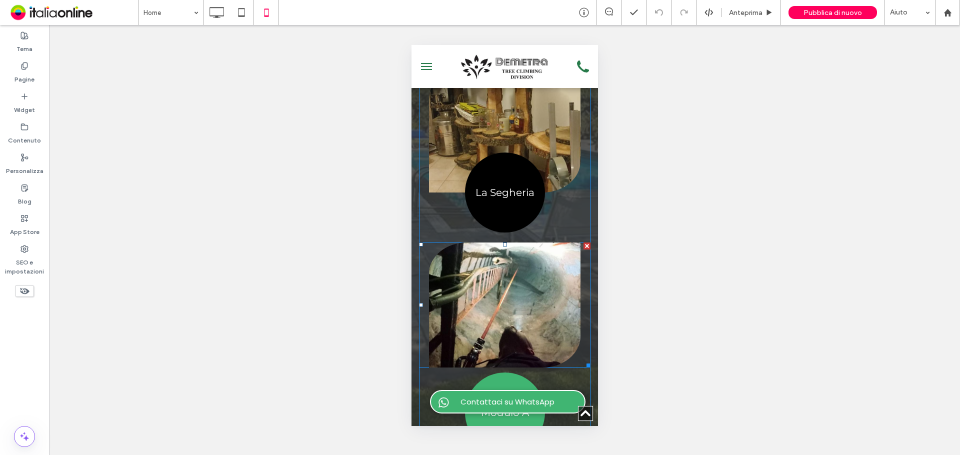
scroll to position [1200, 0]
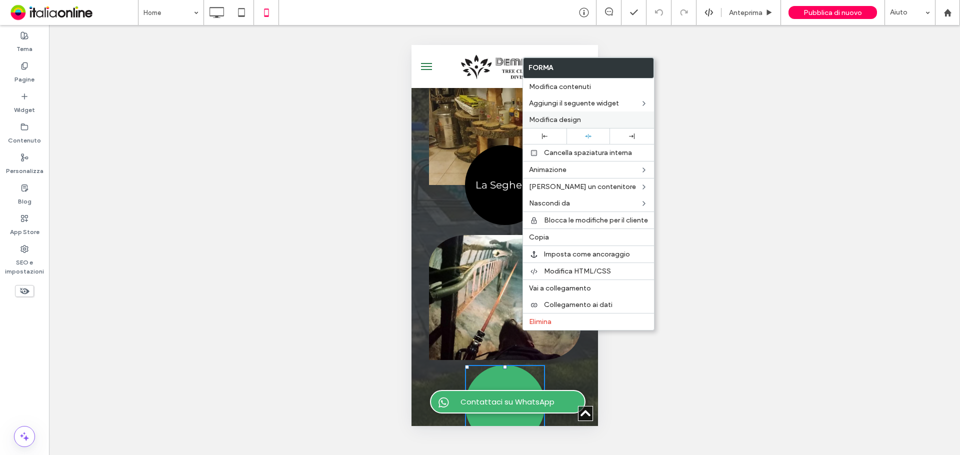
click at [556, 123] on span "Modifica design" at bounding box center [555, 119] width 52 height 8
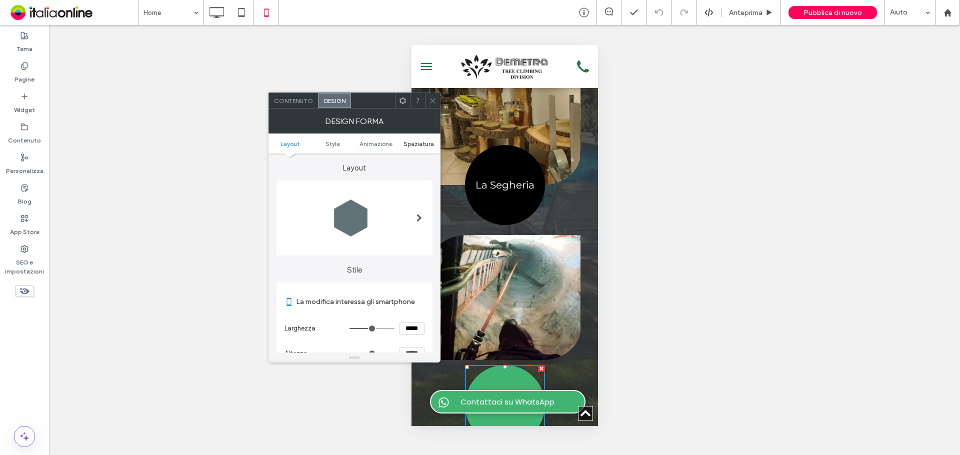
click at [405, 141] on span "Spaziatura" at bounding box center [418, 143] width 30 height 7
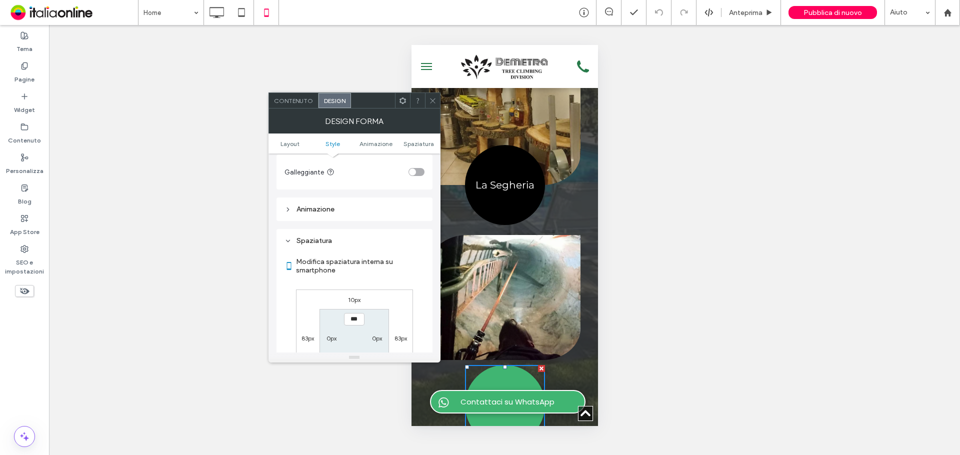
scroll to position [476, 0]
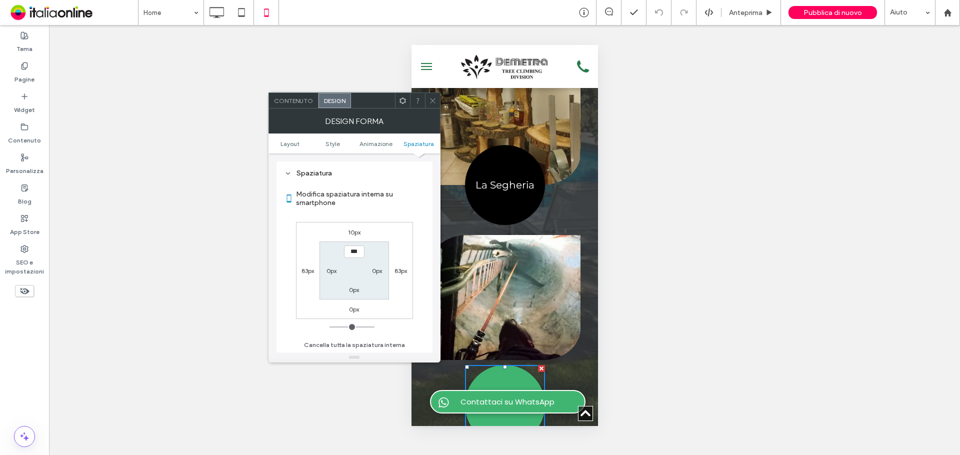
click at [354, 228] on label "10px" at bounding box center [354, 231] width 12 height 7
type input "**"
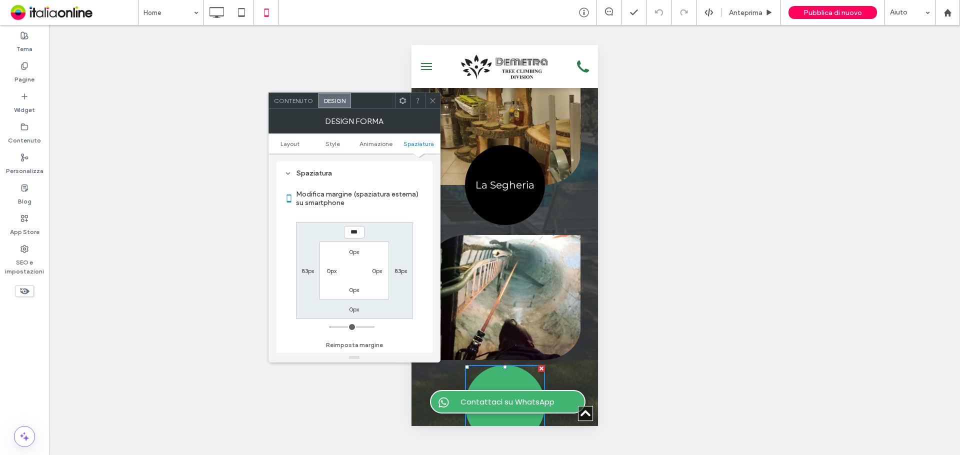
type input "***"
type input "*"
type input "*****"
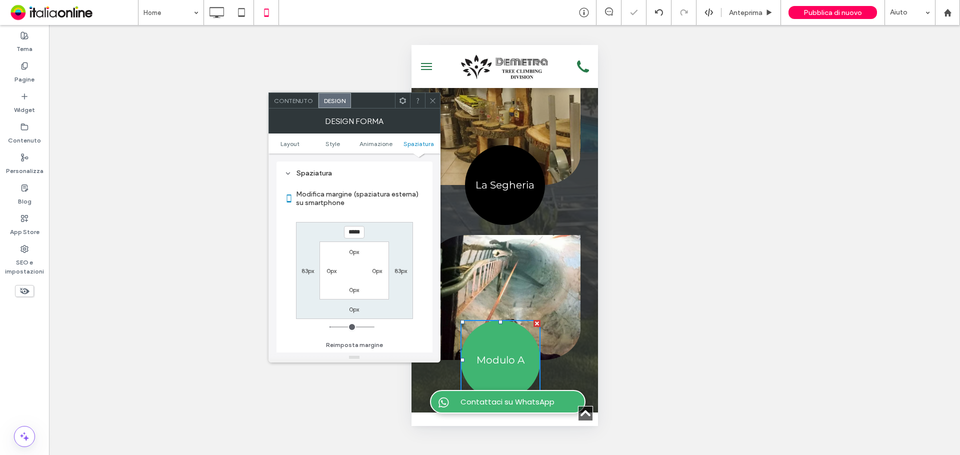
click at [433, 99] on use at bounding box center [432, 100] width 5 height 5
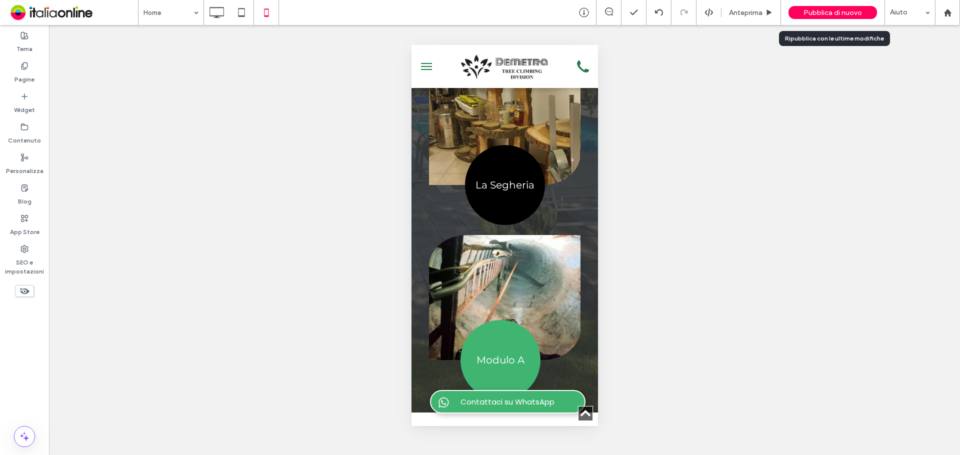
click at [832, 12] on span "Pubblica di nuovo" at bounding box center [832, 12] width 58 height 8
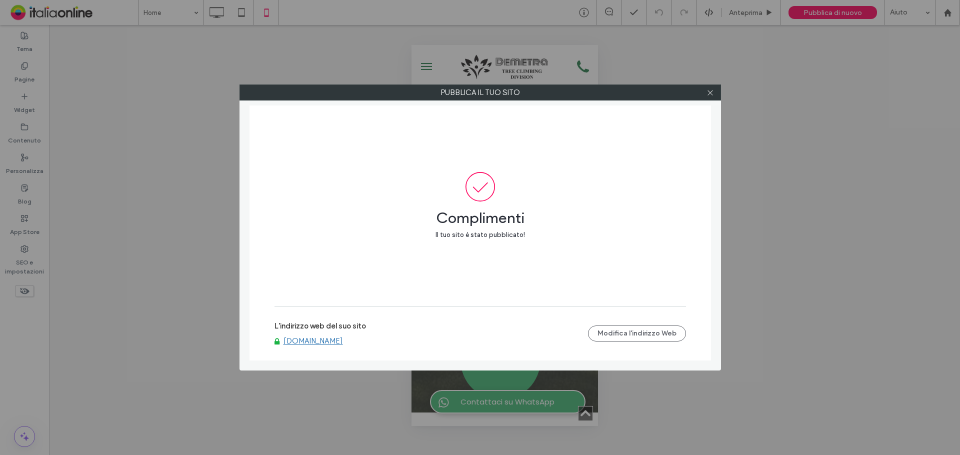
drag, startPoint x: 709, startPoint y: 96, endPoint x: 696, endPoint y: 109, distance: 18.7
click at [709, 96] on icon at bounding box center [709, 92] width 7 height 7
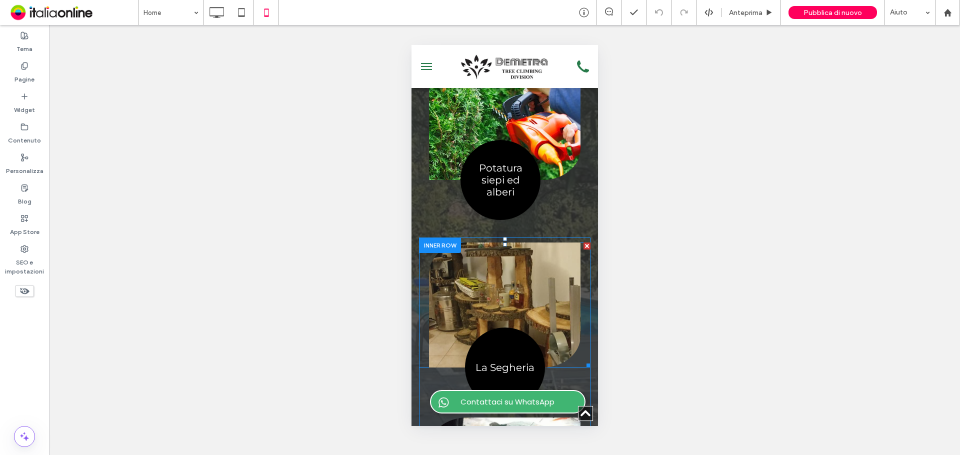
scroll to position [1100, 0]
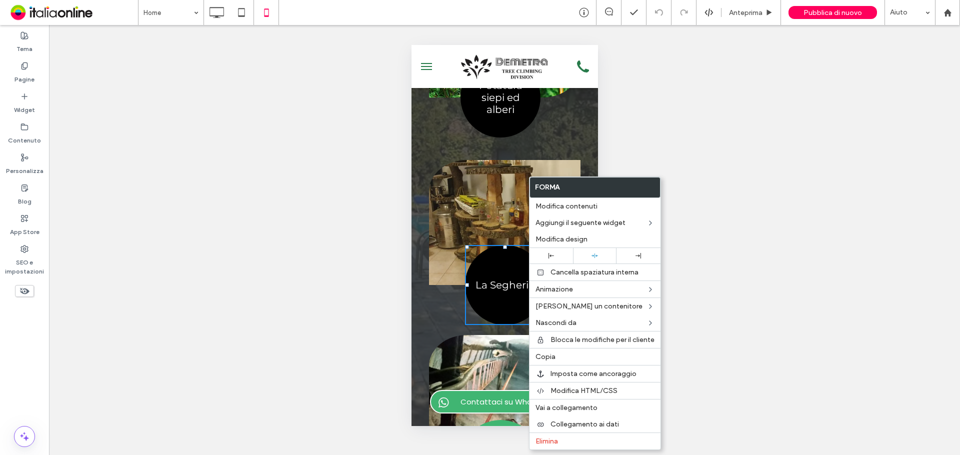
click at [667, 122] on div "Mostrare? Sì Mostrare? Sì Mostrare? Sì Mostrare? Sì Unhide? Yes Mostrare? Sì Mo…" at bounding box center [504, 240] width 911 height 430
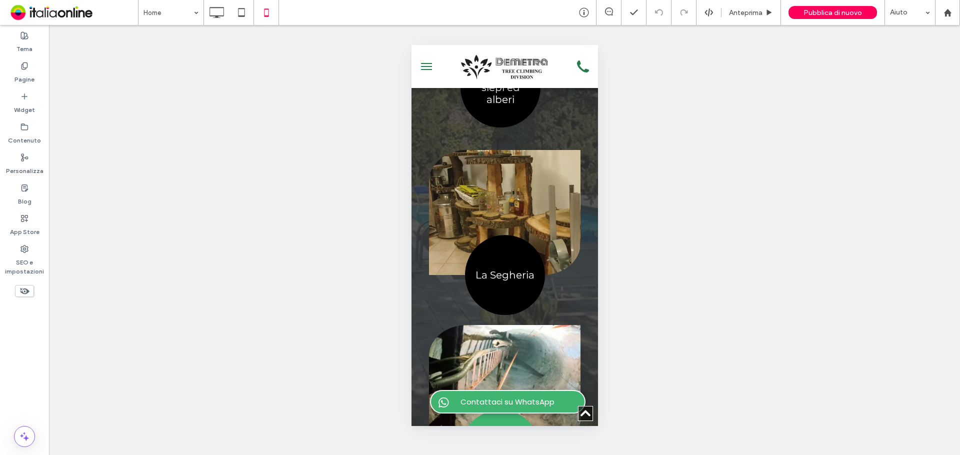
scroll to position [1189, 0]
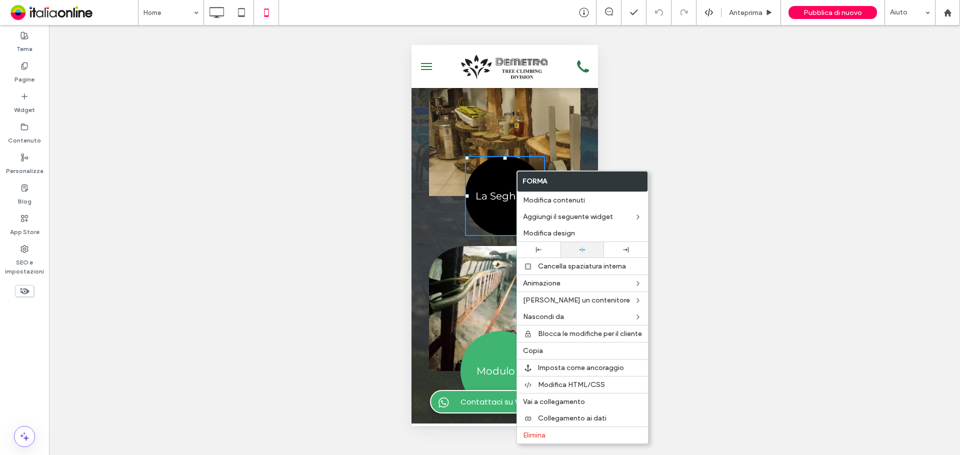
click at [579, 248] on icon at bounding box center [582, 249] width 6 height 6
click at [610, 248] on div at bounding box center [480, 227] width 960 height 455
click at [618, 252] on div at bounding box center [625, 249] width 43 height 15
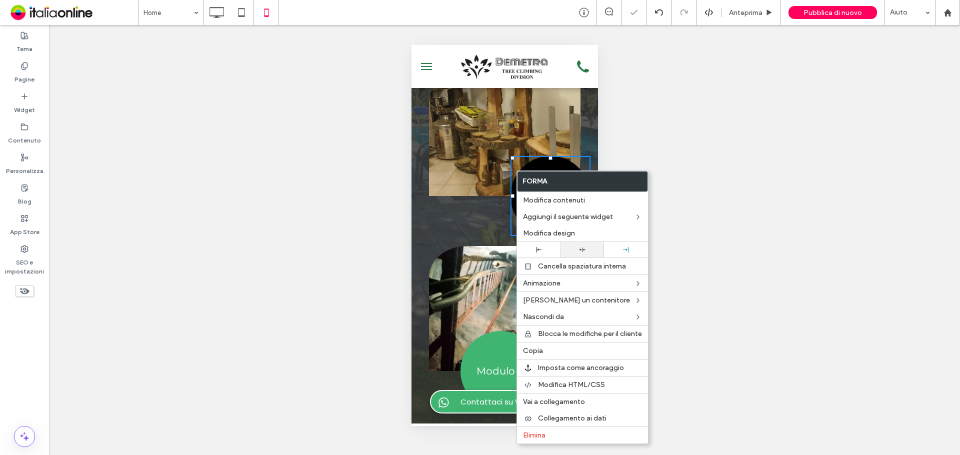
click at [593, 251] on div at bounding box center [581, 249] width 33 height 6
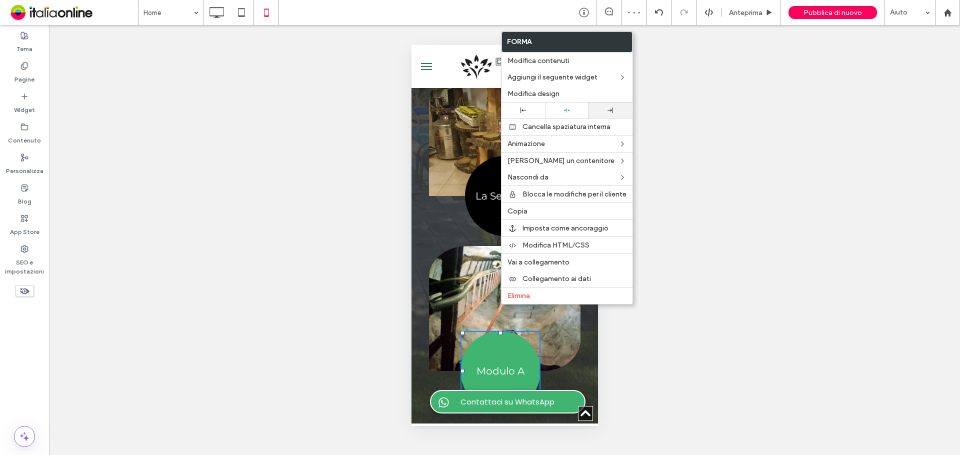
click at [599, 111] on div at bounding box center [609, 109] width 33 height 5
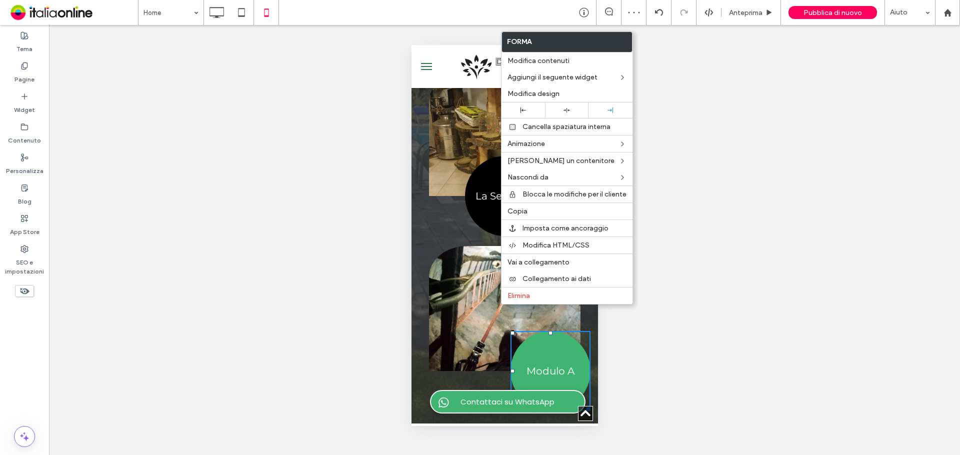
click at [572, 111] on div at bounding box center [566, 110] width 33 height 6
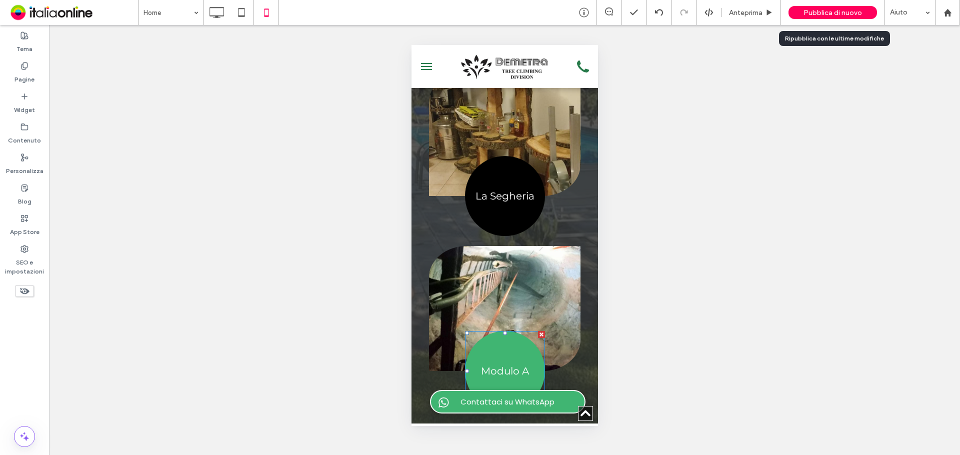
click at [818, 12] on span "Pubblica di nuovo" at bounding box center [832, 12] width 58 height 8
